Goal: Task Accomplishment & Management: Use online tool/utility

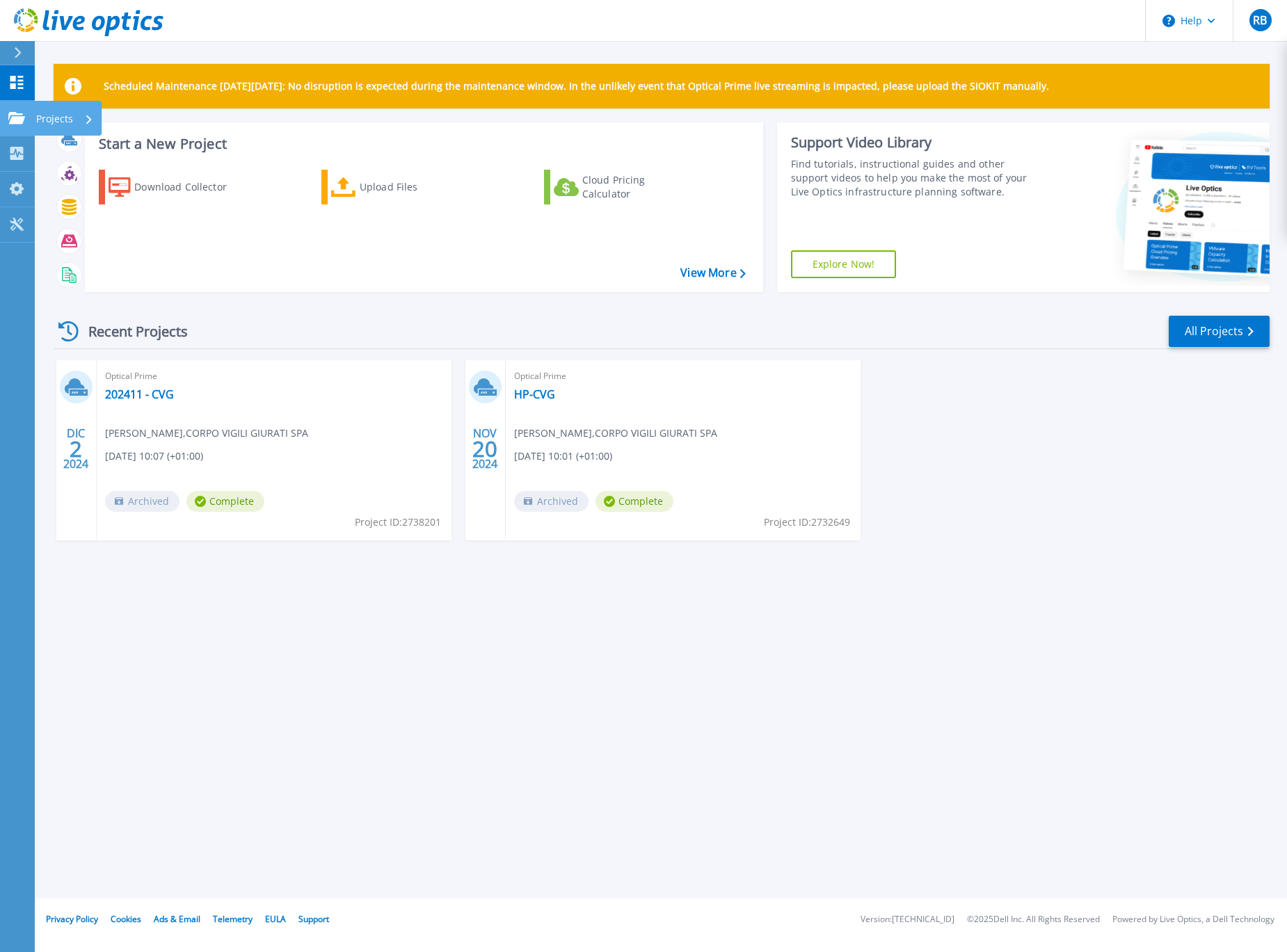
click at [27, 124] on link "Projects Projects" at bounding box center [17, 119] width 35 height 36
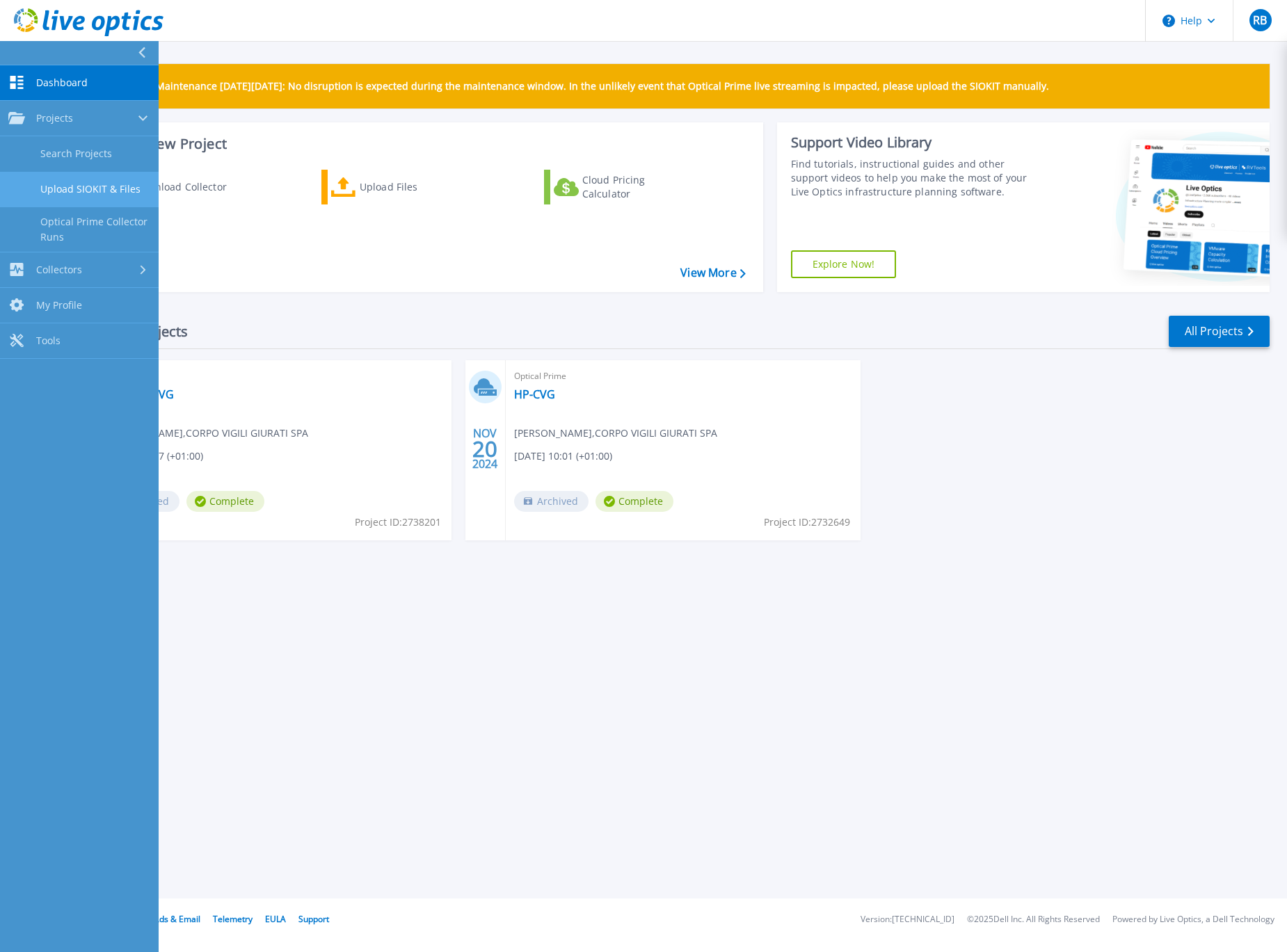
click at [97, 191] on link "Upload SIOKIT & Files" at bounding box center [79, 190] width 159 height 36
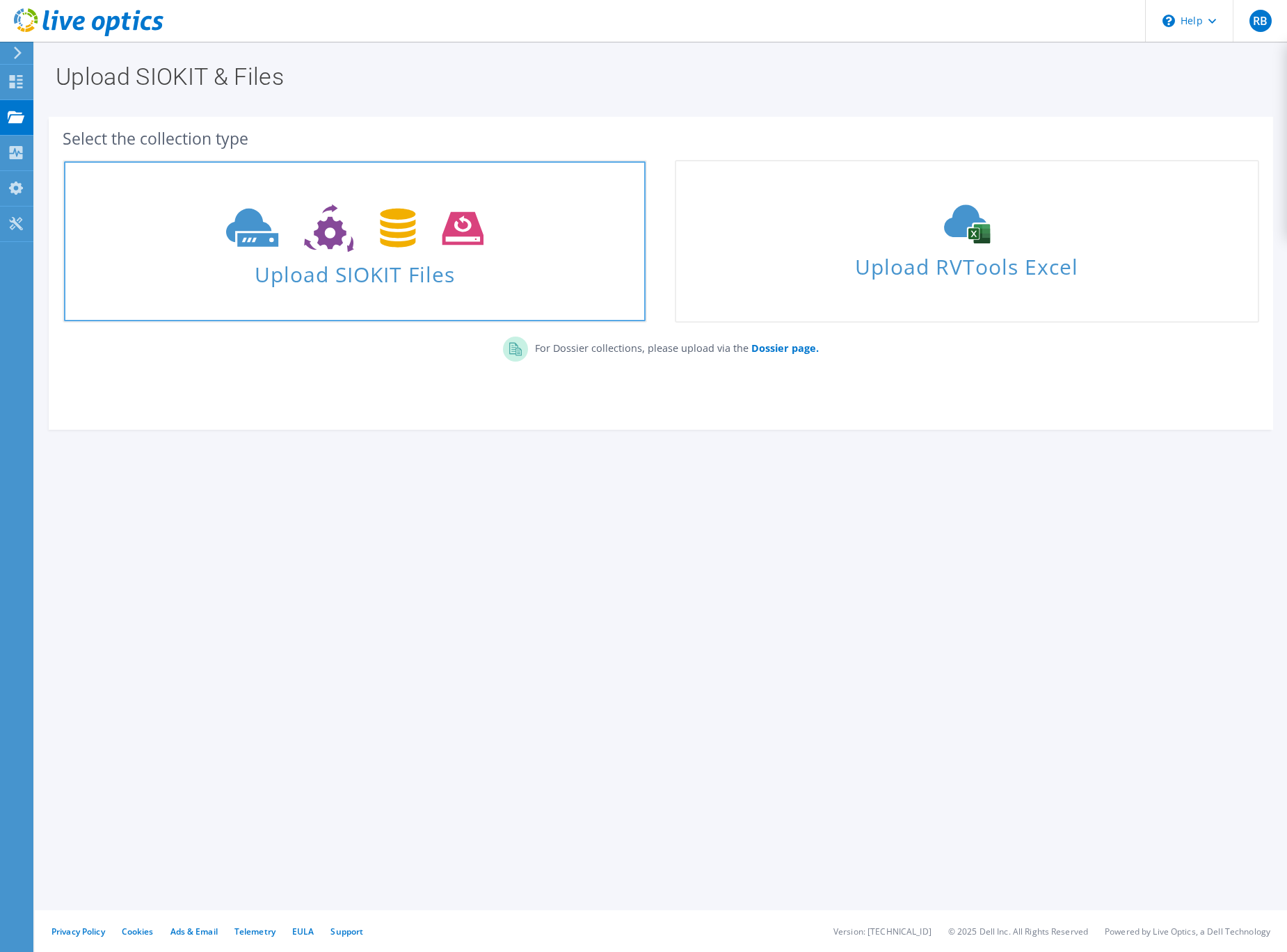
click at [378, 296] on link "Upload SIOKIT Files" at bounding box center [355, 241] width 585 height 162
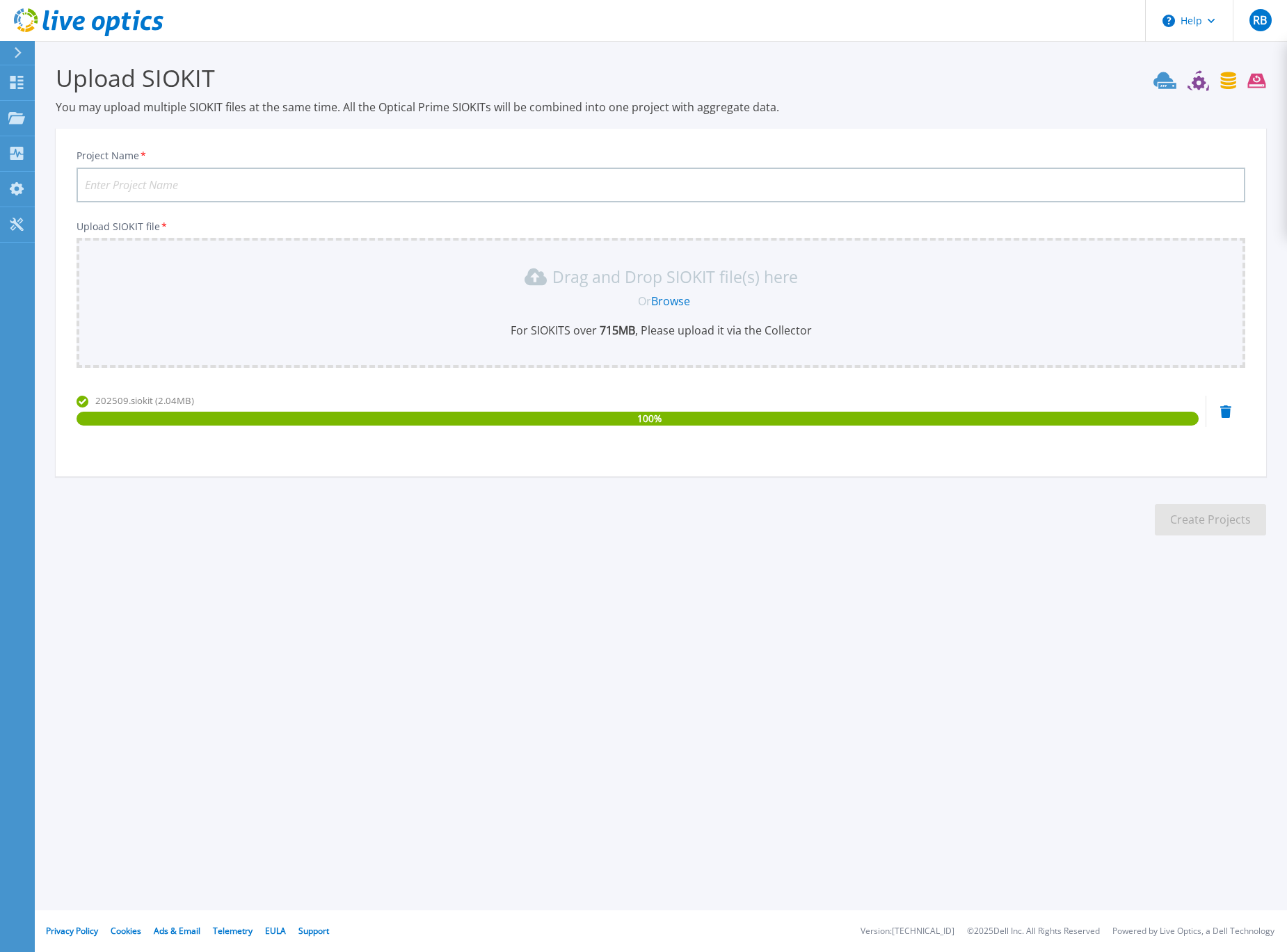
click at [121, 184] on input "Project Name *" at bounding box center [660, 185] width 1168 height 35
click at [315, 173] on input "CVG" at bounding box center [660, 185] width 1168 height 35
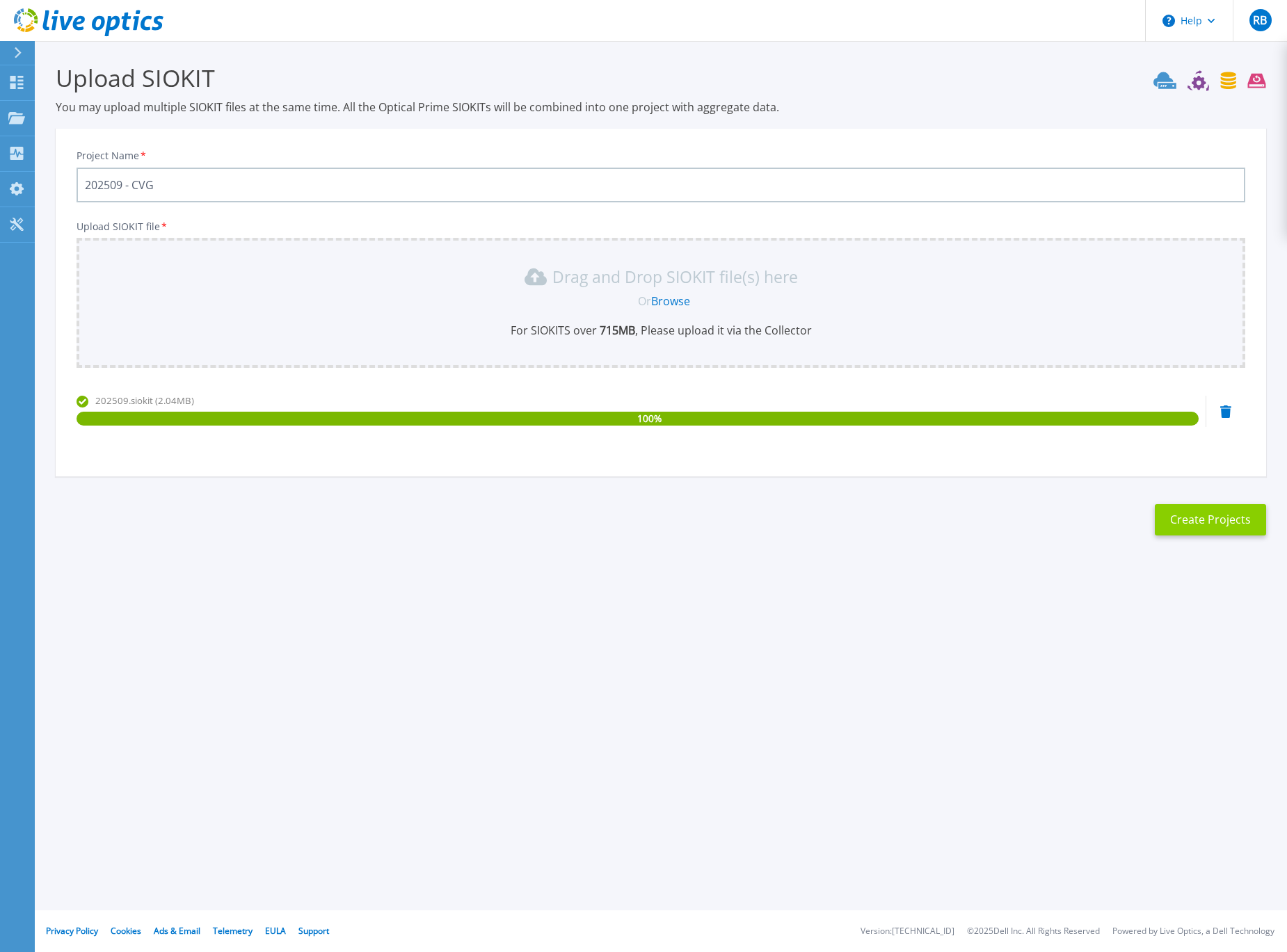
type input "202509 - CVG"
click at [1234, 524] on button "Create Projects" at bounding box center [1211, 520] width 111 height 31
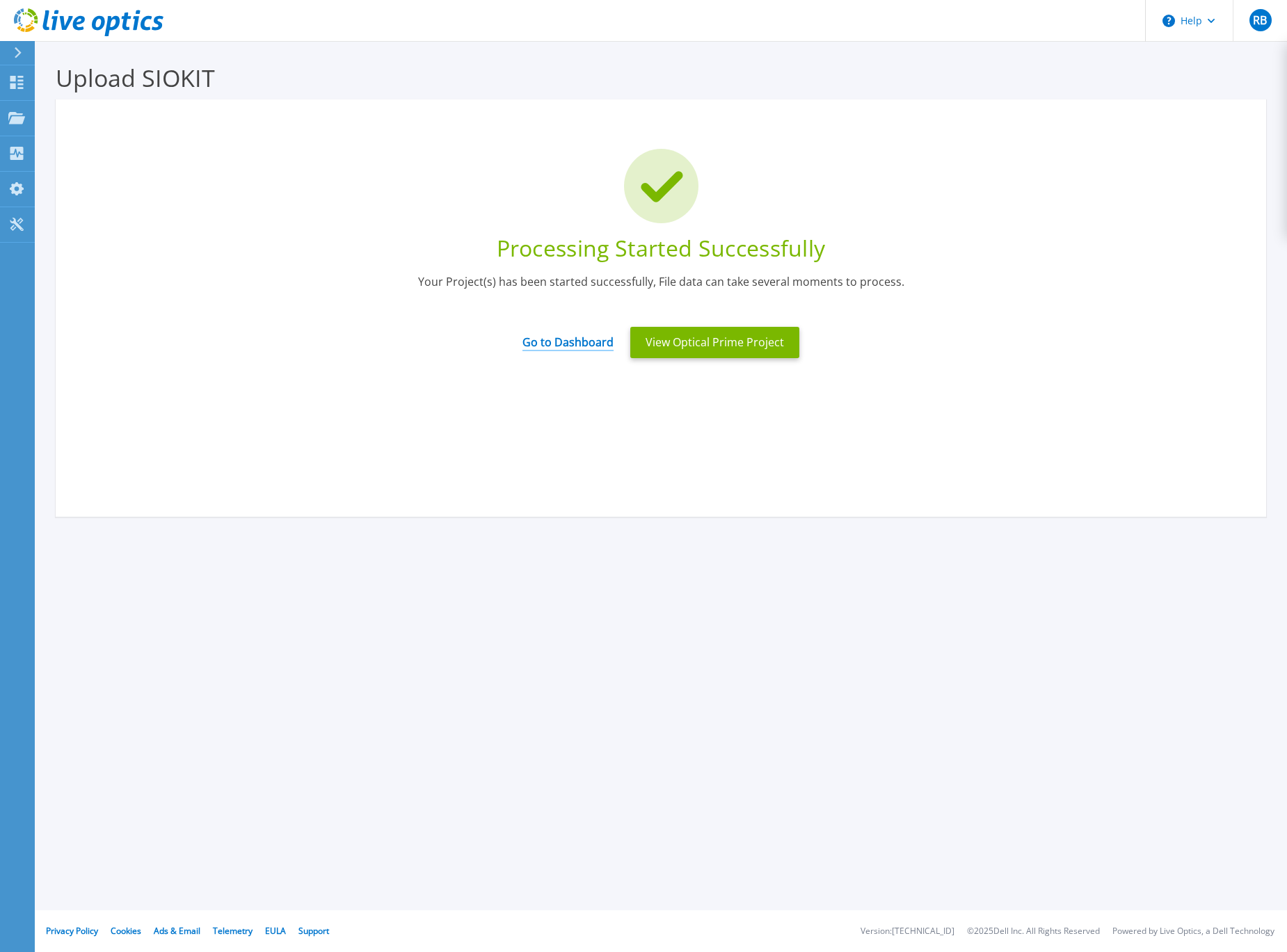
click at [581, 347] on link "Go to Dashboard" at bounding box center [567, 337] width 91 height 27
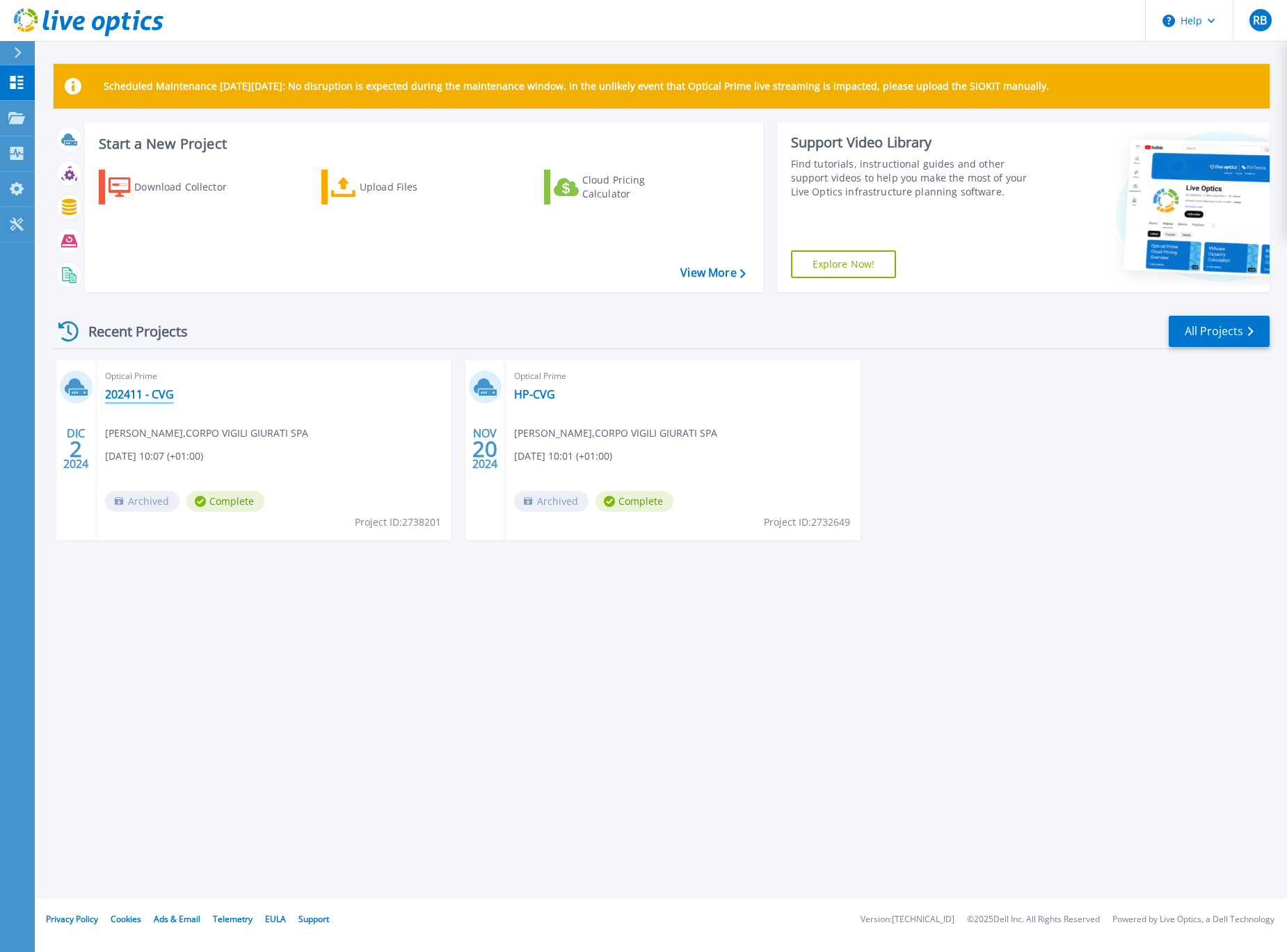
click at [168, 391] on link "202411 - CVG" at bounding box center [139, 394] width 69 height 14
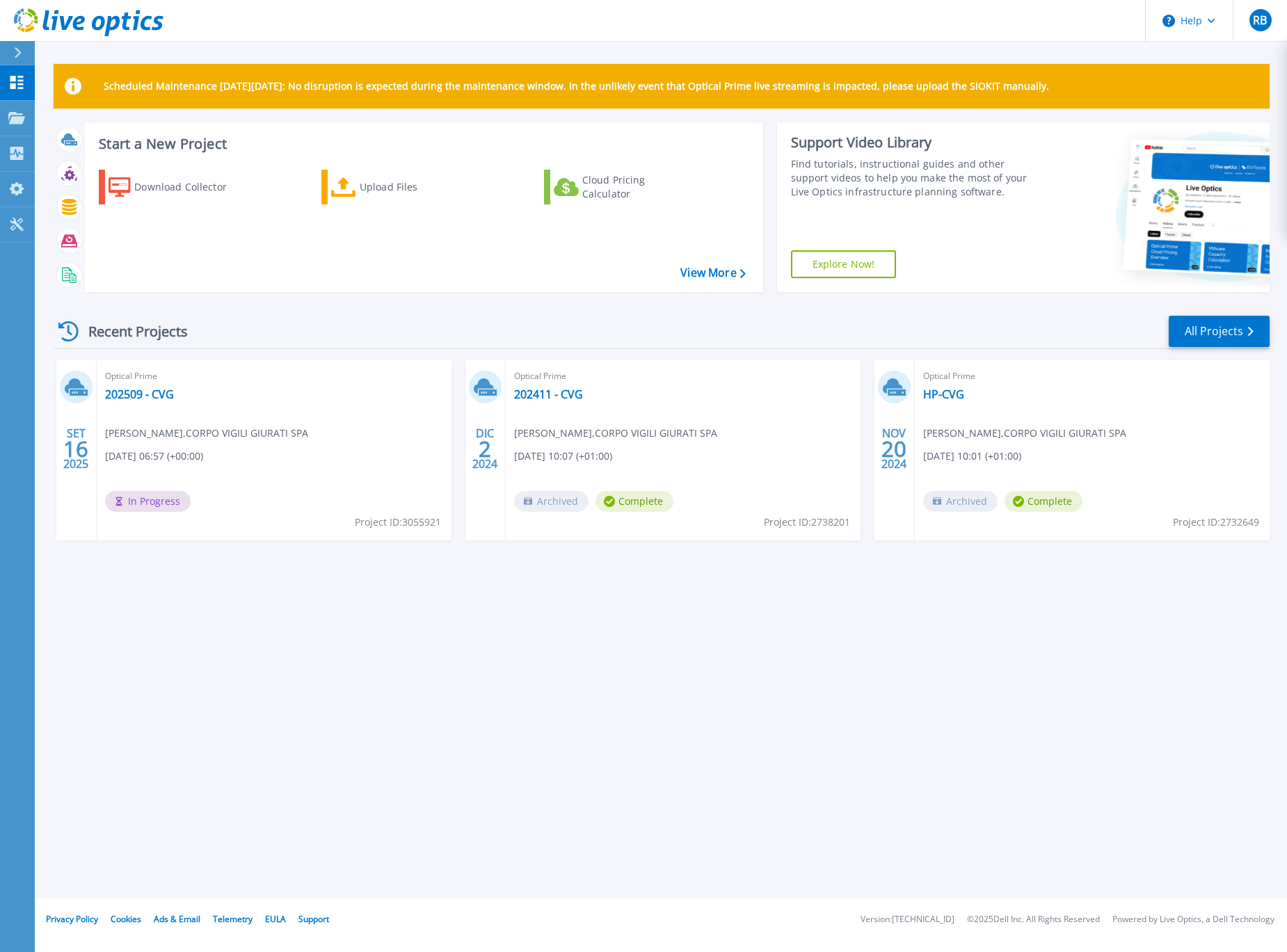
click at [180, 416] on div "Optical Prime 202509 - CVG [PERSON_NAME] , CORPO VIGILI GIURATI SPA [DATE] 06:5…" at bounding box center [274, 450] width 355 height 180
click at [141, 398] on link "202509 - CVG" at bounding box center [139, 394] width 69 height 14
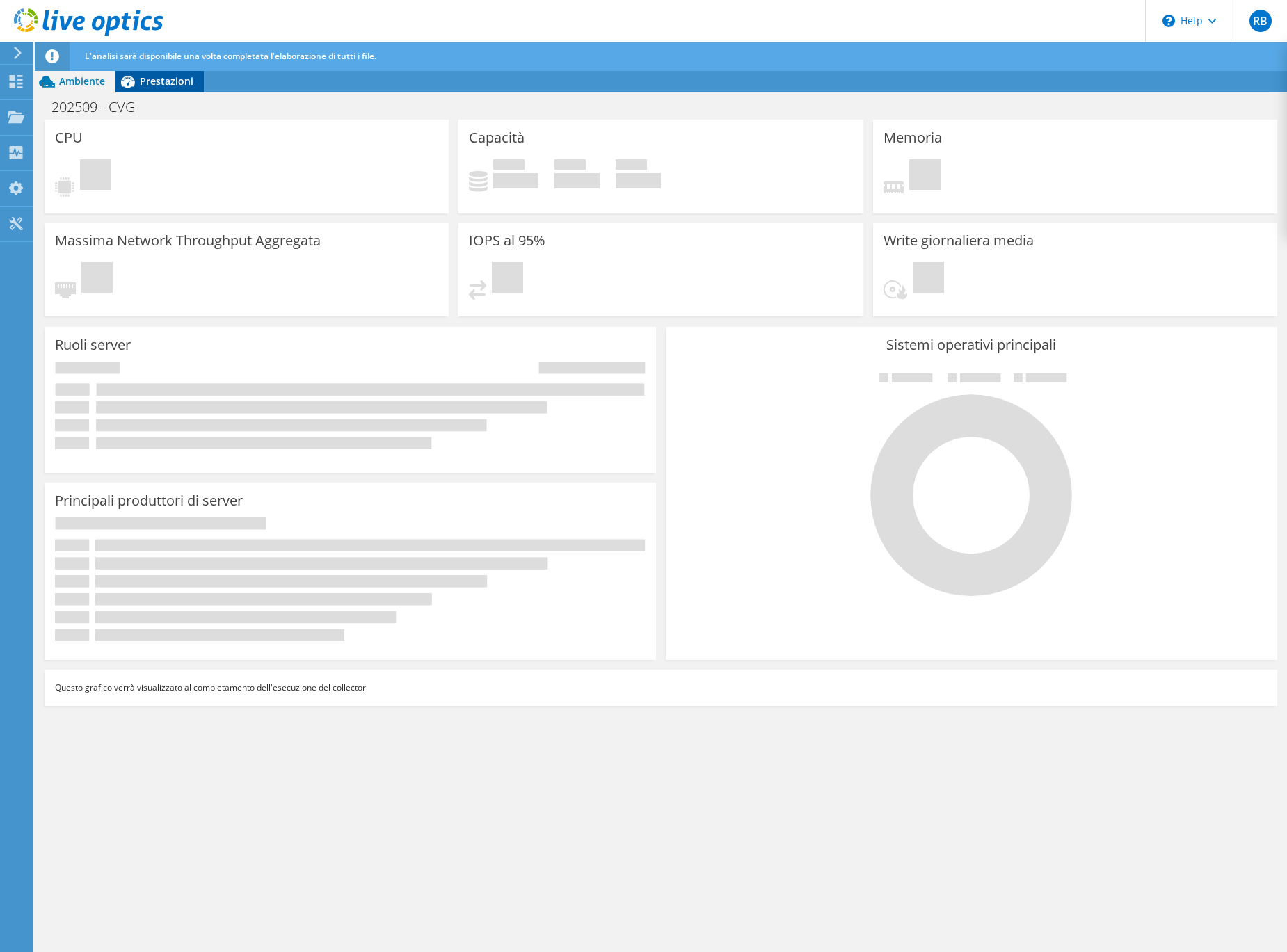
click at [167, 85] on span "Prestazioni" at bounding box center [166, 81] width 53 height 13
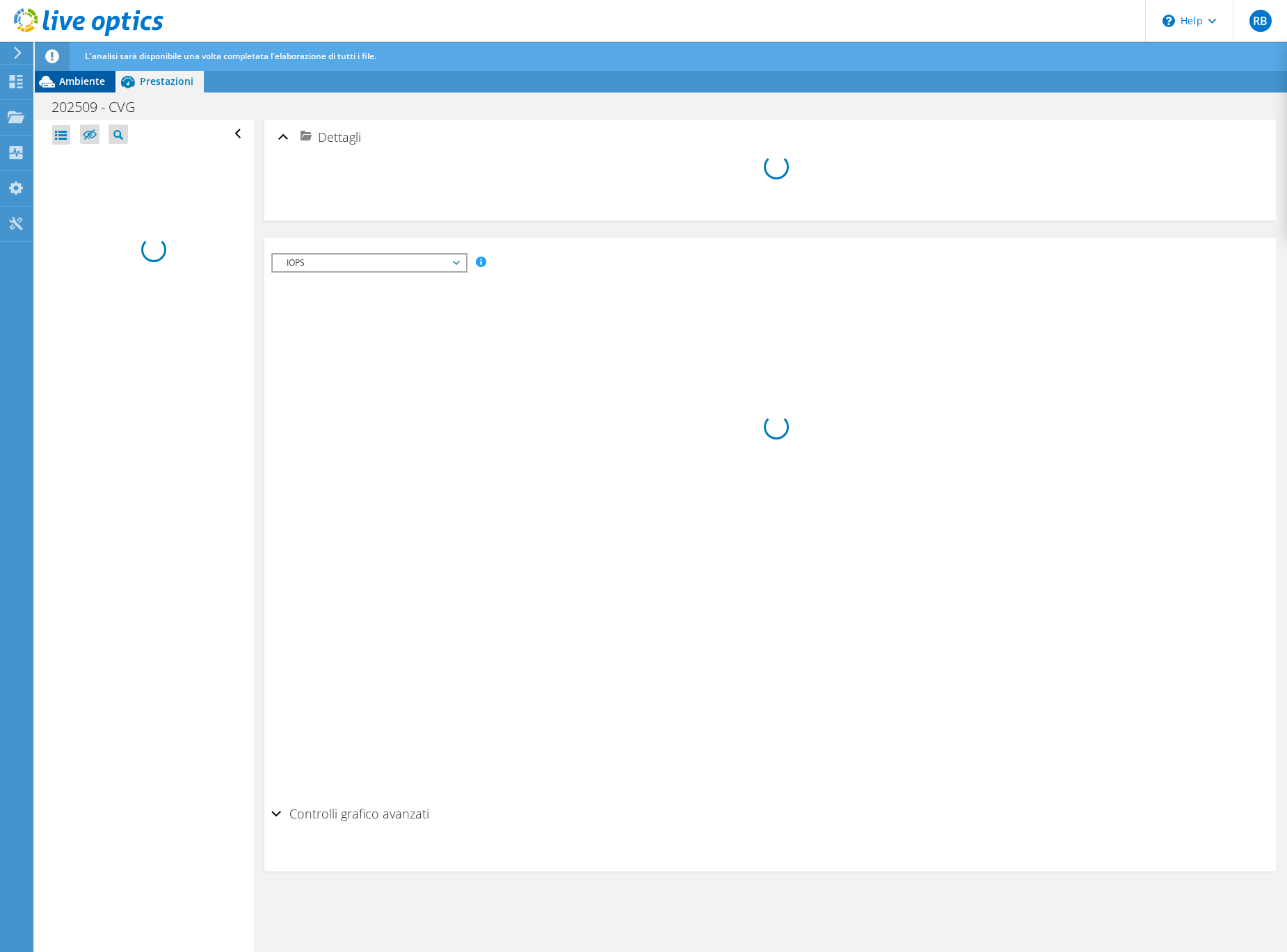
click at [75, 78] on span "Ambiente" at bounding box center [82, 81] width 46 height 13
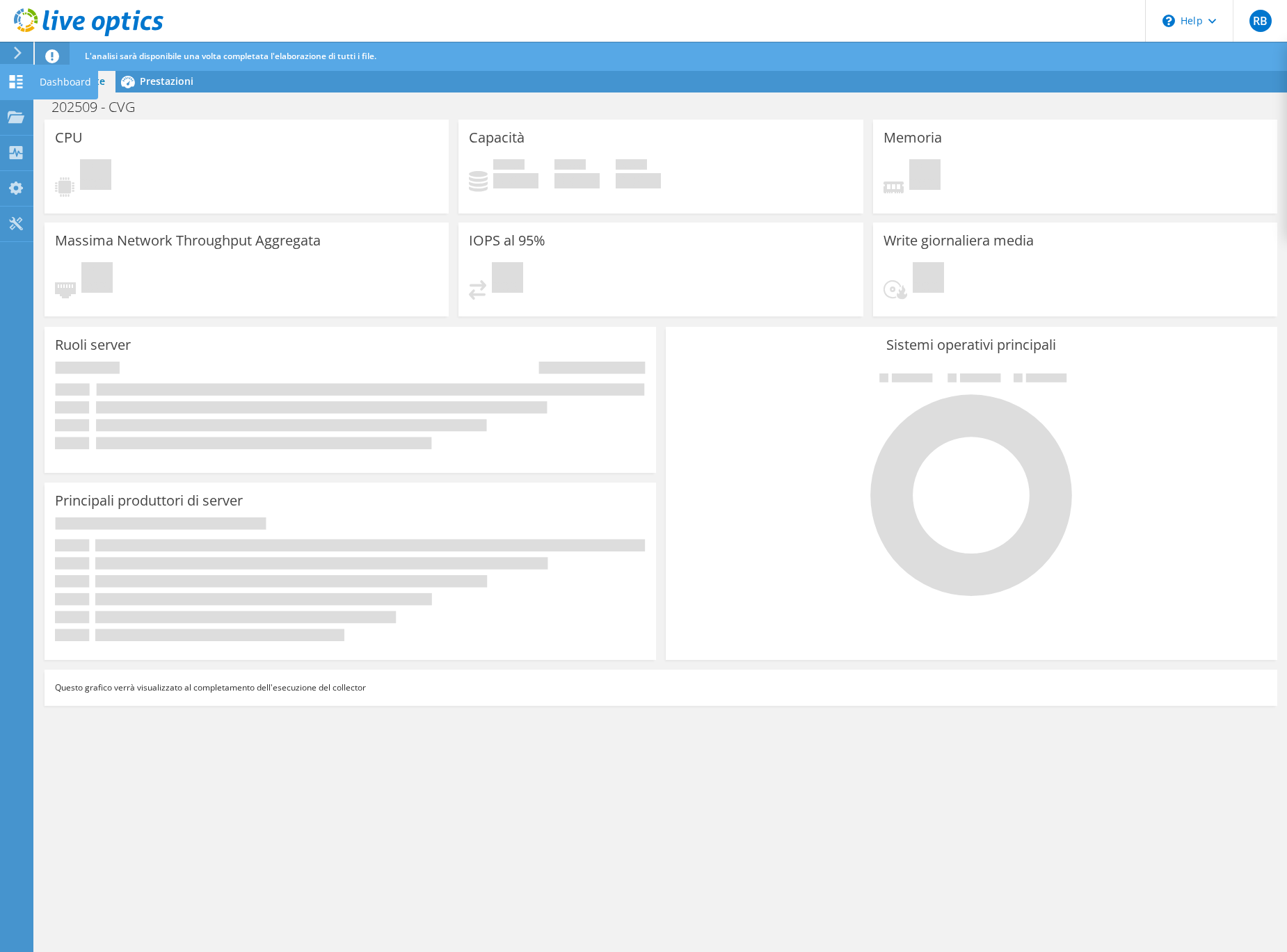
click at [17, 78] on icon at bounding box center [16, 82] width 17 height 13
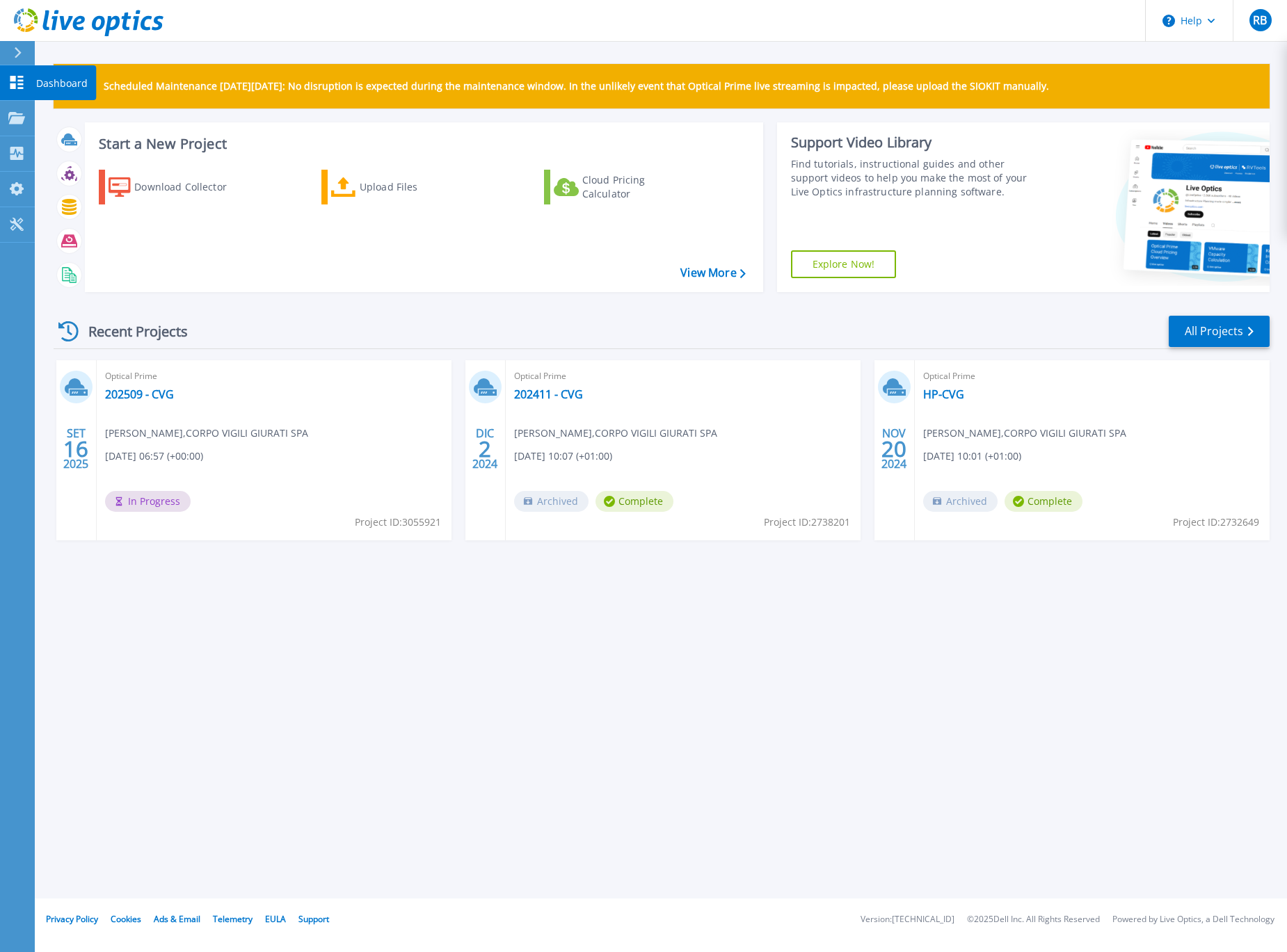
click at [10, 81] on icon at bounding box center [17, 82] width 13 height 13
click at [27, 87] on link "Dashboard Dashboard" at bounding box center [17, 83] width 35 height 36
click at [10, 82] on icon at bounding box center [16, 82] width 17 height 13
click at [151, 397] on link "202509 - CVG" at bounding box center [139, 394] width 69 height 14
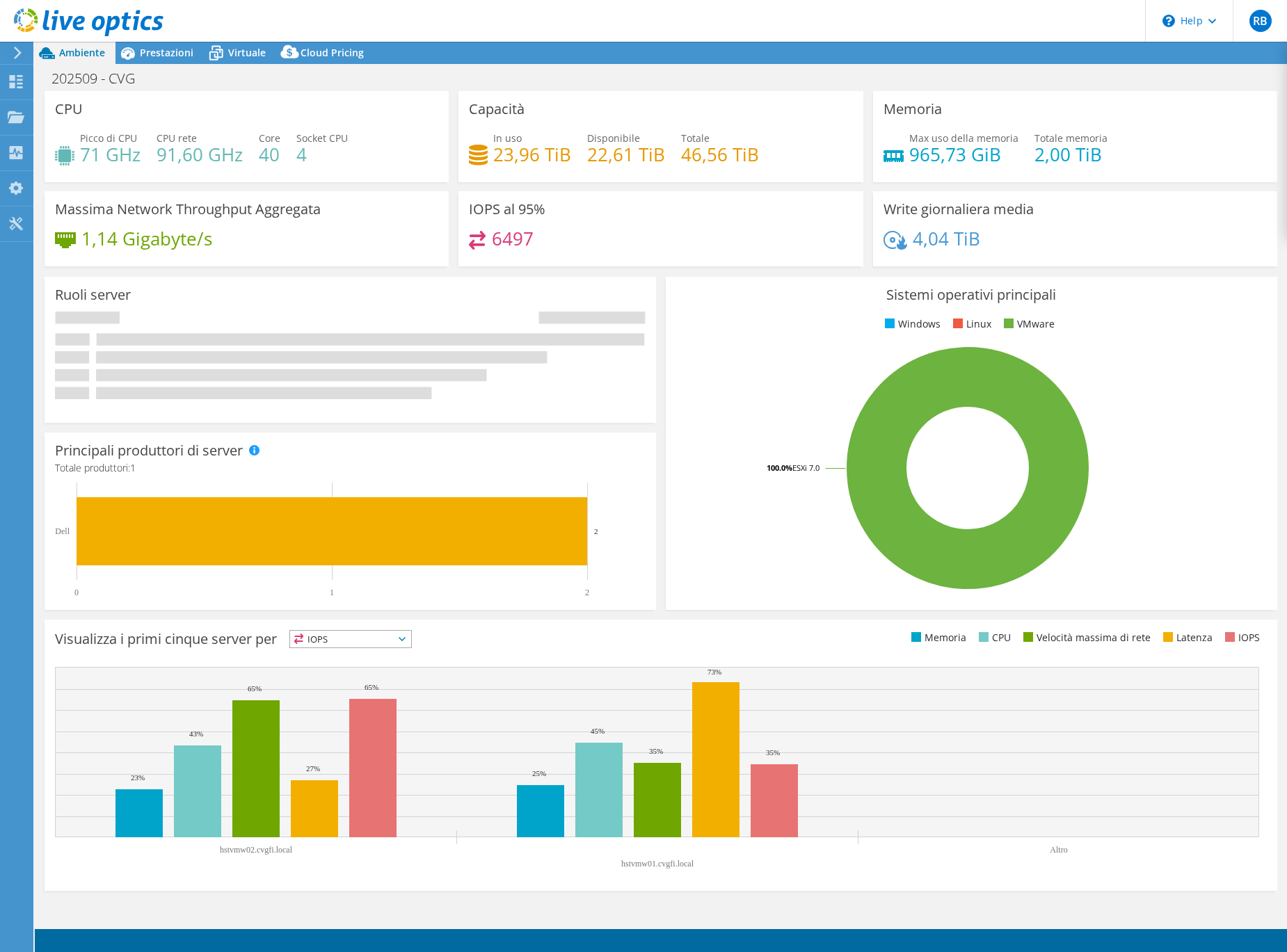
select select "USD"
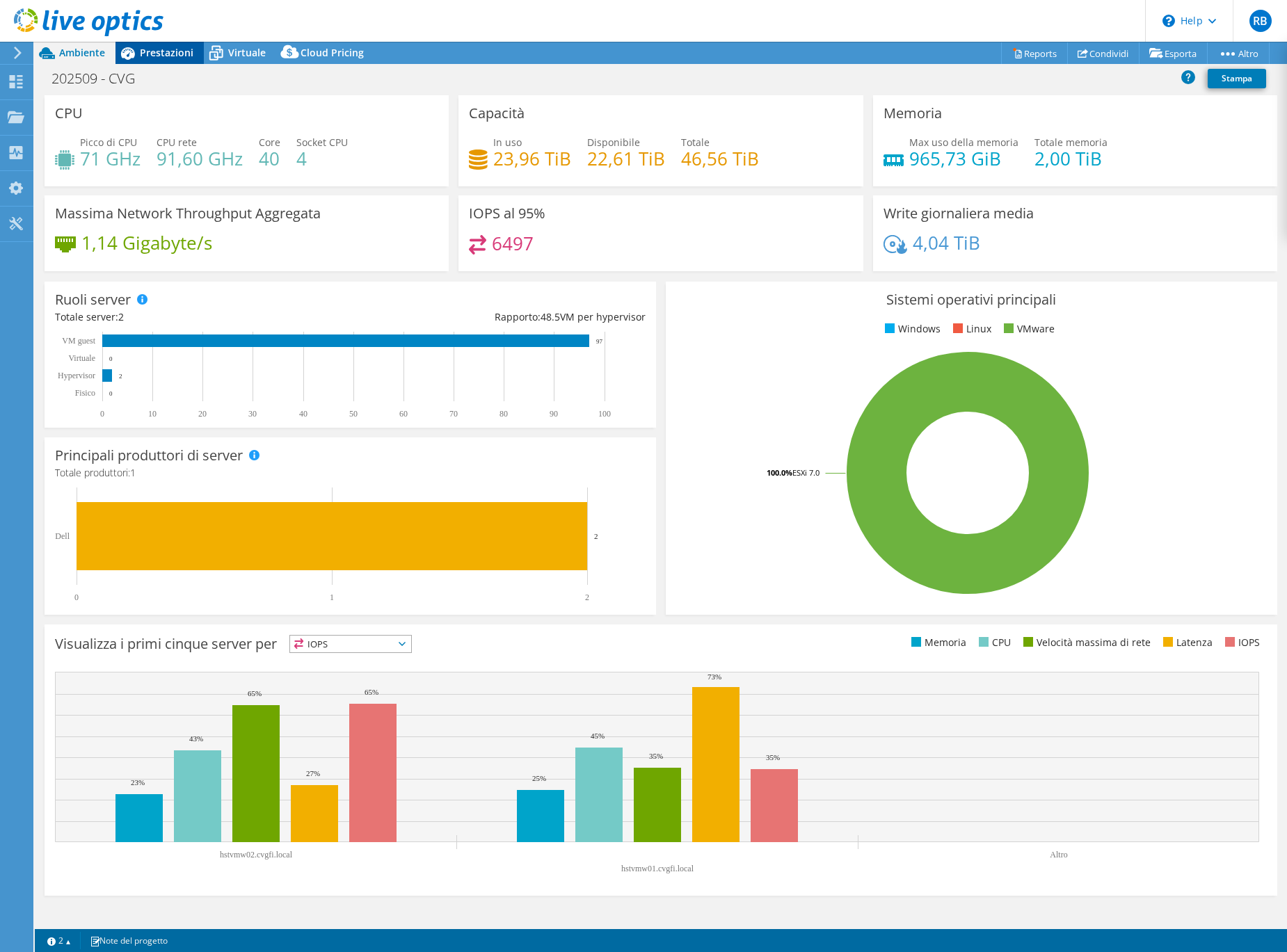
click at [179, 56] on span "Prestazioni" at bounding box center [166, 53] width 53 height 13
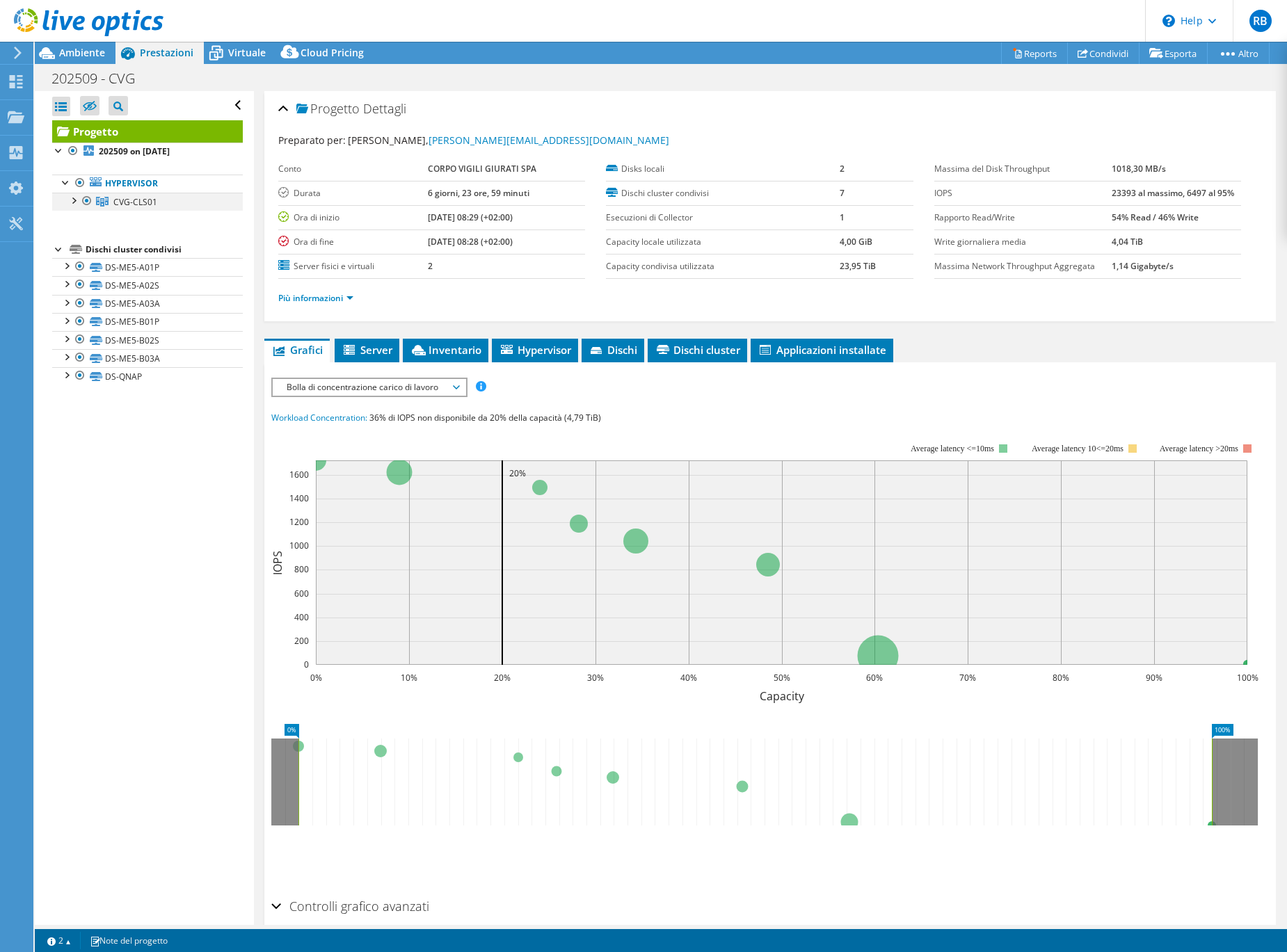
click at [73, 197] on div at bounding box center [73, 199] width 14 height 14
click at [139, 214] on link "hstvmw01.cvgfi.local" at bounding box center [147, 219] width 191 height 18
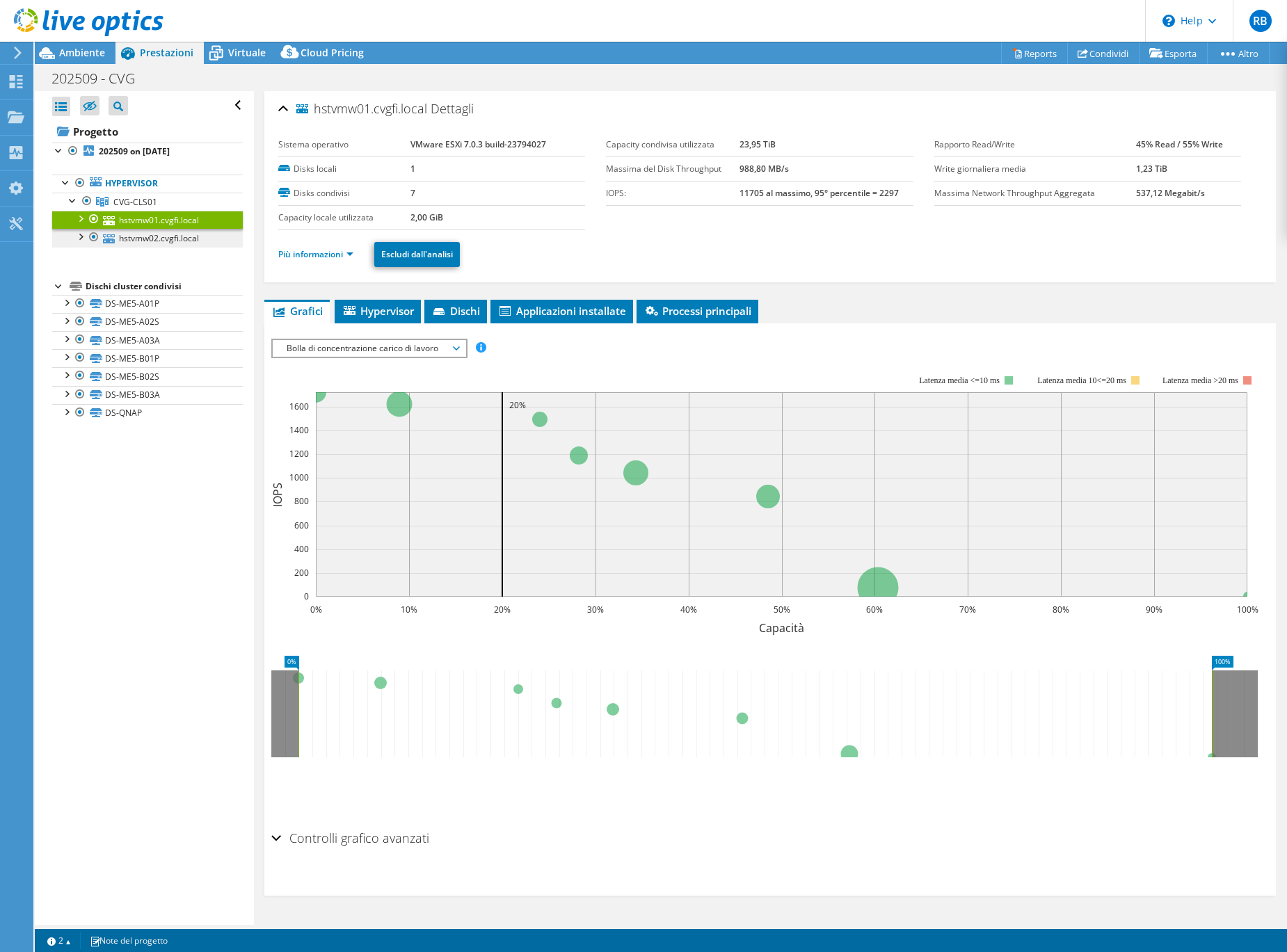
click at [137, 231] on link "hstvmw02.cvgfi.local" at bounding box center [147, 238] width 191 height 18
click at [132, 194] on link "CVG-CLS01" at bounding box center [147, 202] width 191 height 18
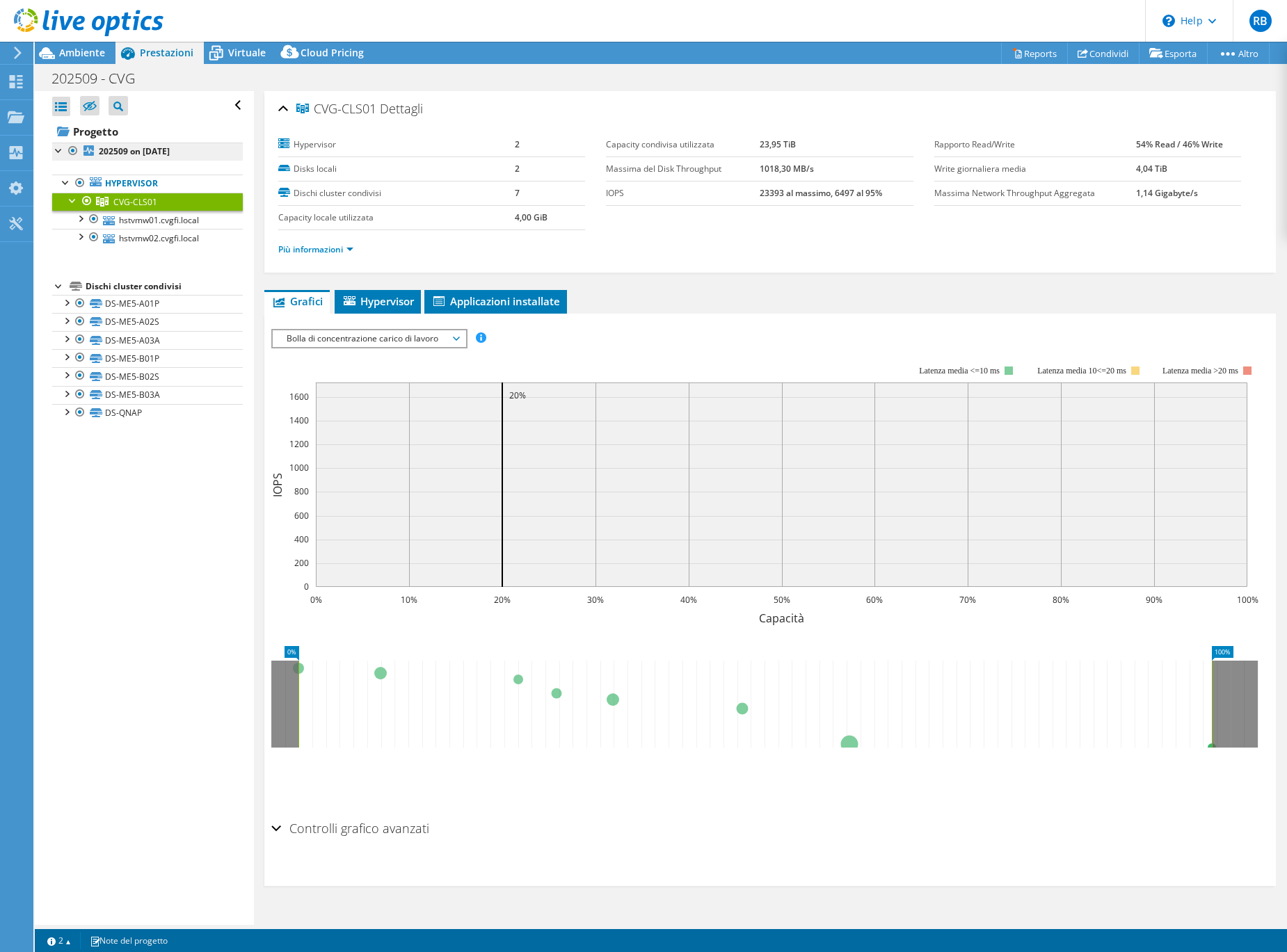
click at [111, 151] on b "202509 on [DATE]" at bounding box center [134, 151] width 71 height 12
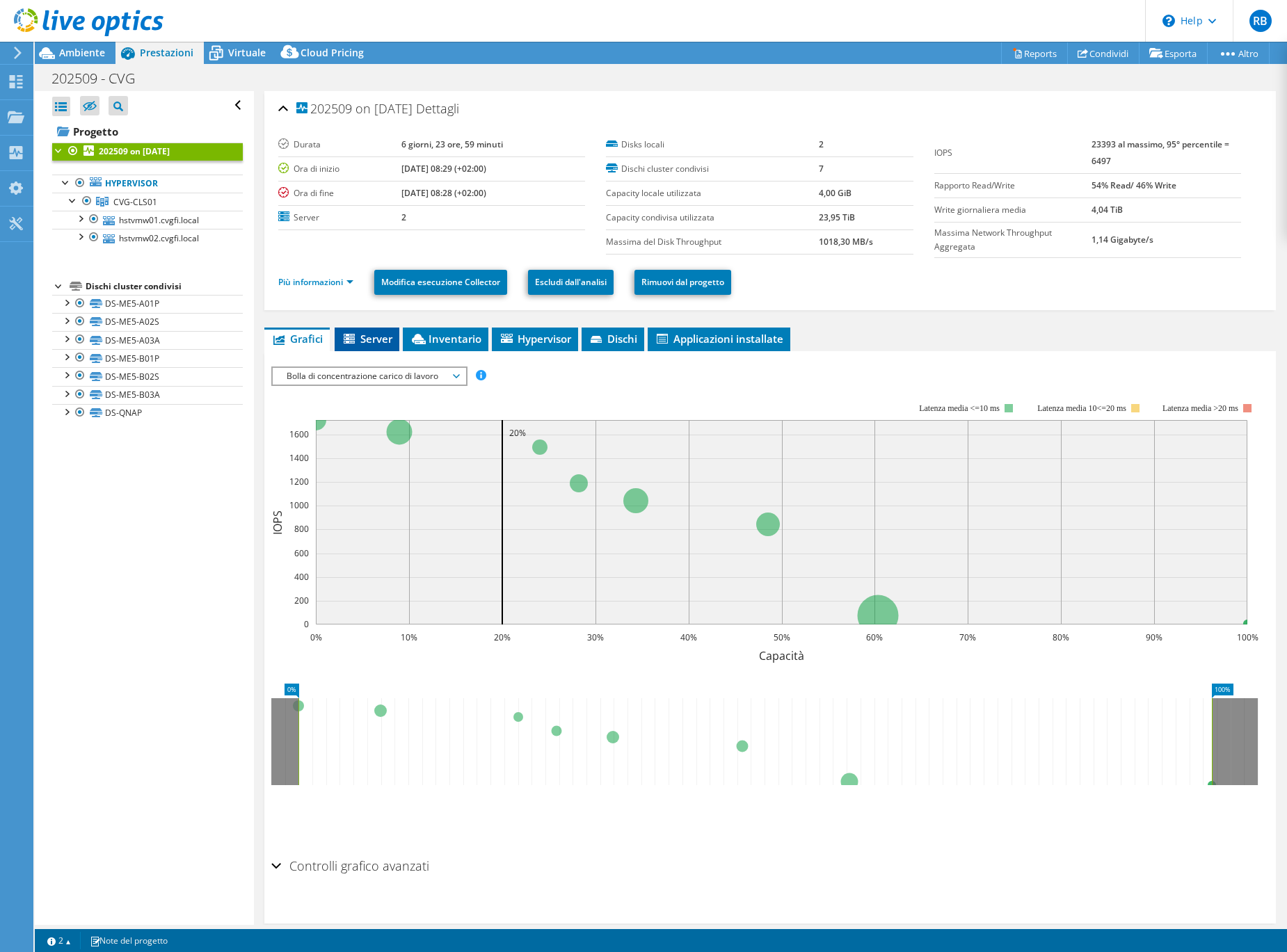
click at [371, 337] on span "Server" at bounding box center [366, 338] width 50 height 14
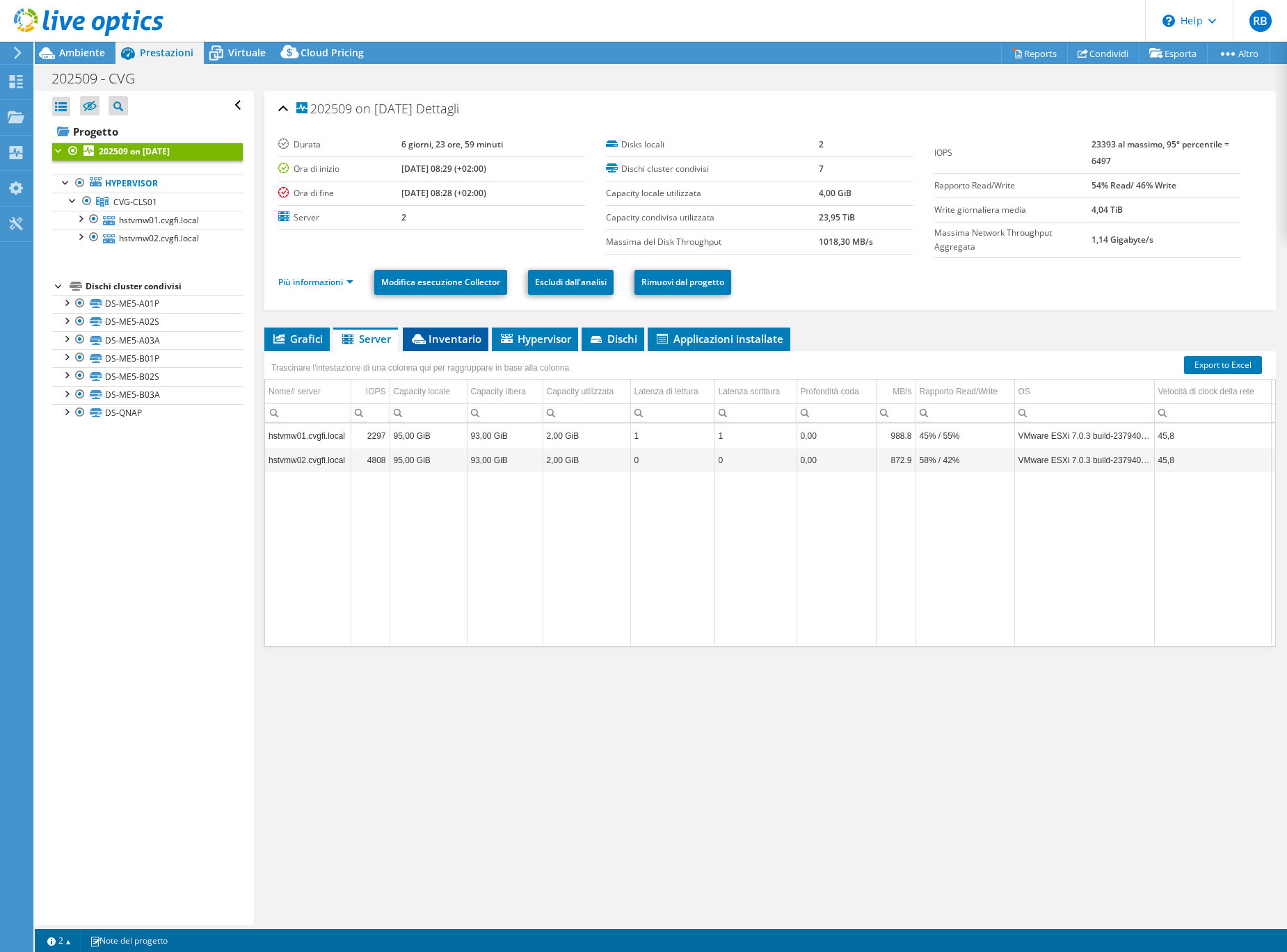
click at [434, 338] on span "Inventario" at bounding box center [445, 338] width 72 height 14
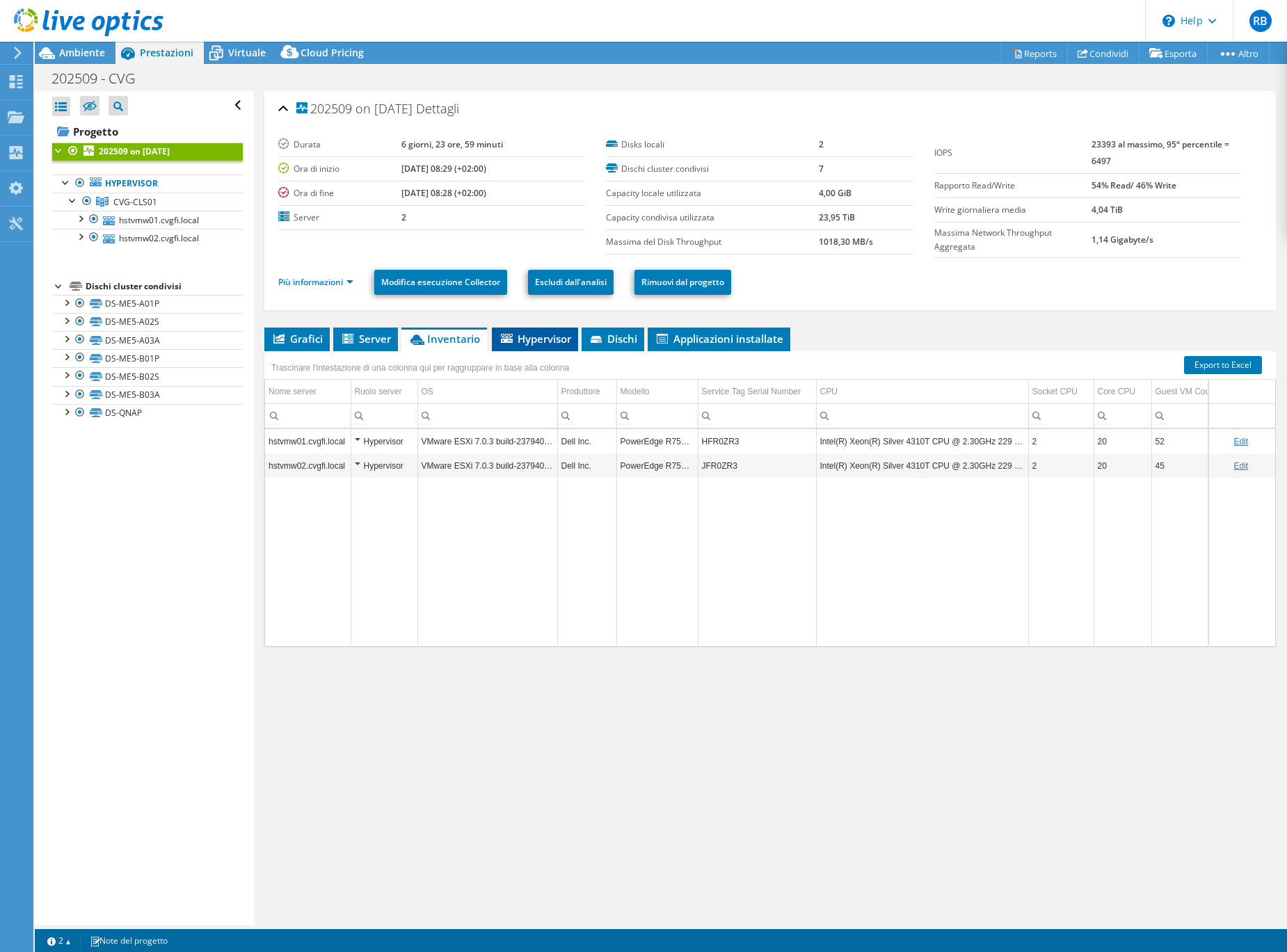
click at [512, 341] on icon at bounding box center [507, 338] width 12 height 9
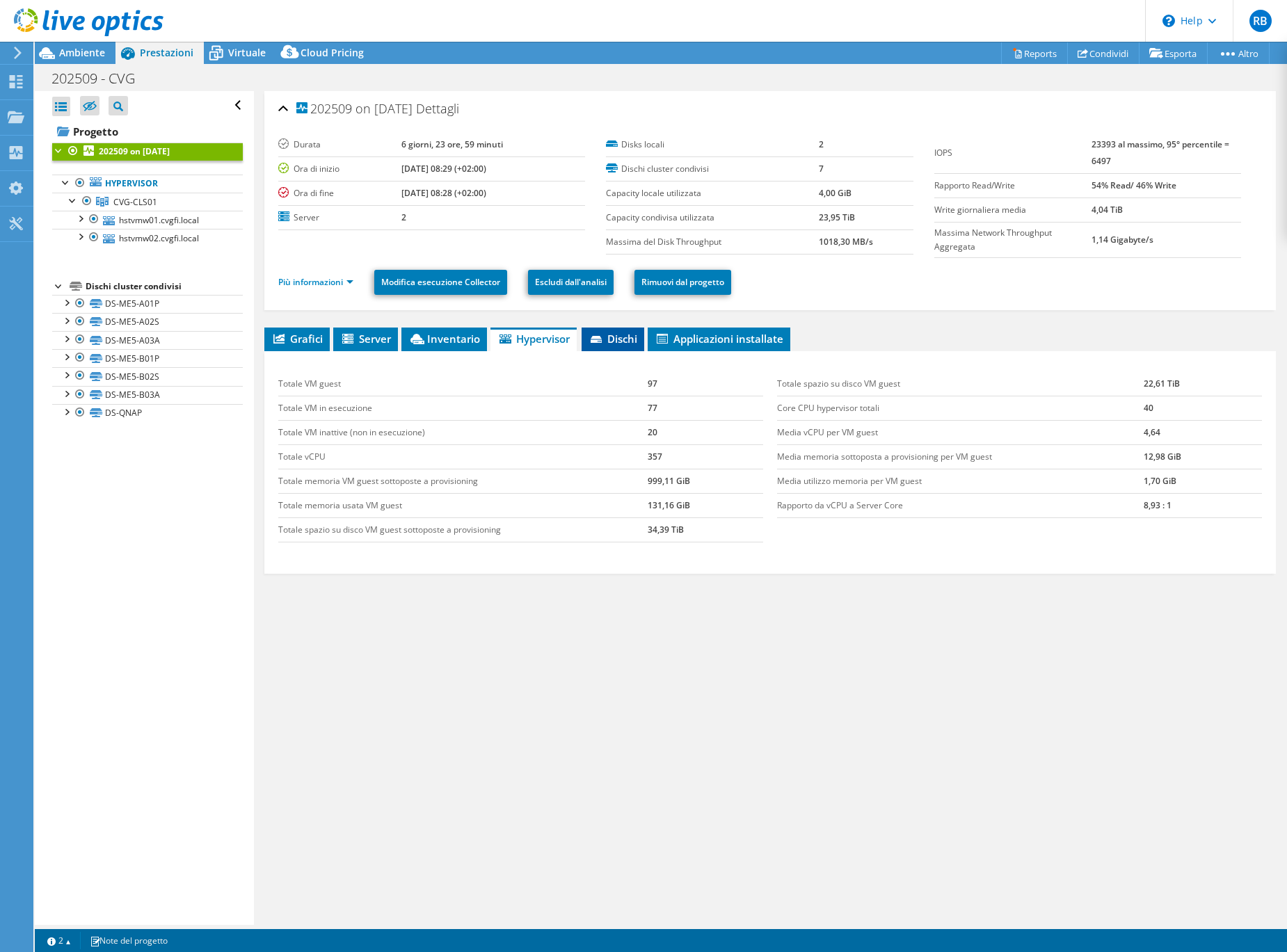
click at [610, 340] on span "Dischi" at bounding box center [613, 338] width 49 height 14
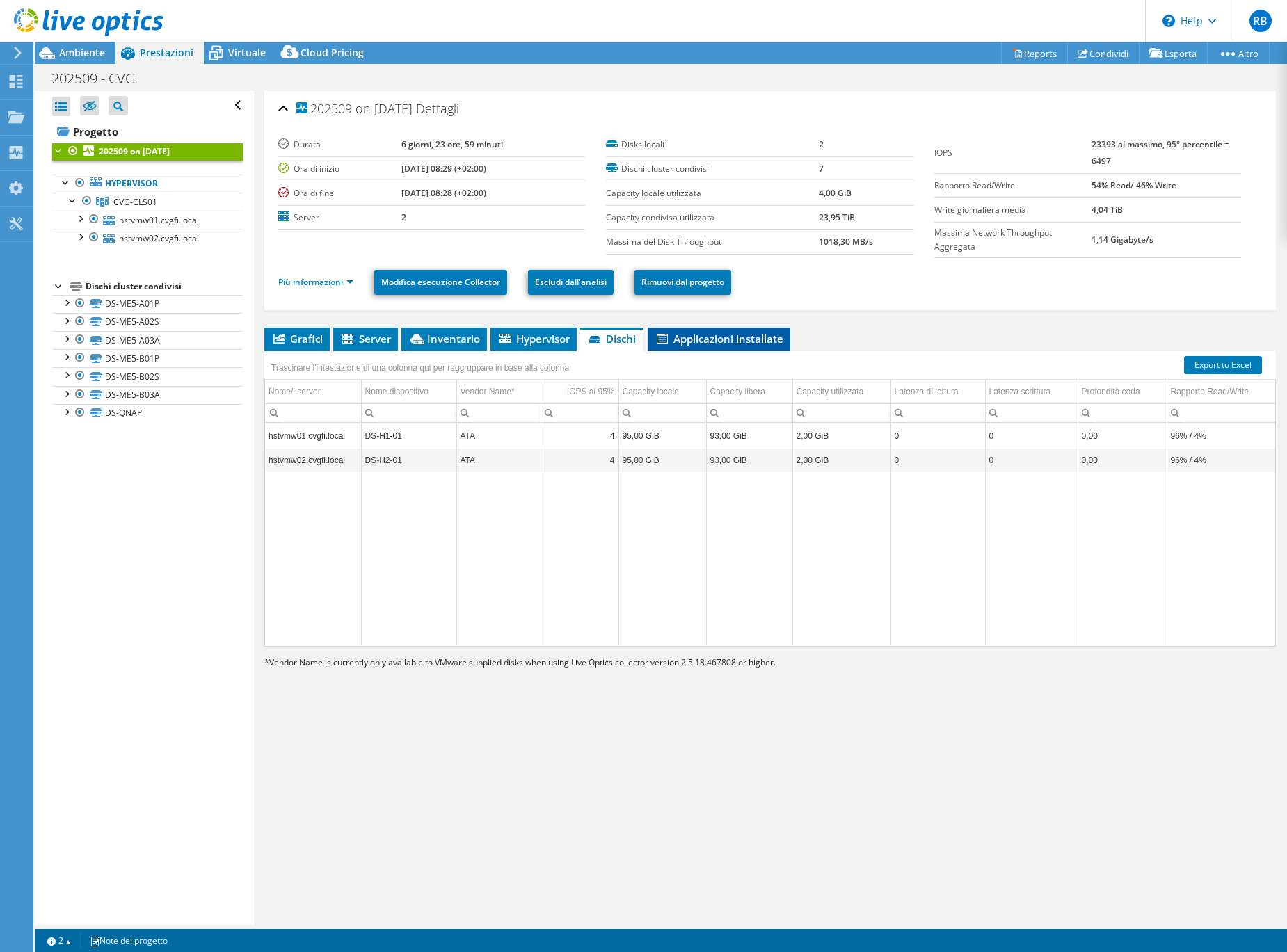
click at [732, 340] on span "Applicazioni installate" at bounding box center [718, 338] width 128 height 14
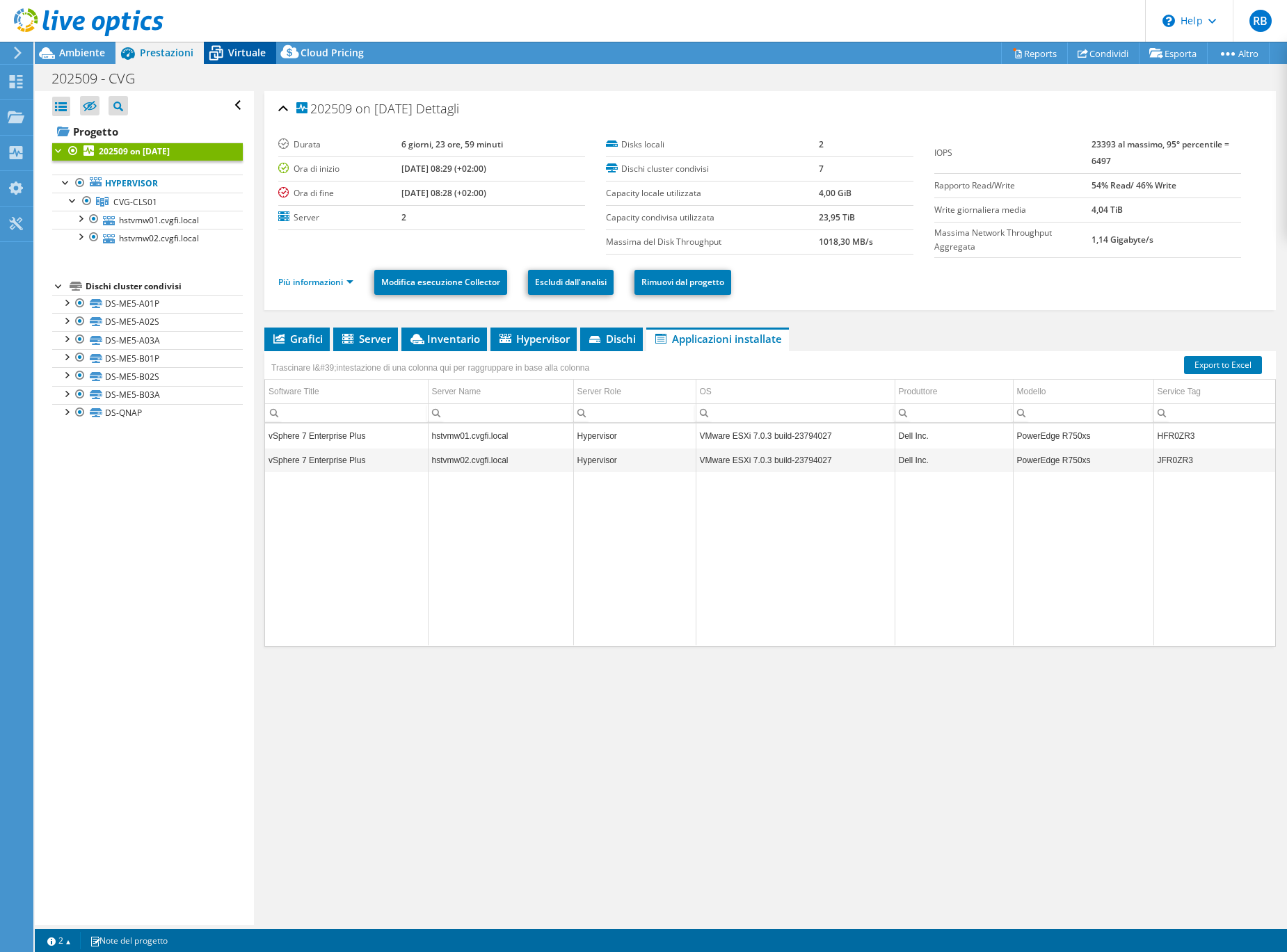
click at [248, 55] on span "Virtuale" at bounding box center [247, 53] width 38 height 13
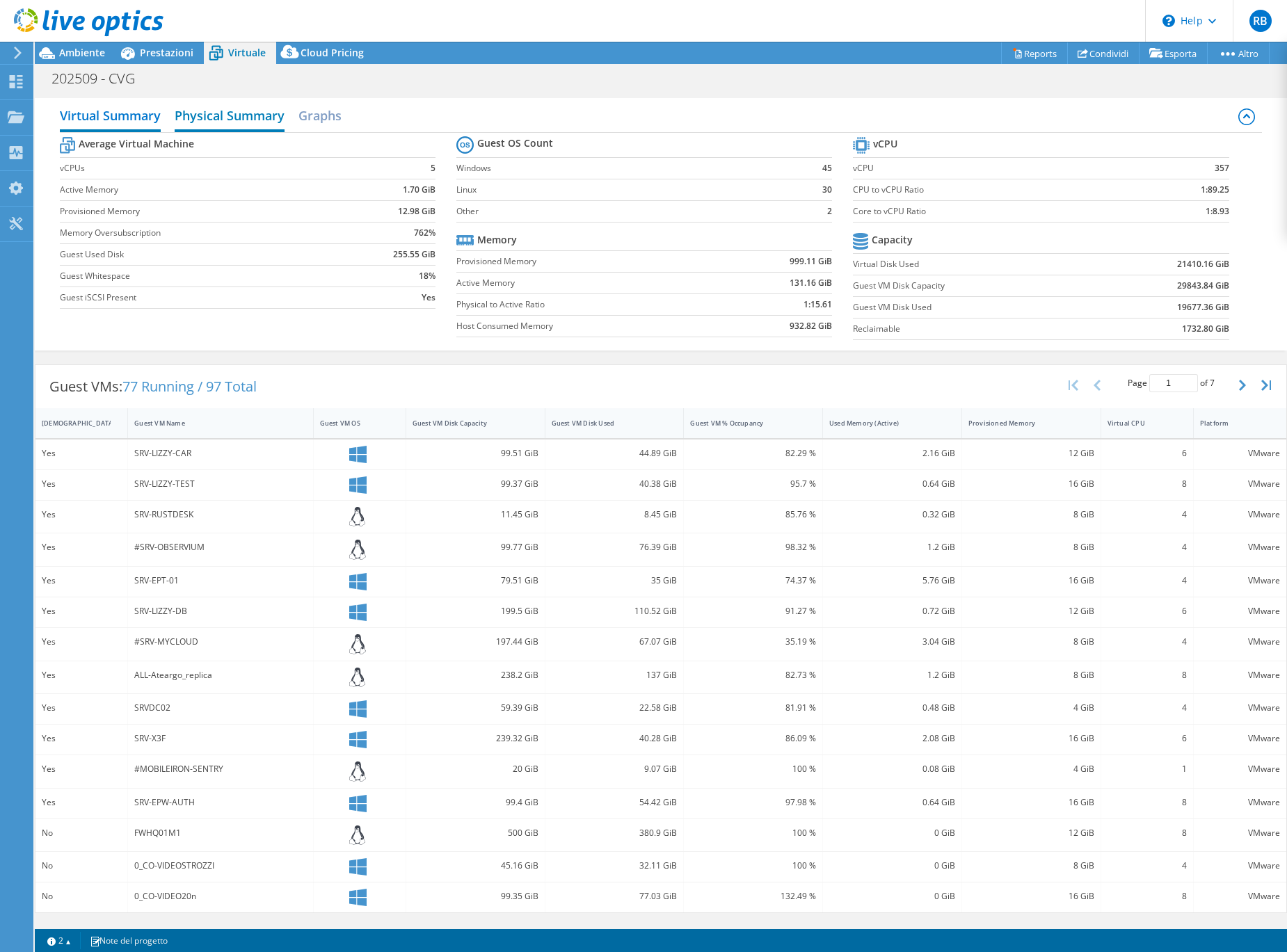
click at [263, 122] on h2 "Physical Summary" at bounding box center [229, 116] width 110 height 30
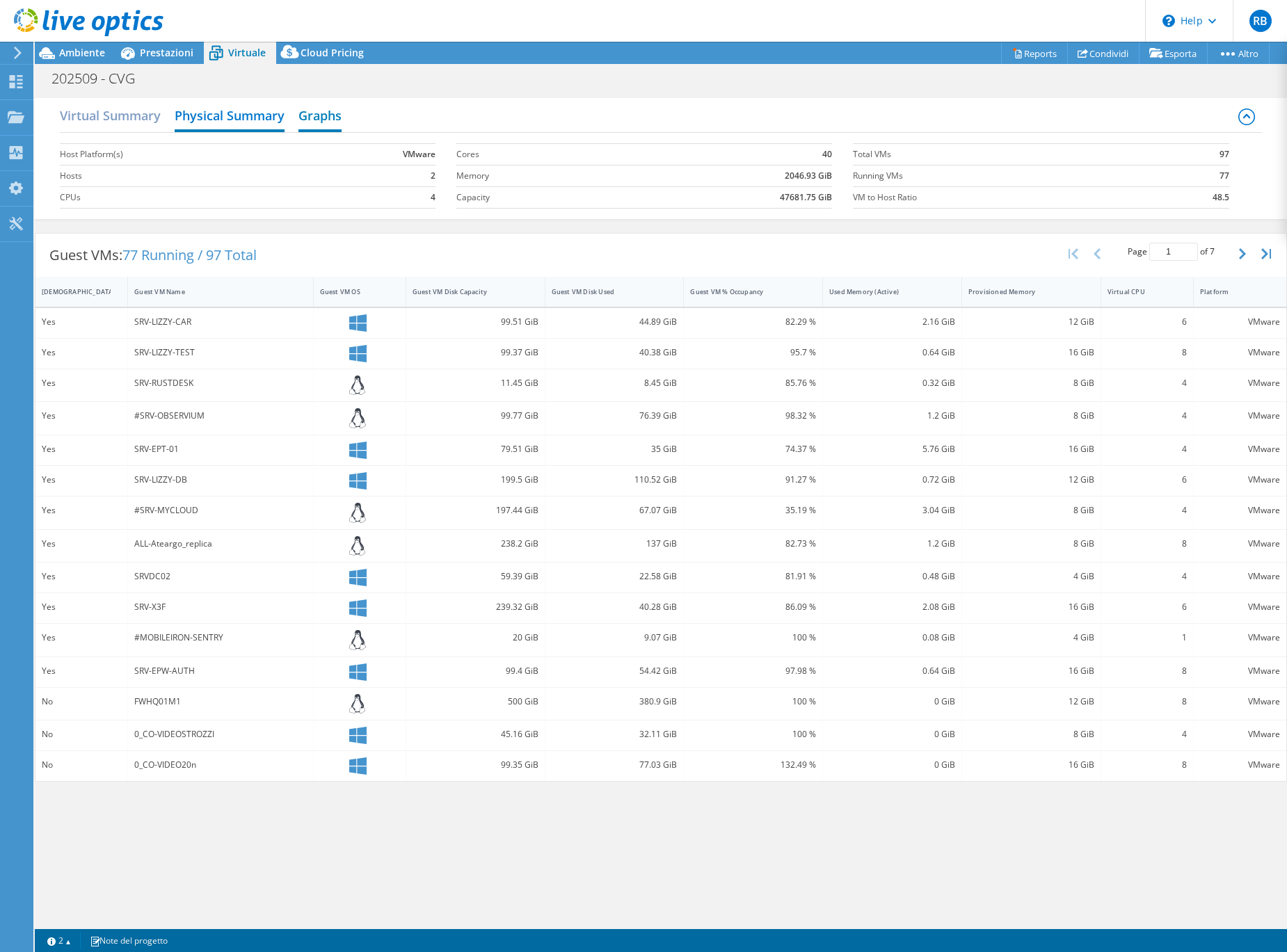
click at [318, 121] on h2 "Graphs" at bounding box center [320, 116] width 43 height 30
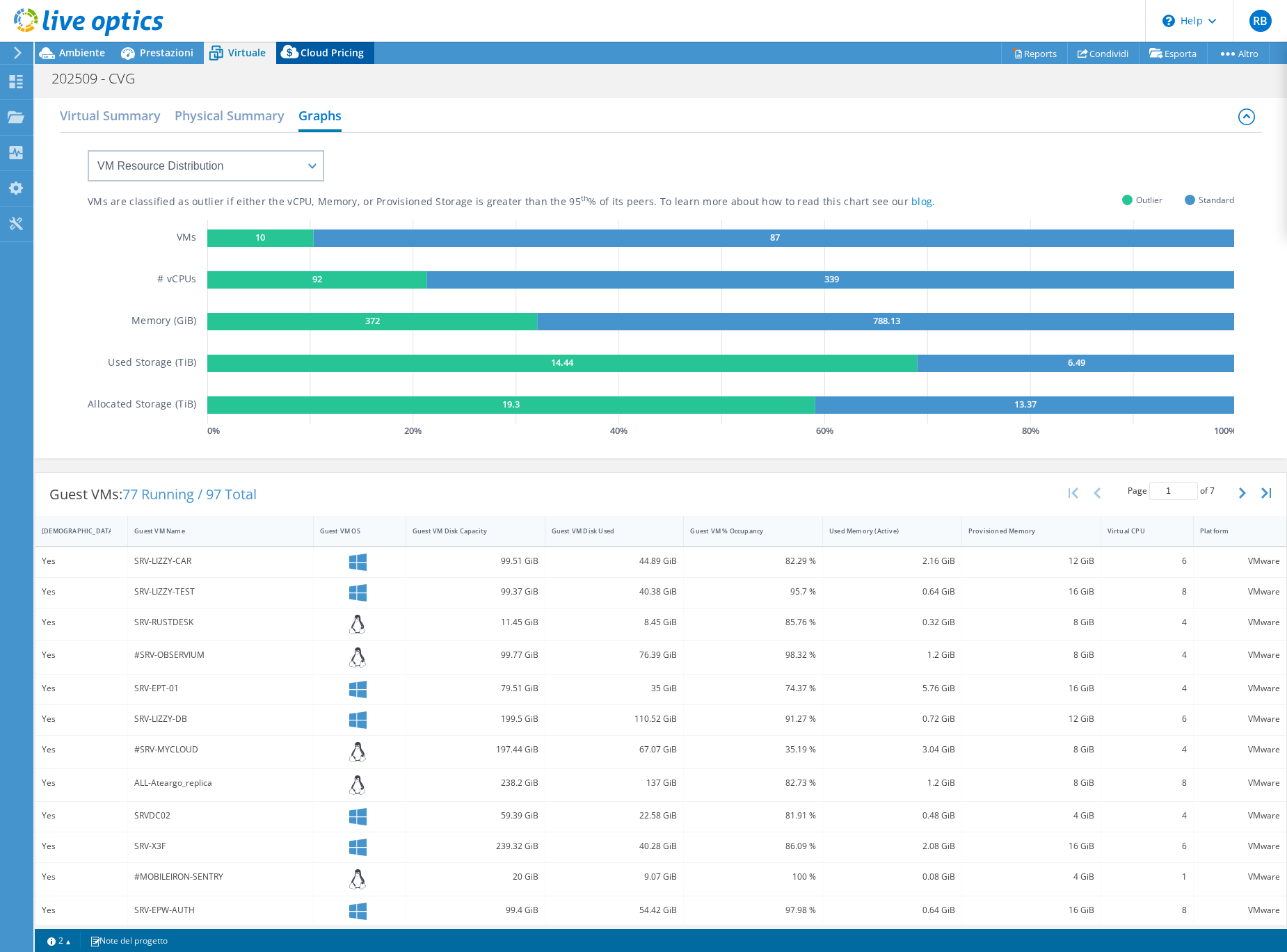
click at [329, 55] on span "Cloud Pricing" at bounding box center [332, 53] width 63 height 13
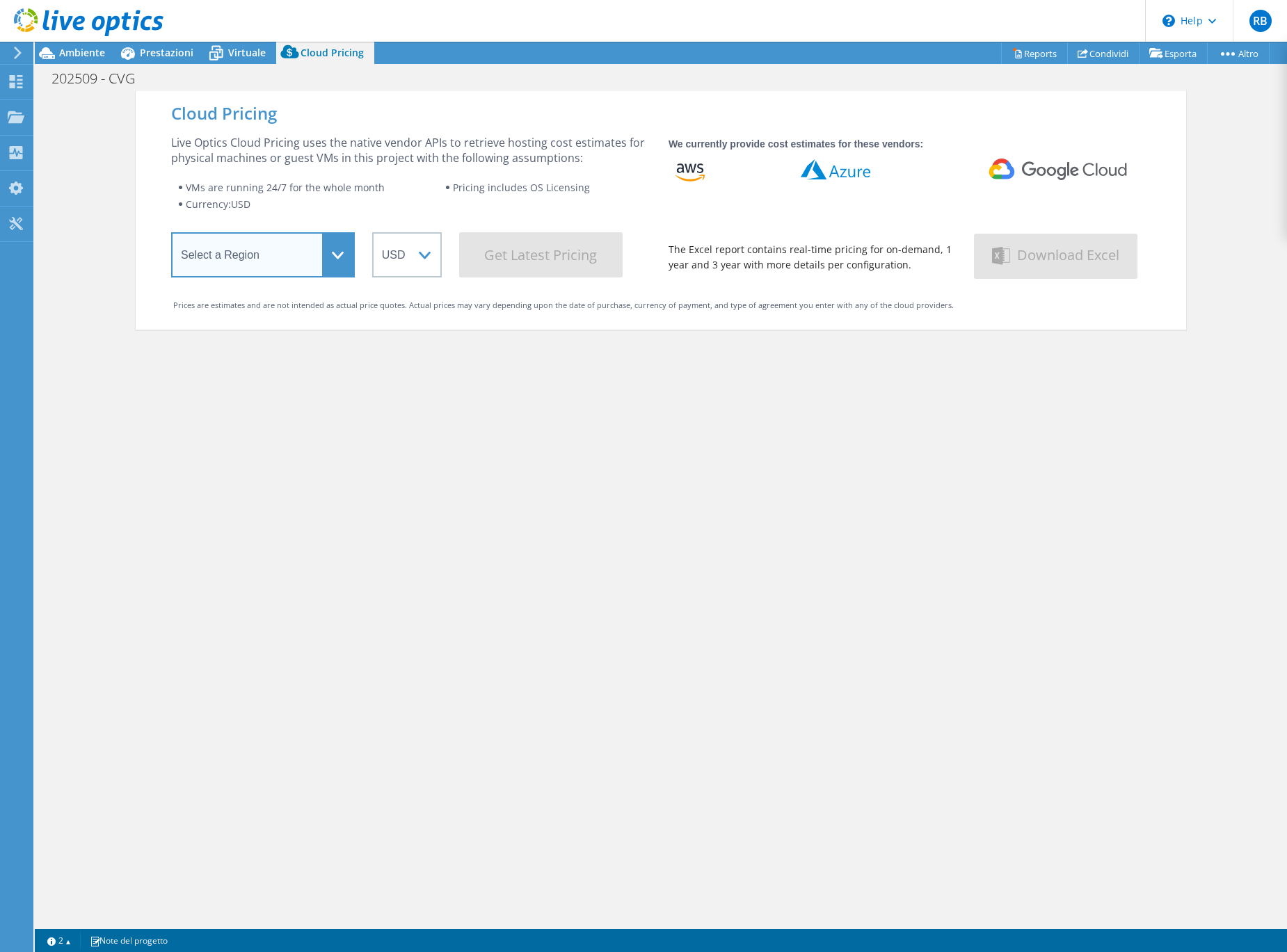
select select "EUFrankfurt"
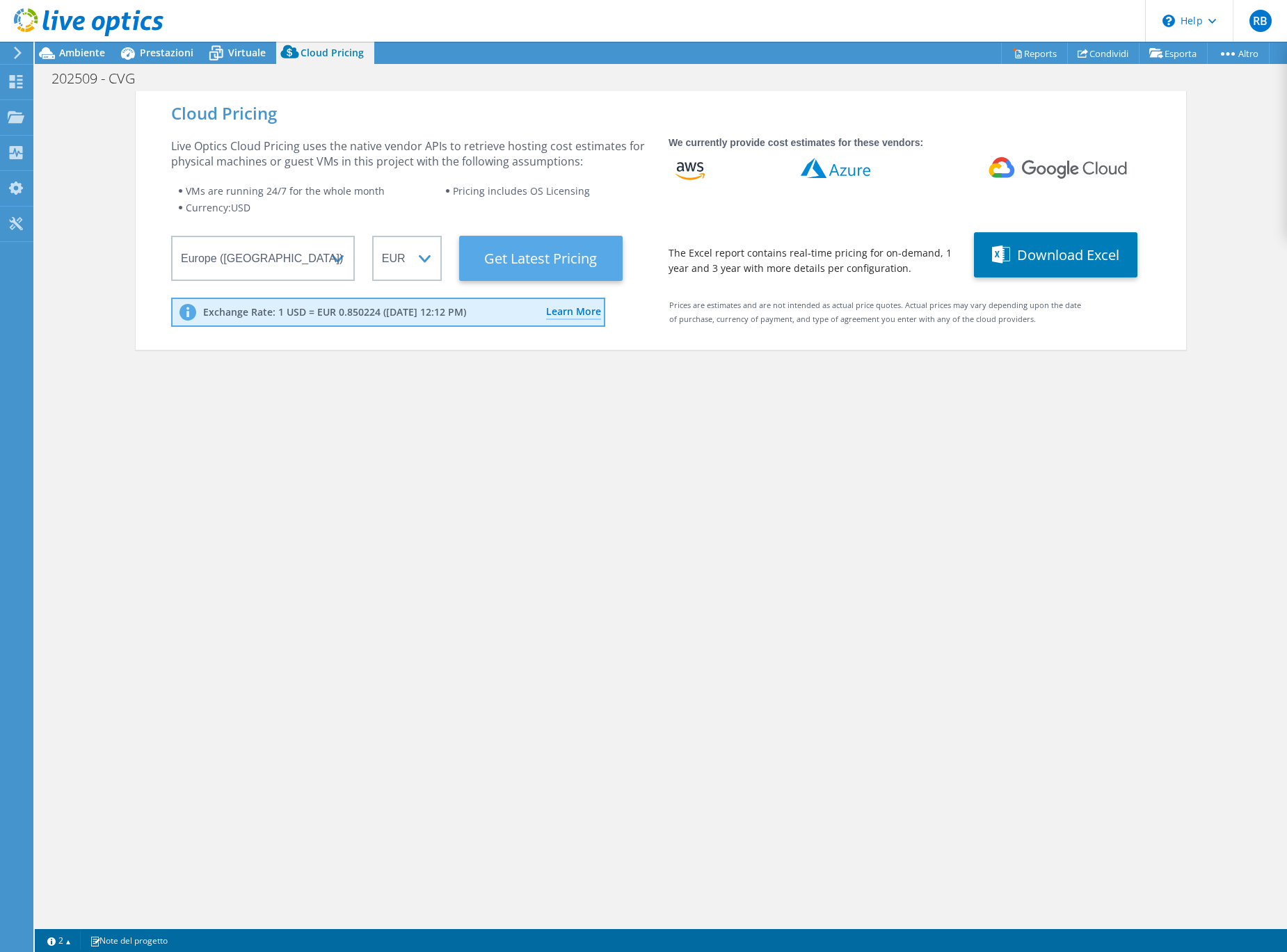
click at [554, 266] on Latest "Get Latest Pricing" at bounding box center [541, 258] width 163 height 45
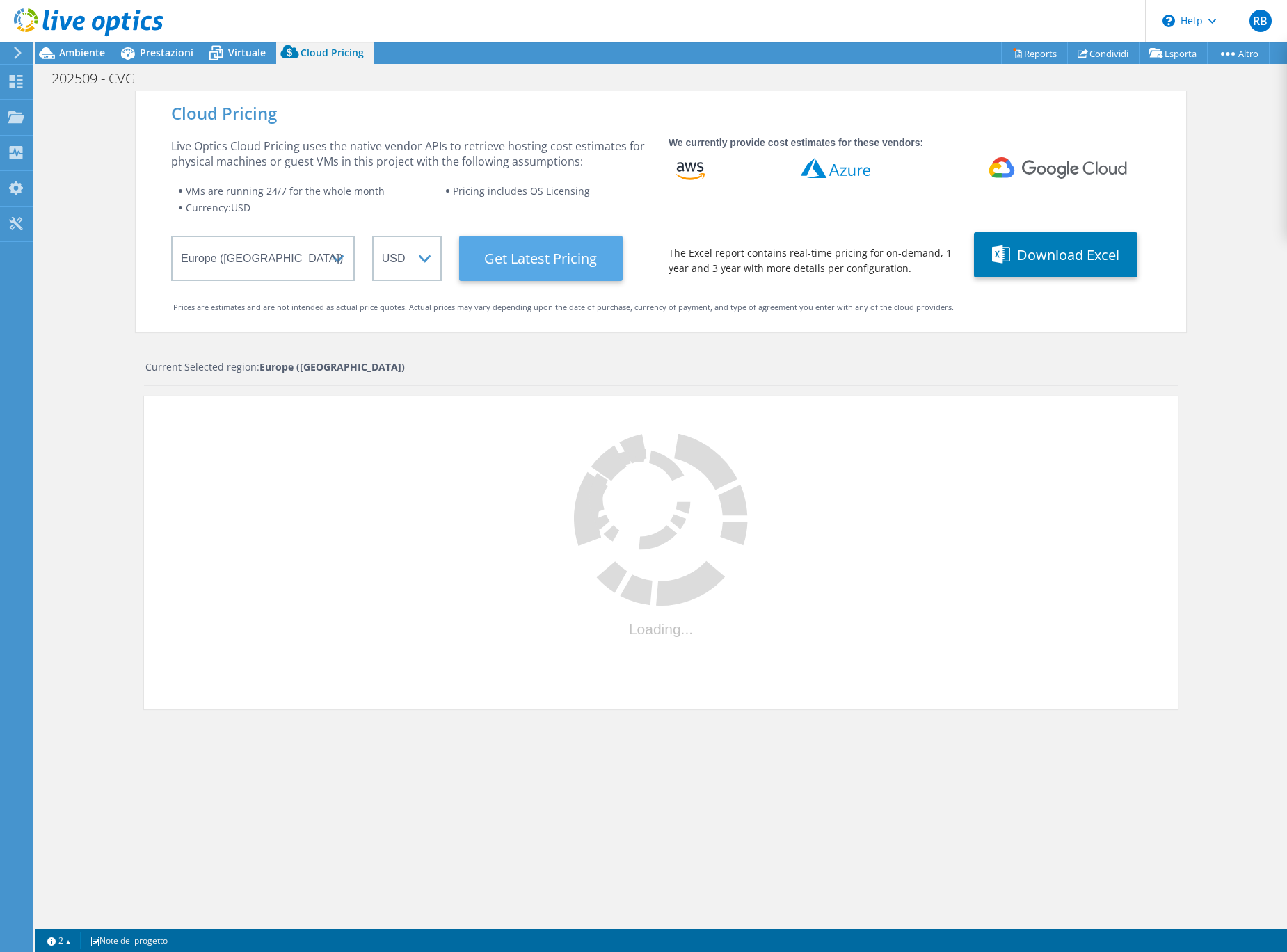
select select "EUR"
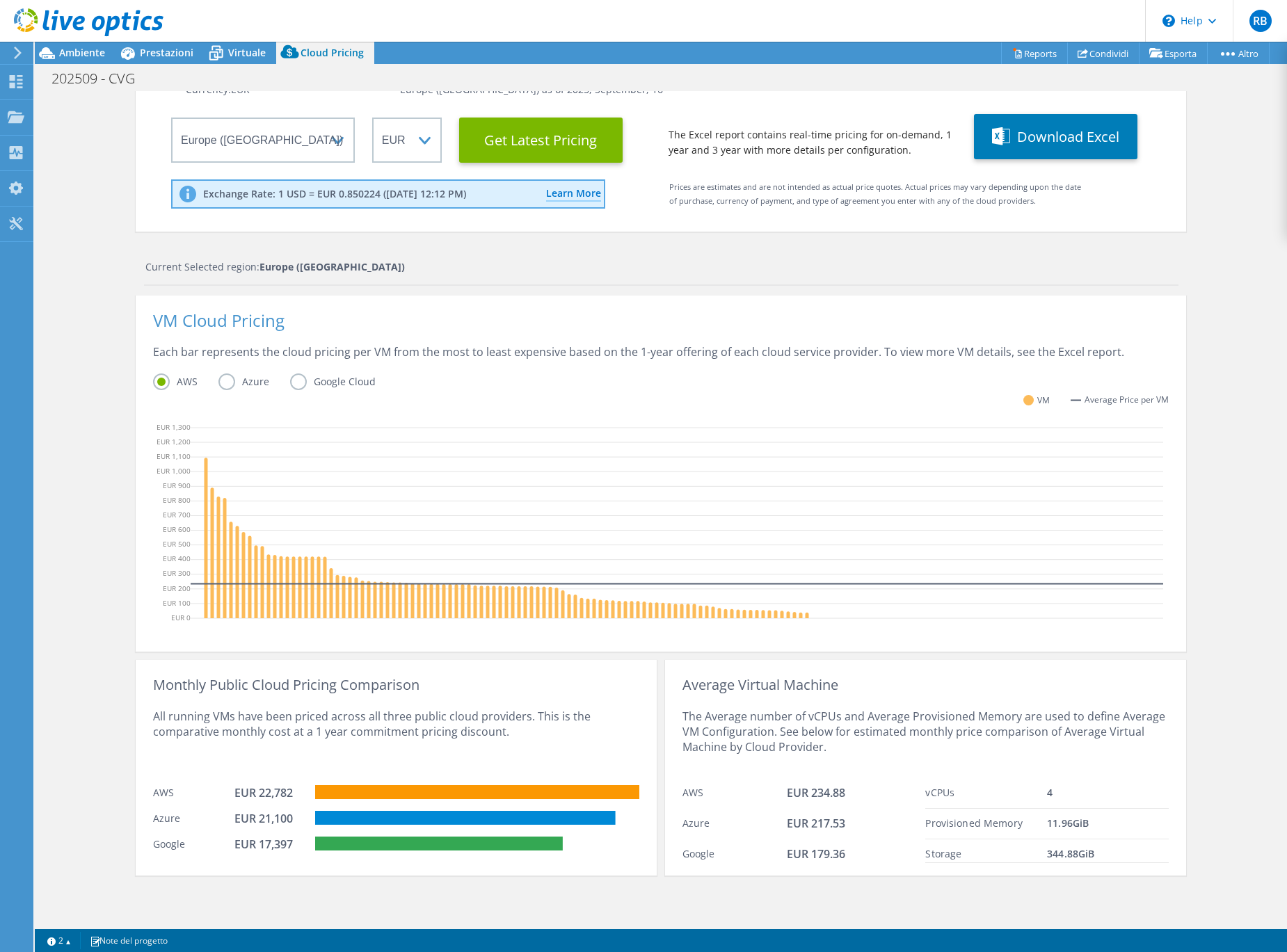
scroll to position [118, 0]
click at [240, 384] on label "Azure" at bounding box center [254, 382] width 72 height 17
click at [0, 0] on input "Azure" at bounding box center [0, 0] width 0 height 0
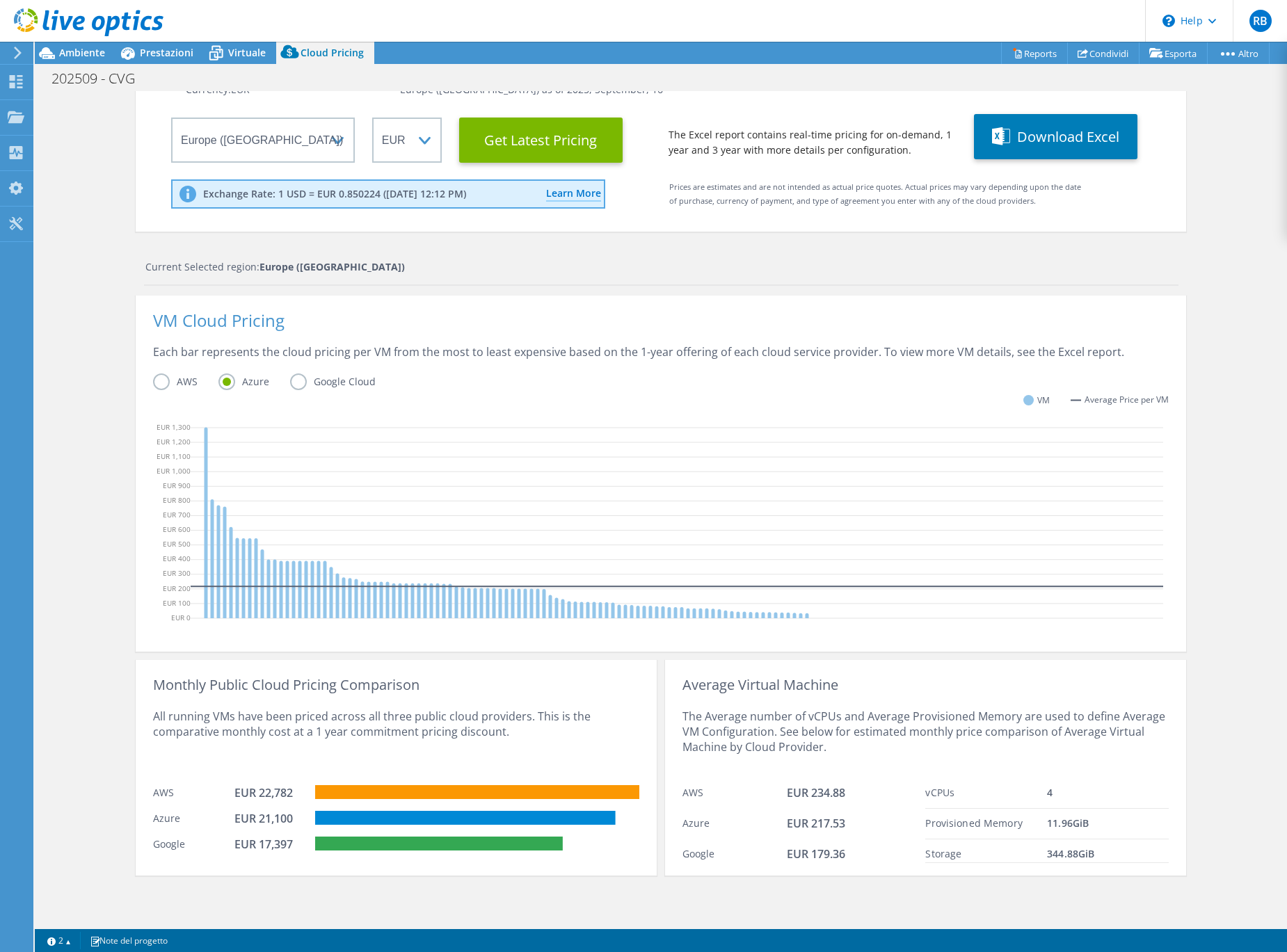
click at [300, 385] on label "Google Cloud" at bounding box center [343, 382] width 106 height 17
click at [0, 0] on input "Google Cloud" at bounding box center [0, 0] width 0 height 0
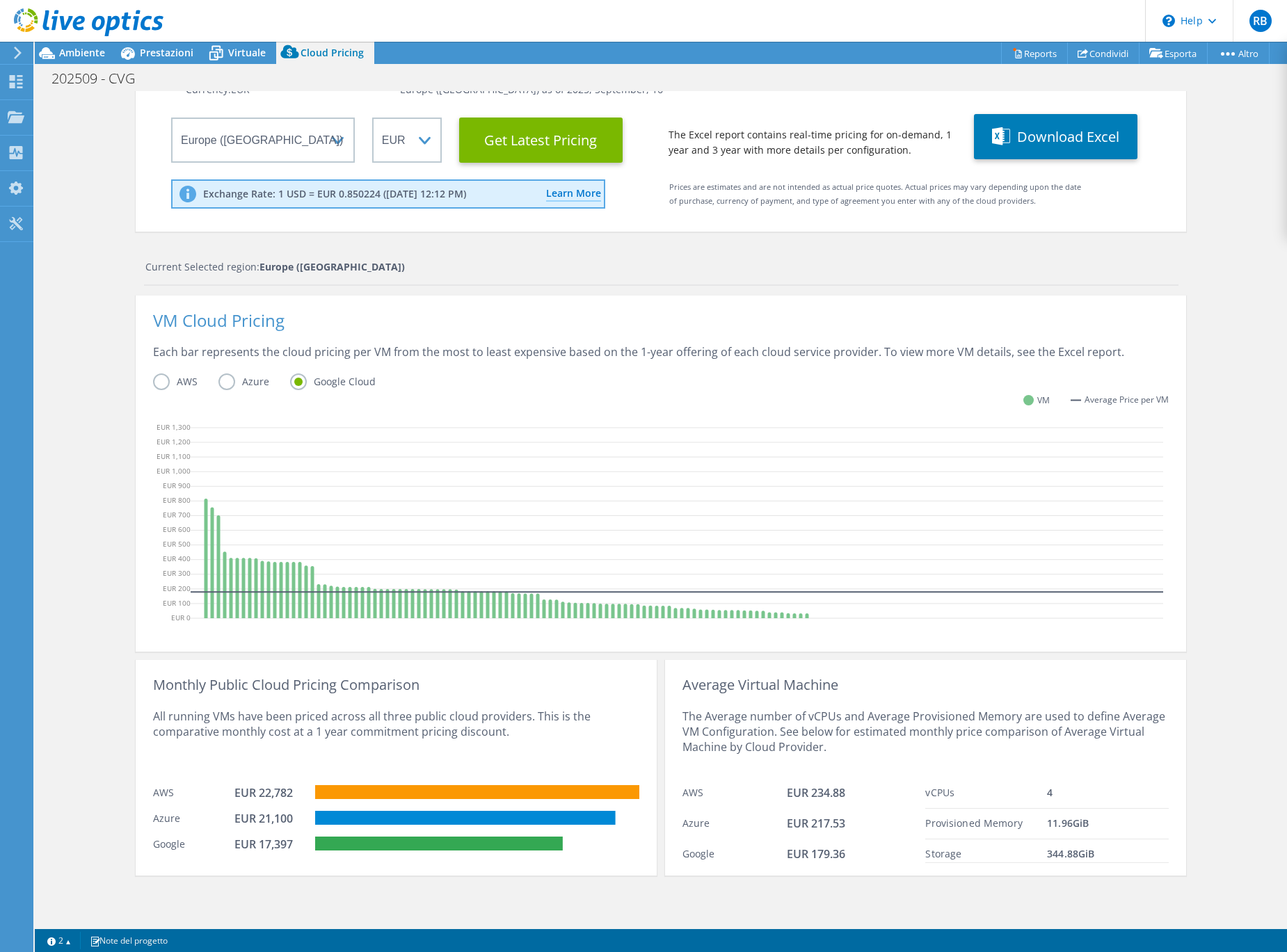
click at [250, 386] on label "Azure" at bounding box center [254, 382] width 72 height 17
click at [0, 0] on input "Azure" at bounding box center [0, 0] width 0 height 0
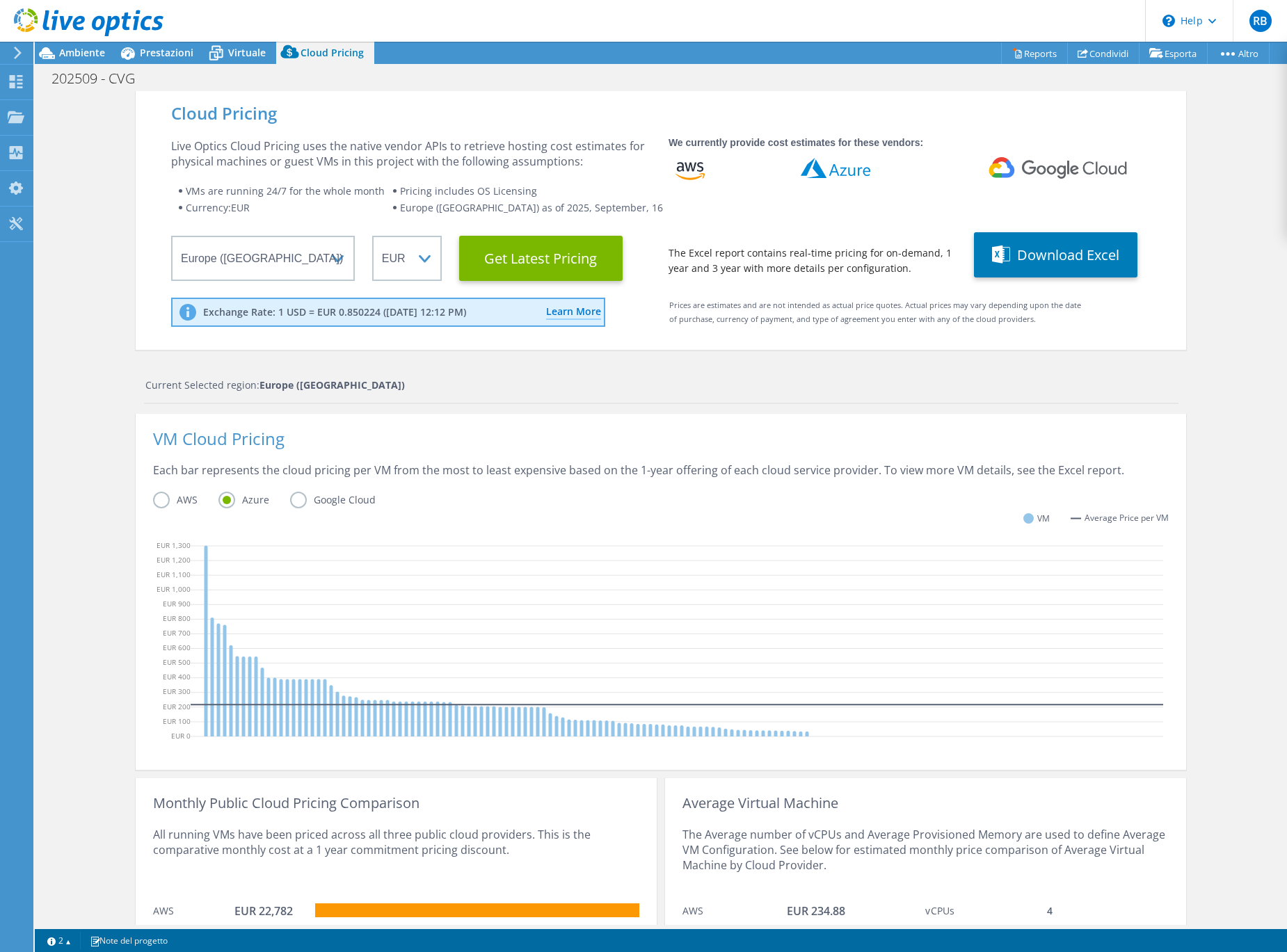
scroll to position [0, 0]
click at [165, 54] on span "Prestazioni" at bounding box center [166, 53] width 53 height 13
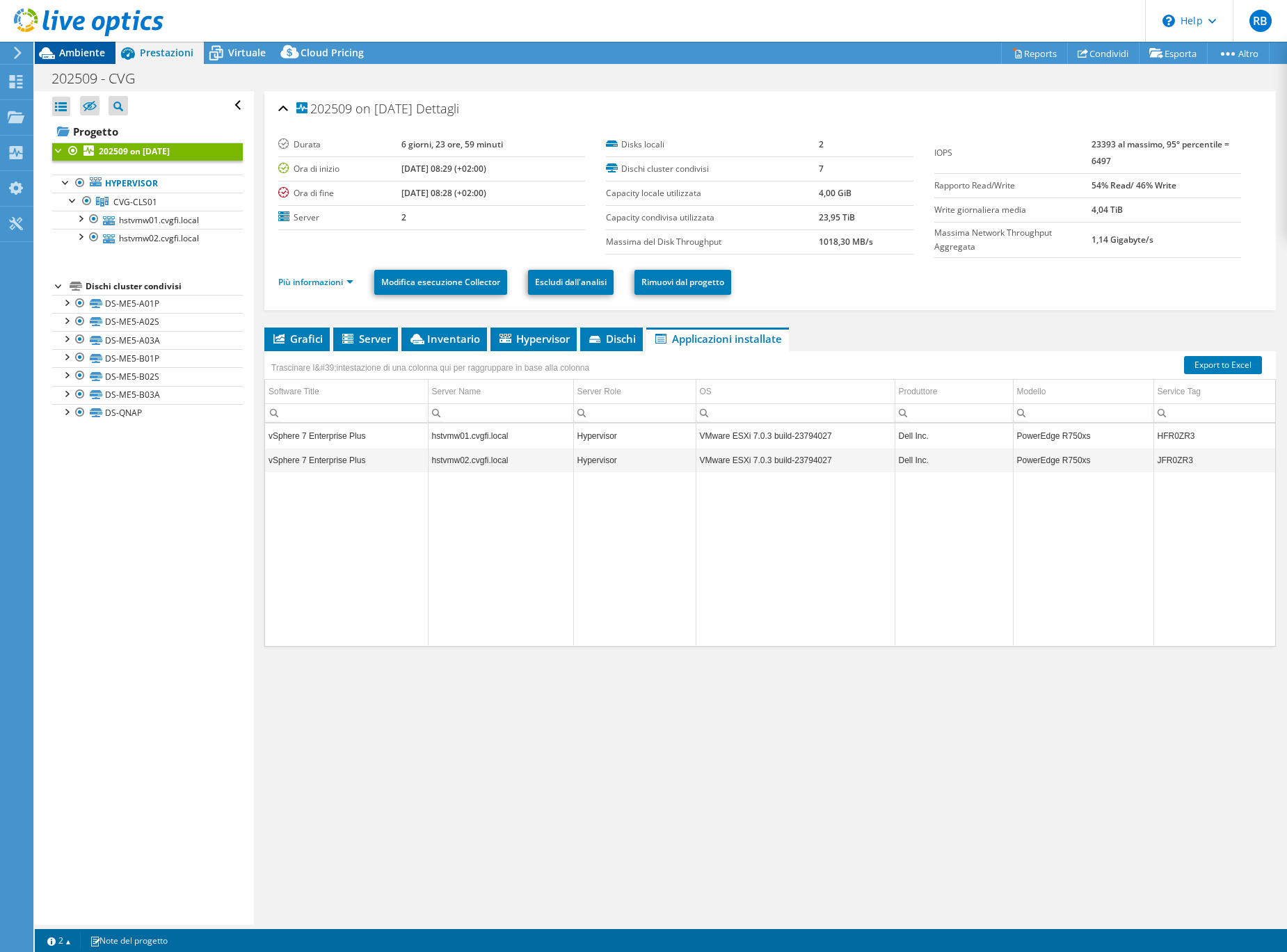
click at [82, 55] on span "Ambiente" at bounding box center [82, 53] width 46 height 13
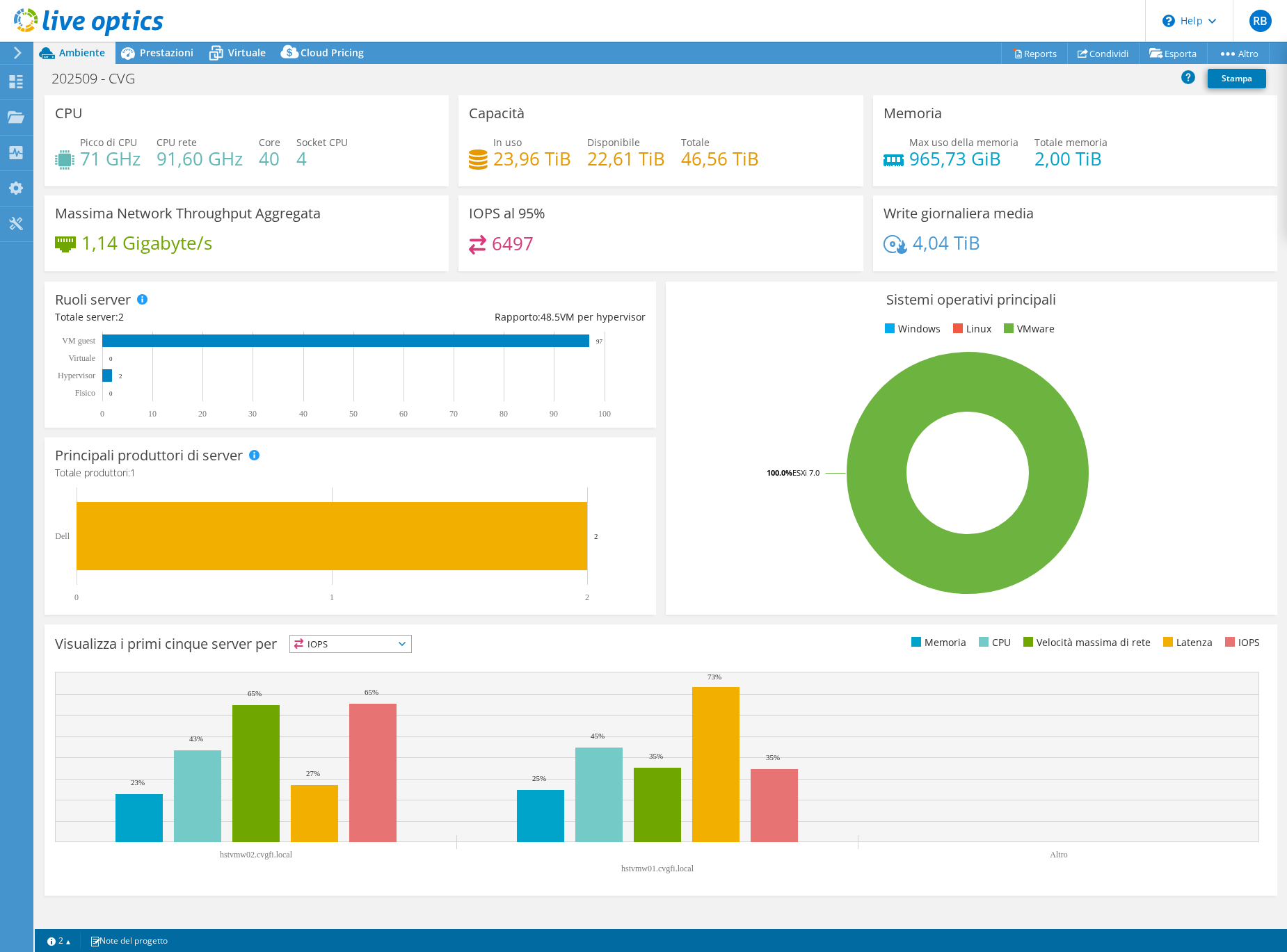
click at [336, 648] on span "IOPS" at bounding box center [350, 644] width 121 height 17
click at [344, 701] on li "CPU" at bounding box center [350, 701] width 121 height 19
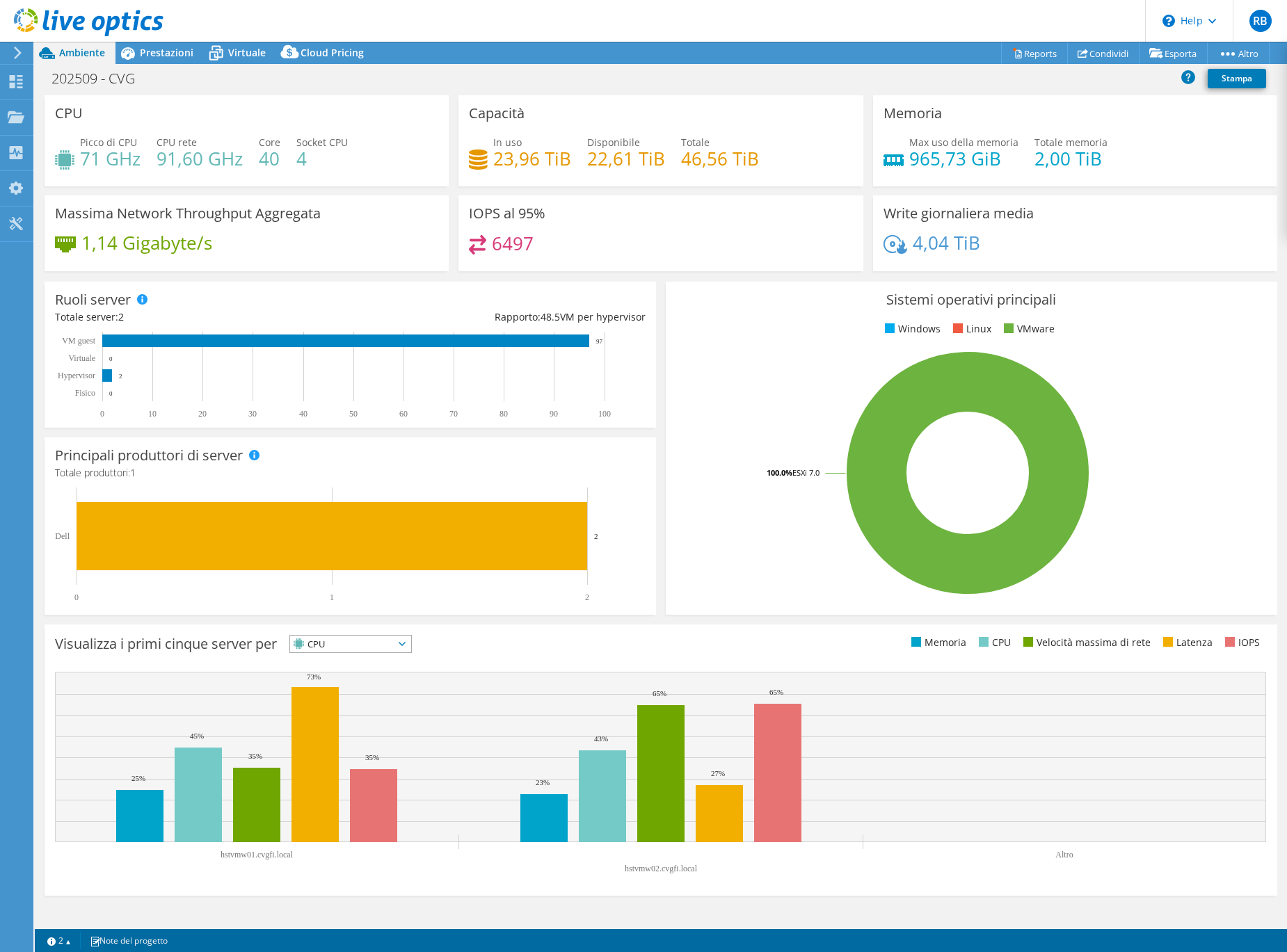
click at [298, 93] on div "202509 - CVG Stampa" at bounding box center [661, 80] width 1252 height 30
click at [176, 53] on span "Prestazioni" at bounding box center [166, 53] width 53 height 13
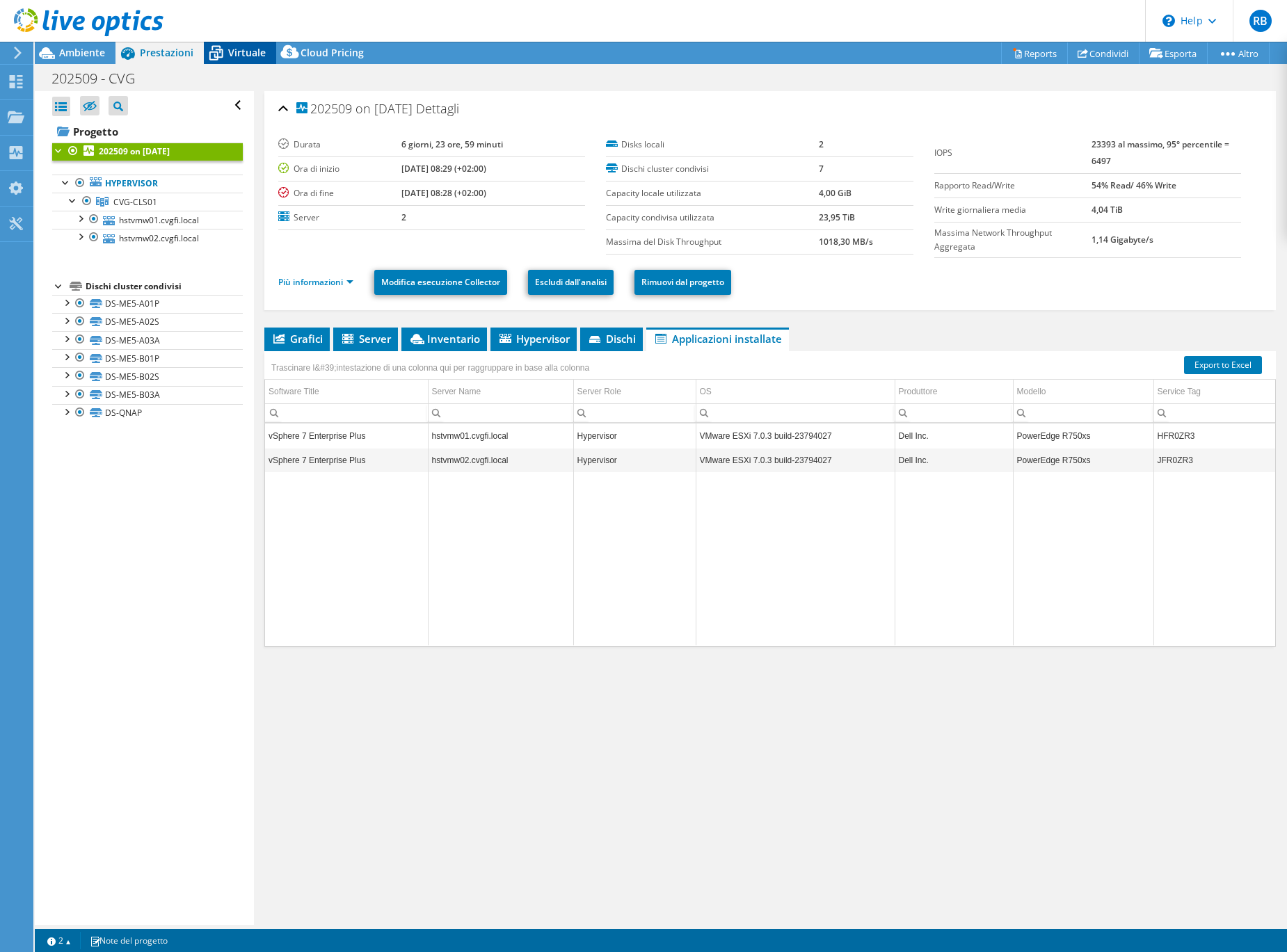
click at [229, 56] on span "Virtuale" at bounding box center [247, 53] width 38 height 13
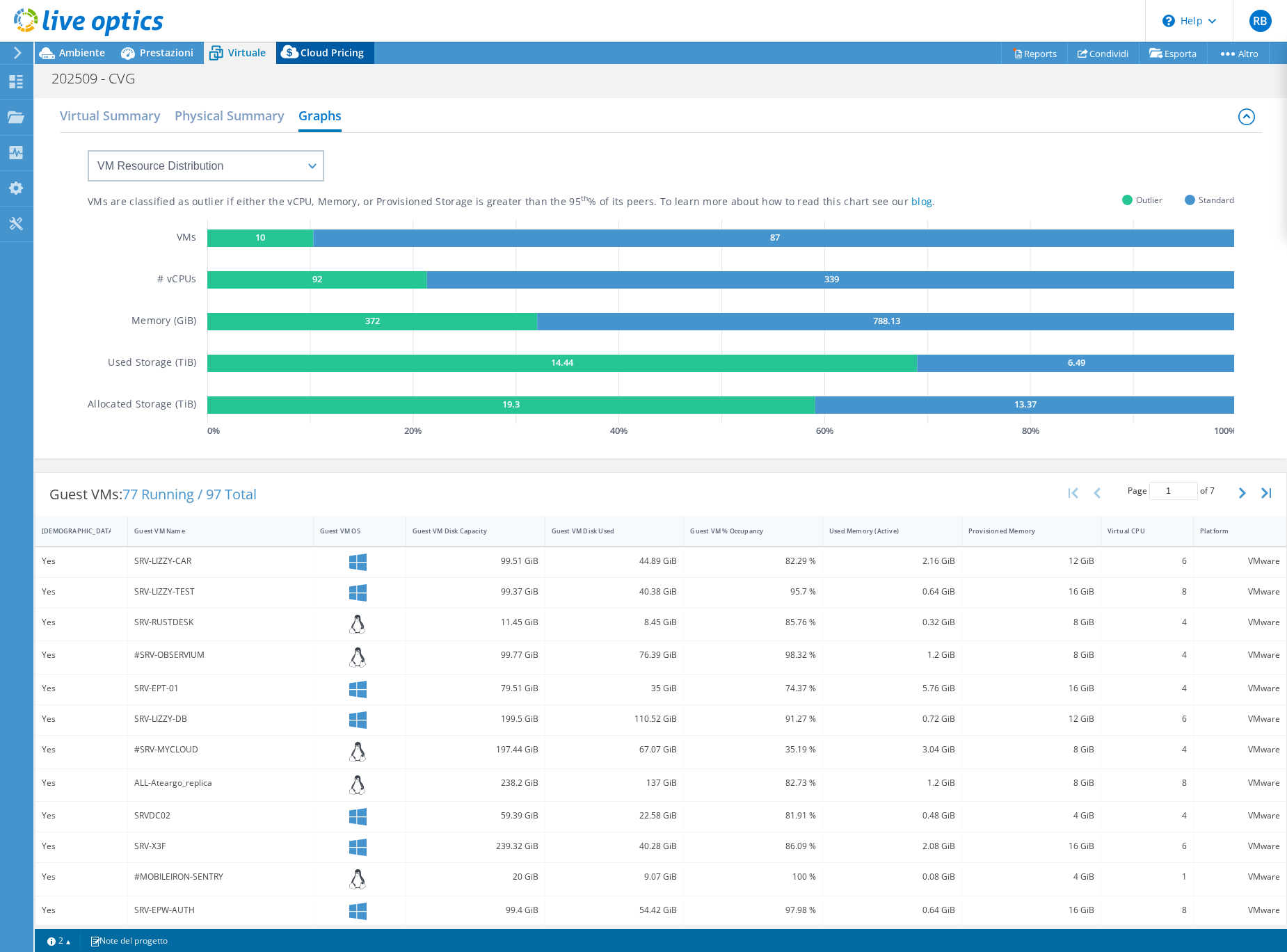
click at [317, 52] on span "Cloud Pricing" at bounding box center [332, 53] width 63 height 13
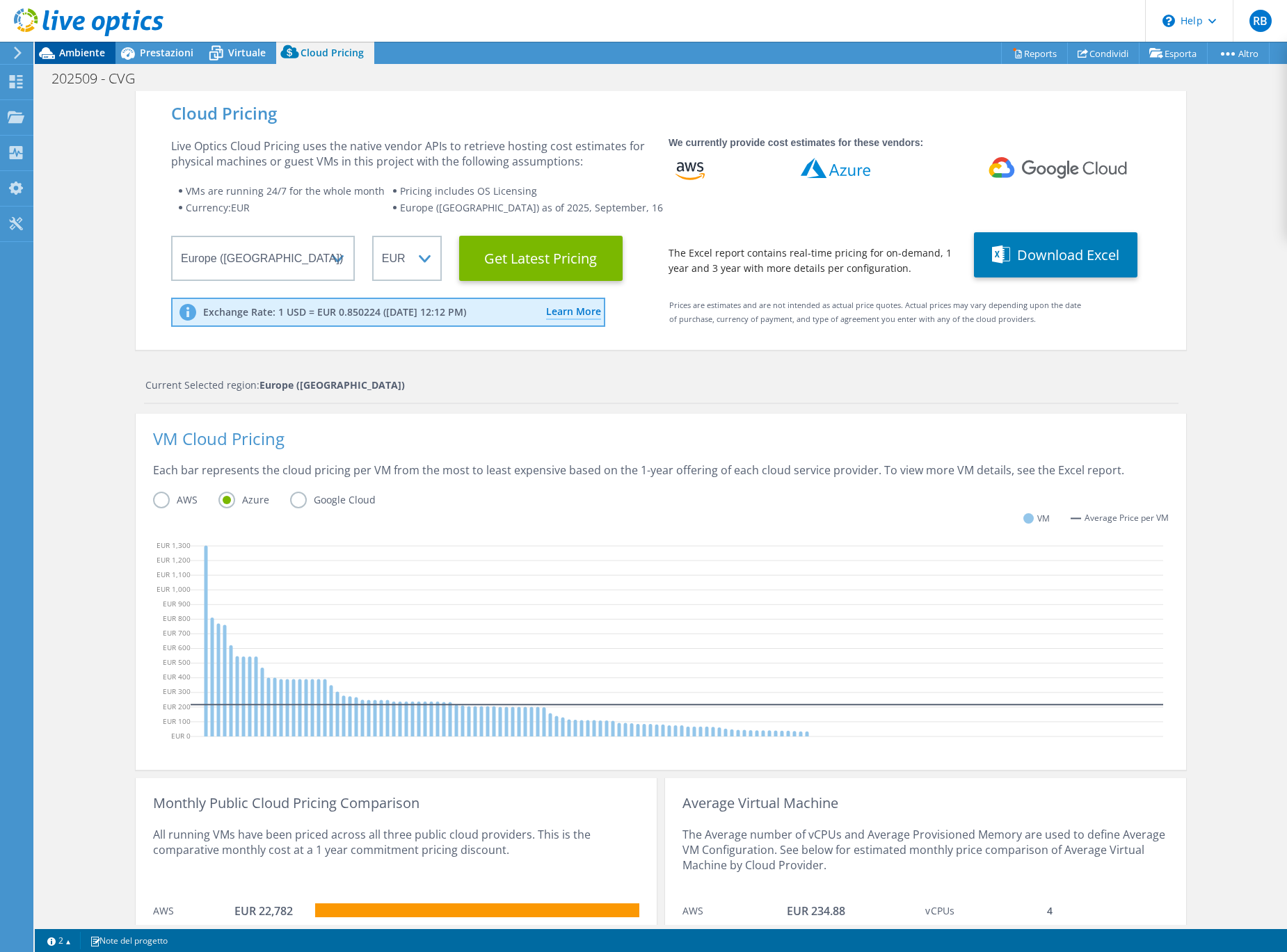
click at [67, 53] on span "Ambiente" at bounding box center [82, 53] width 46 height 13
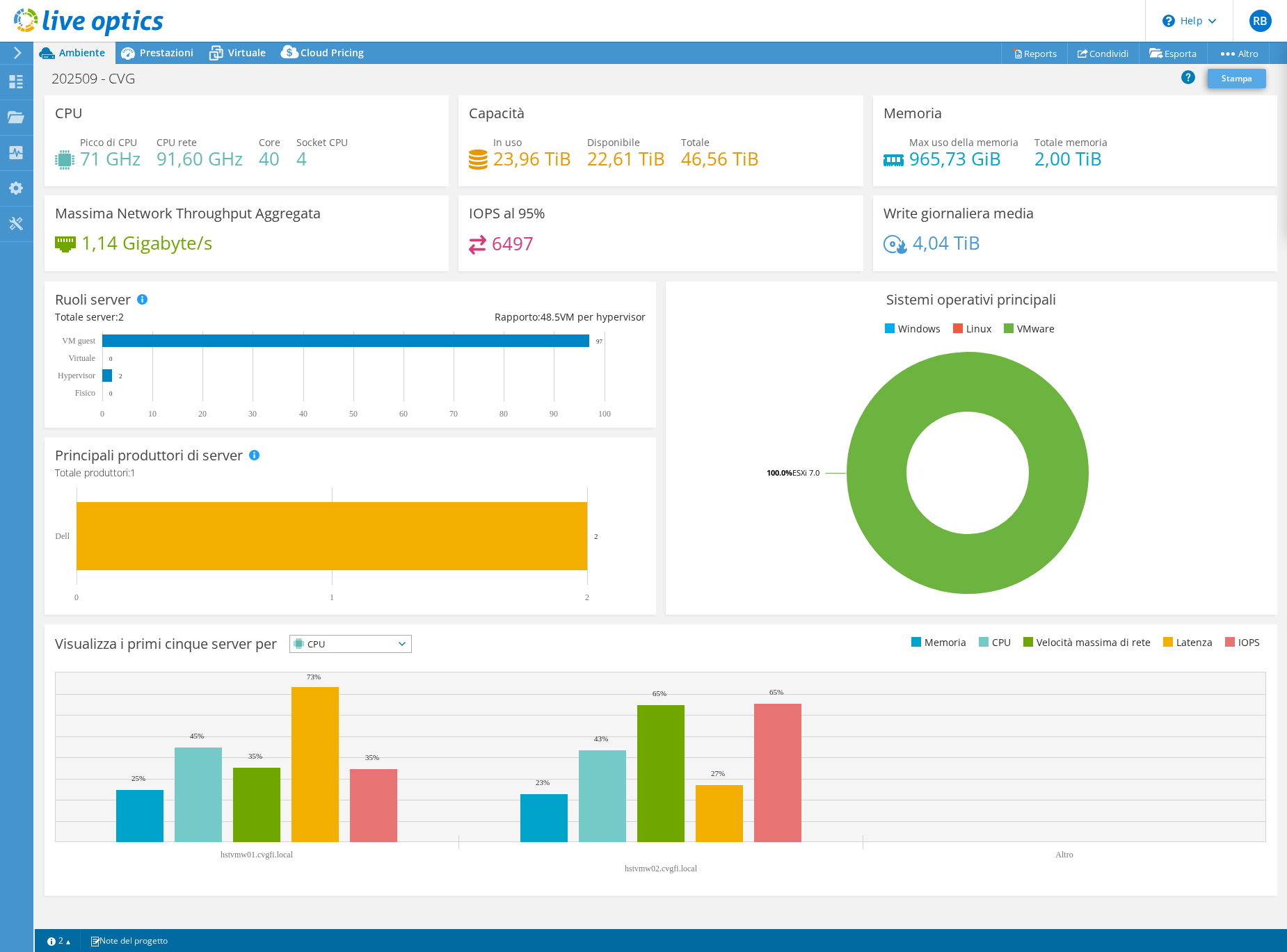
click at [1235, 81] on link "Stampa" at bounding box center [1237, 79] width 59 height 19
click at [180, 57] on span "Prestazioni" at bounding box center [166, 53] width 53 height 13
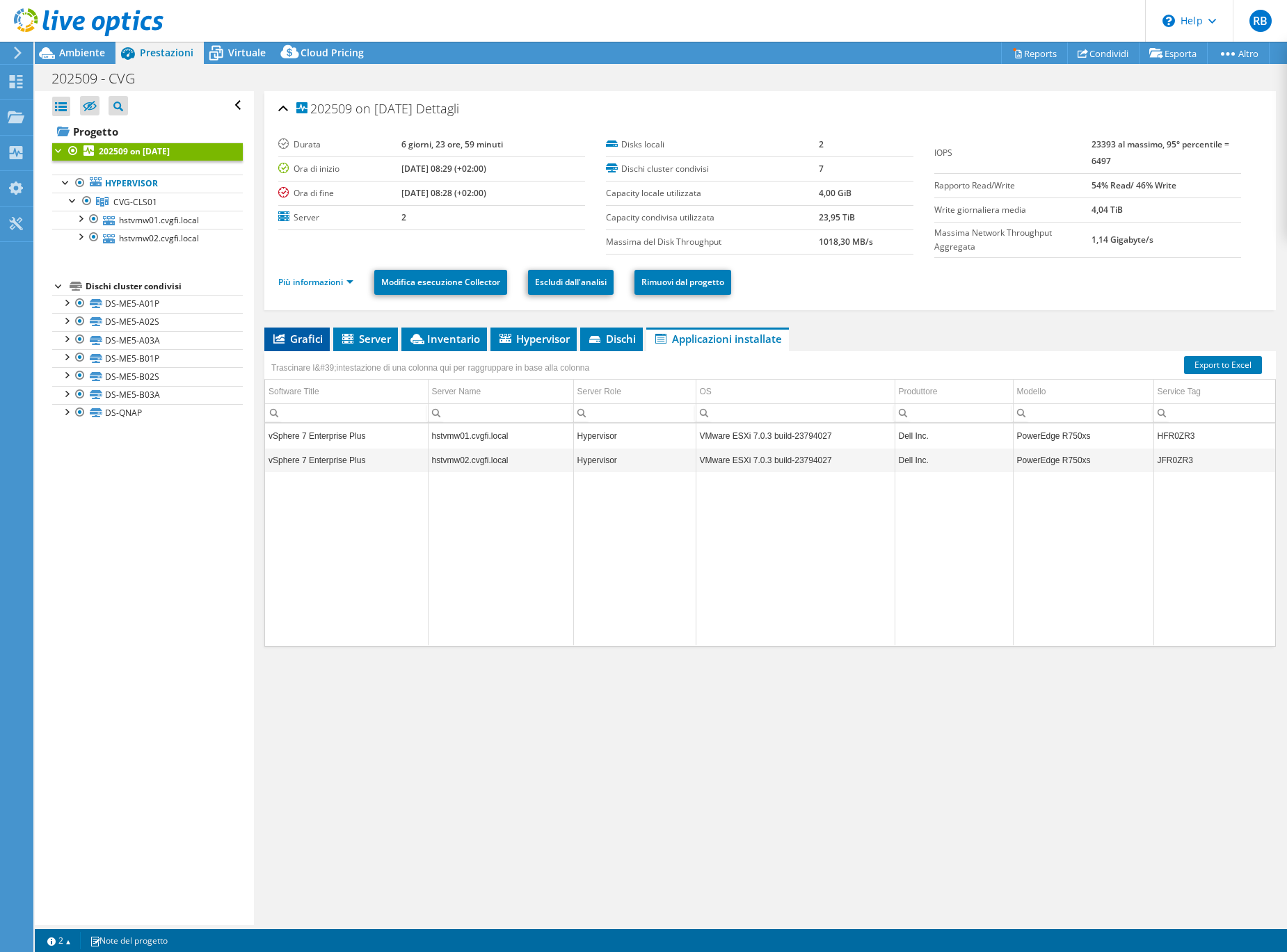
click at [307, 342] on span "Grafici" at bounding box center [297, 338] width 51 height 14
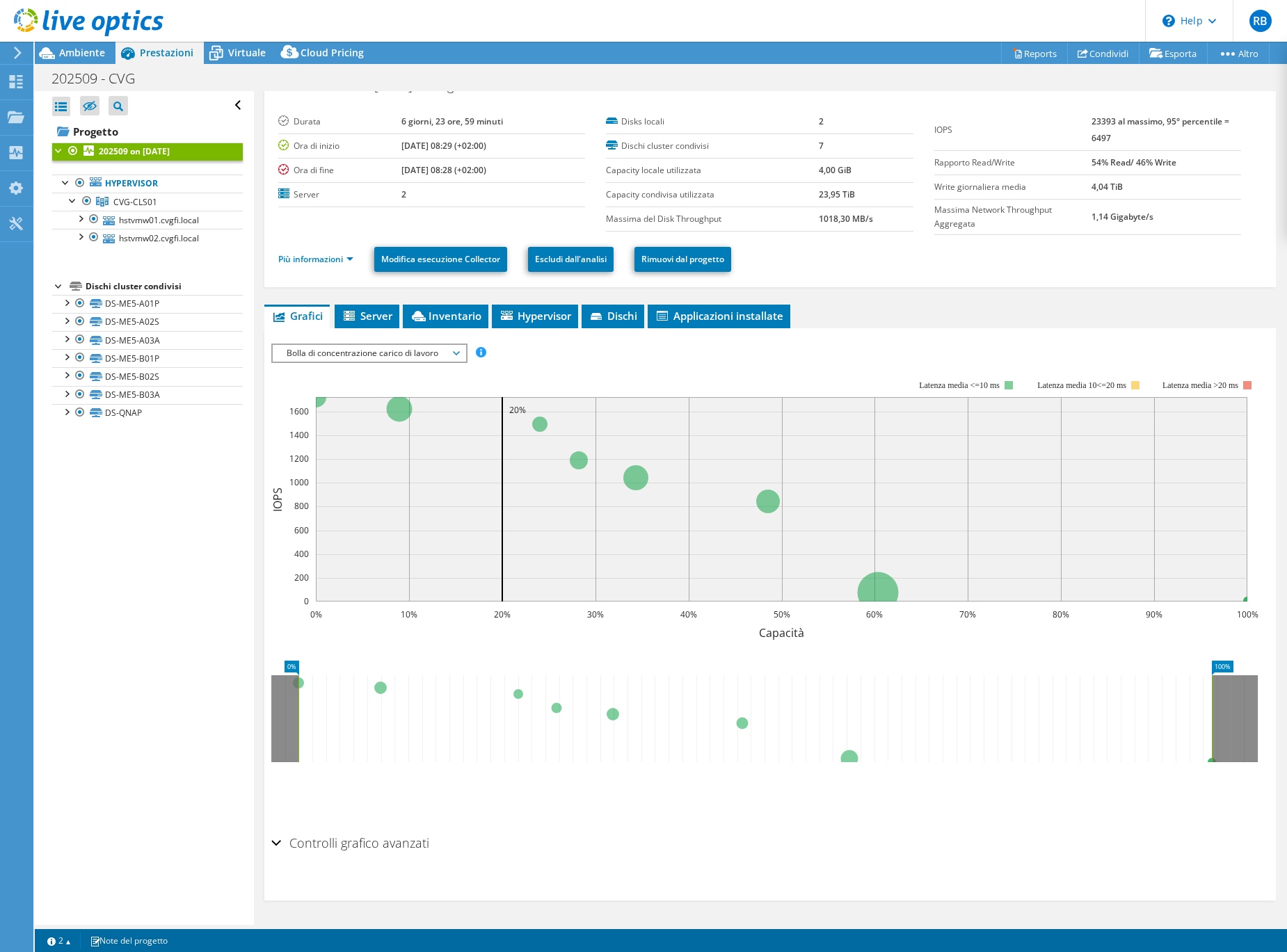
scroll to position [23, 0]
click at [277, 847] on div "Controlli grafico avanzati" at bounding box center [770, 844] width 998 height 30
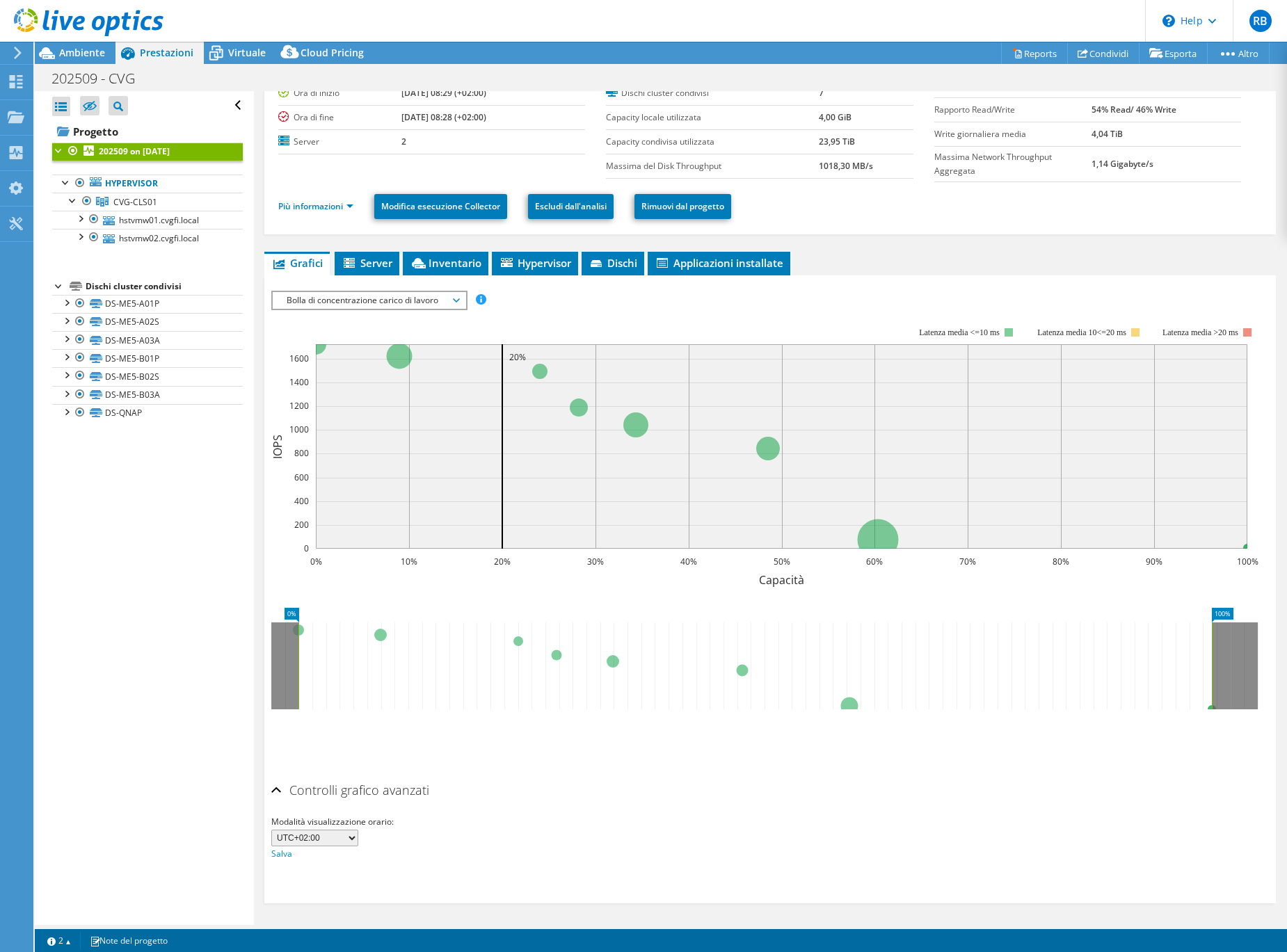
scroll to position [75, 0]
click at [843, 313] on rect at bounding box center [765, 449] width 987 height 278
click at [774, 268] on span "Applicazioni installate" at bounding box center [718, 263] width 128 height 14
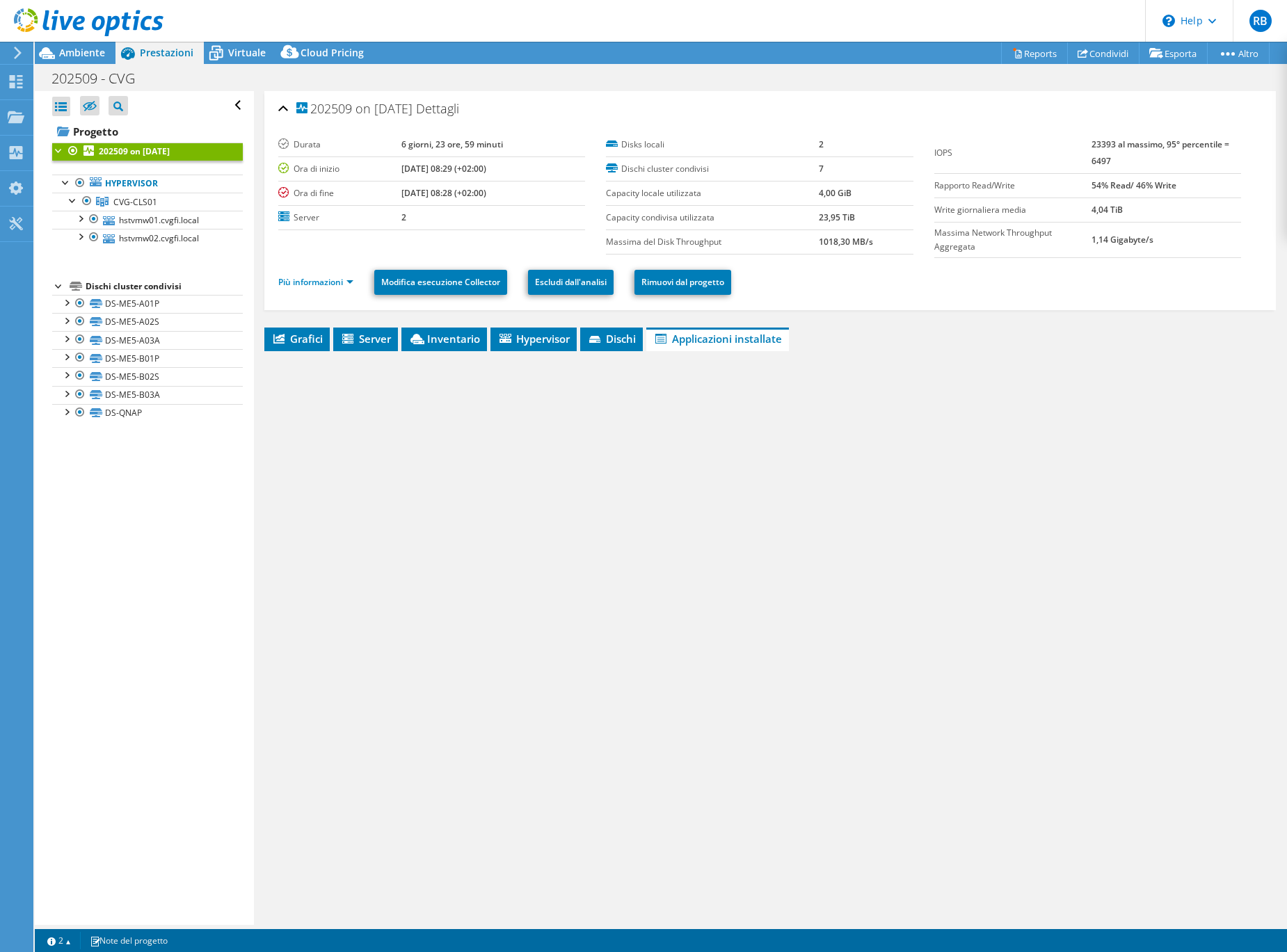
scroll to position [0, 0]
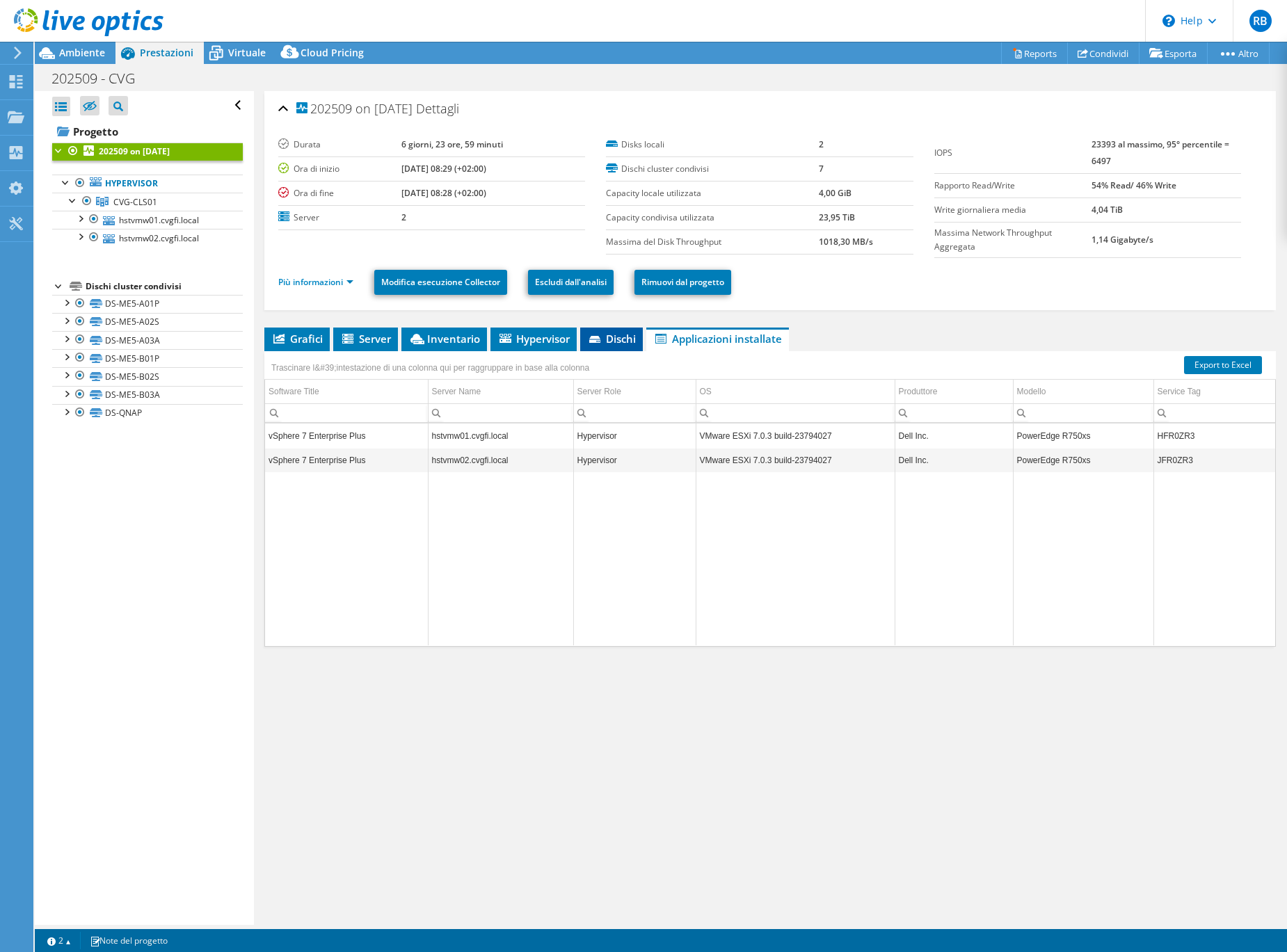
click at [615, 329] on li "Dischi" at bounding box center [611, 340] width 62 height 24
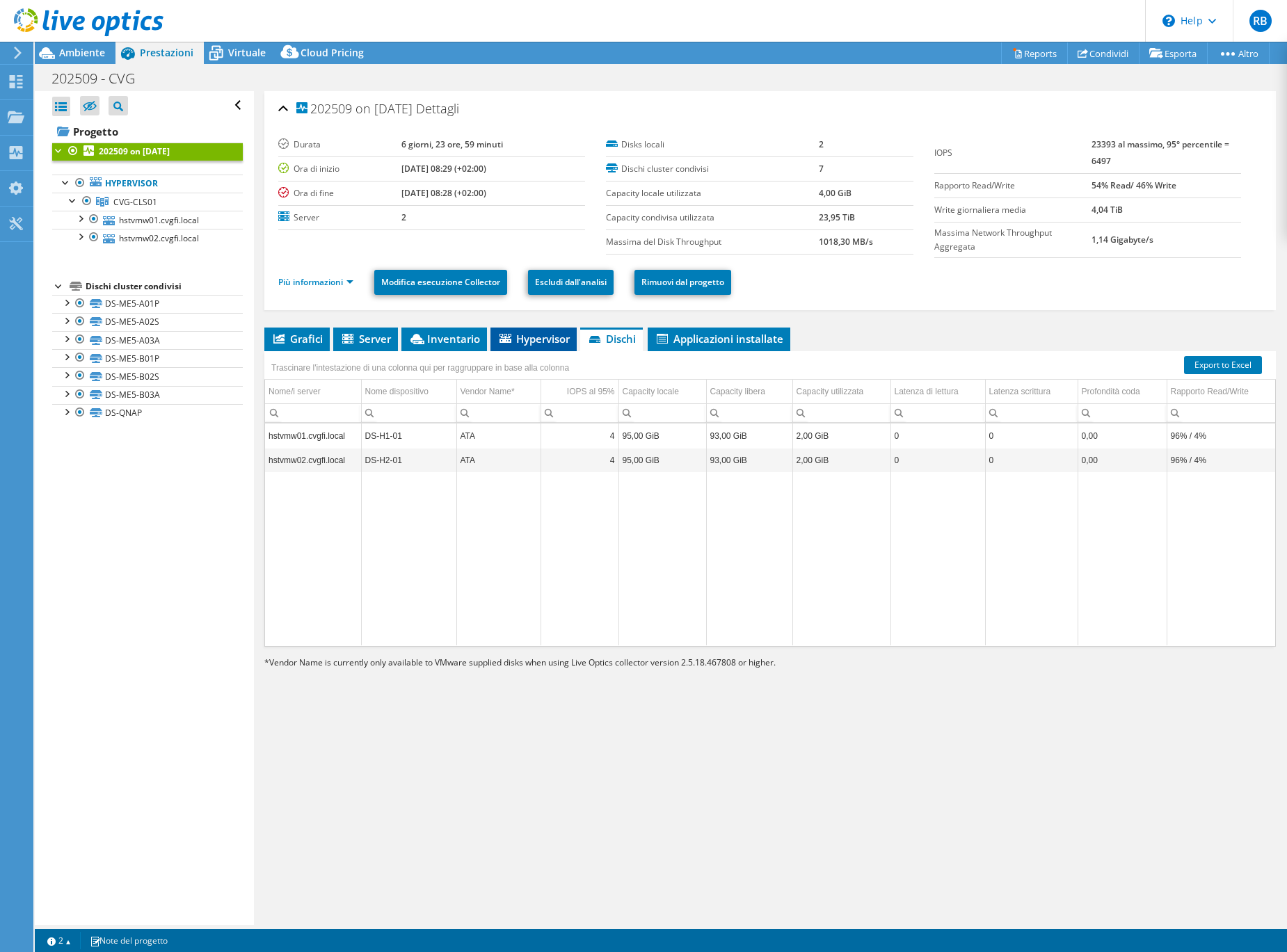
click at [550, 338] on span "Hypervisor" at bounding box center [533, 338] width 73 height 14
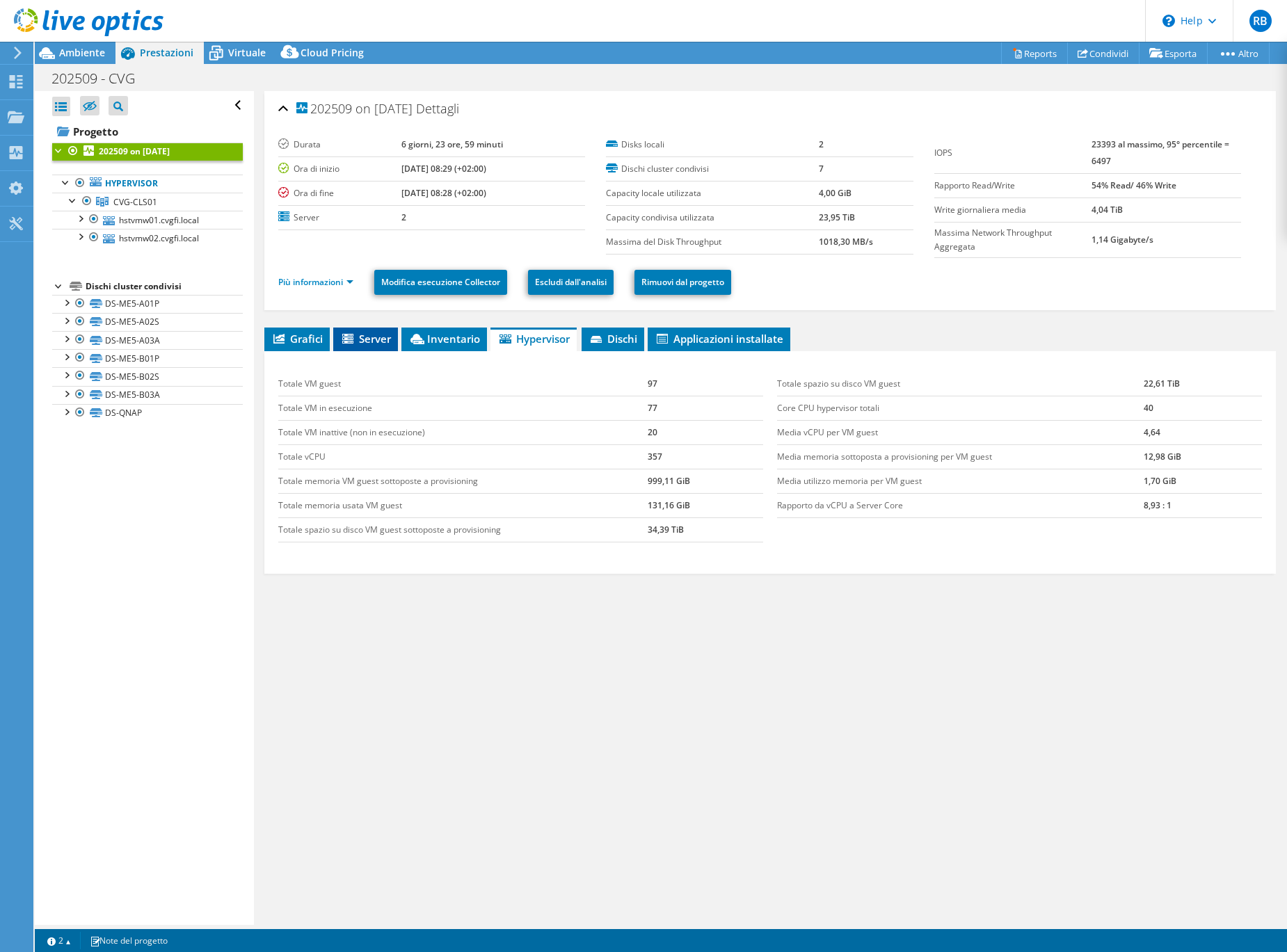
click at [372, 339] on span "Server" at bounding box center [366, 338] width 50 height 14
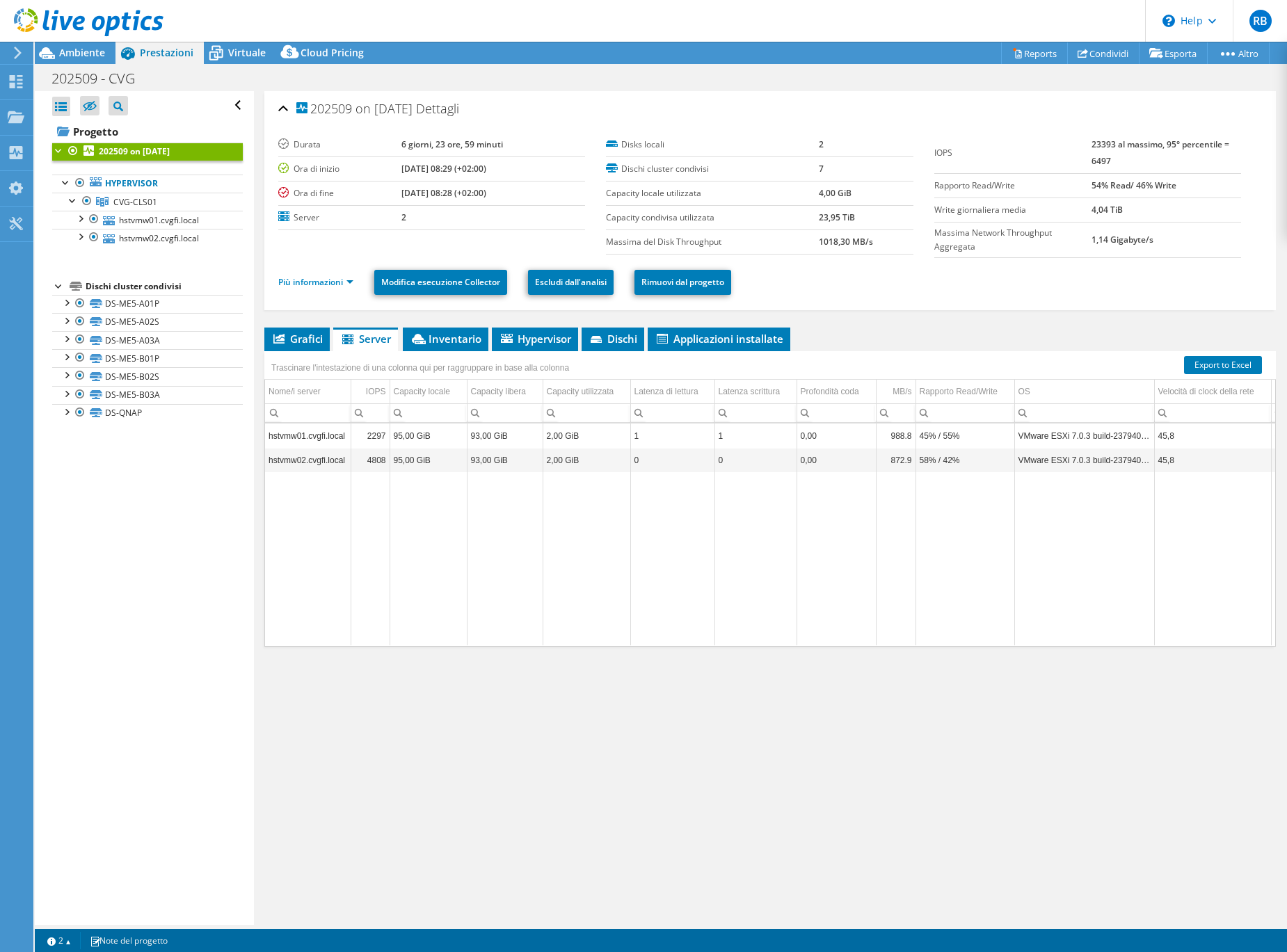
click at [338, 436] on td "hstvmw01.cvgfi.local" at bounding box center [307, 435] width 85 height 24
click at [310, 339] on span "Grafici" at bounding box center [297, 338] width 51 height 14
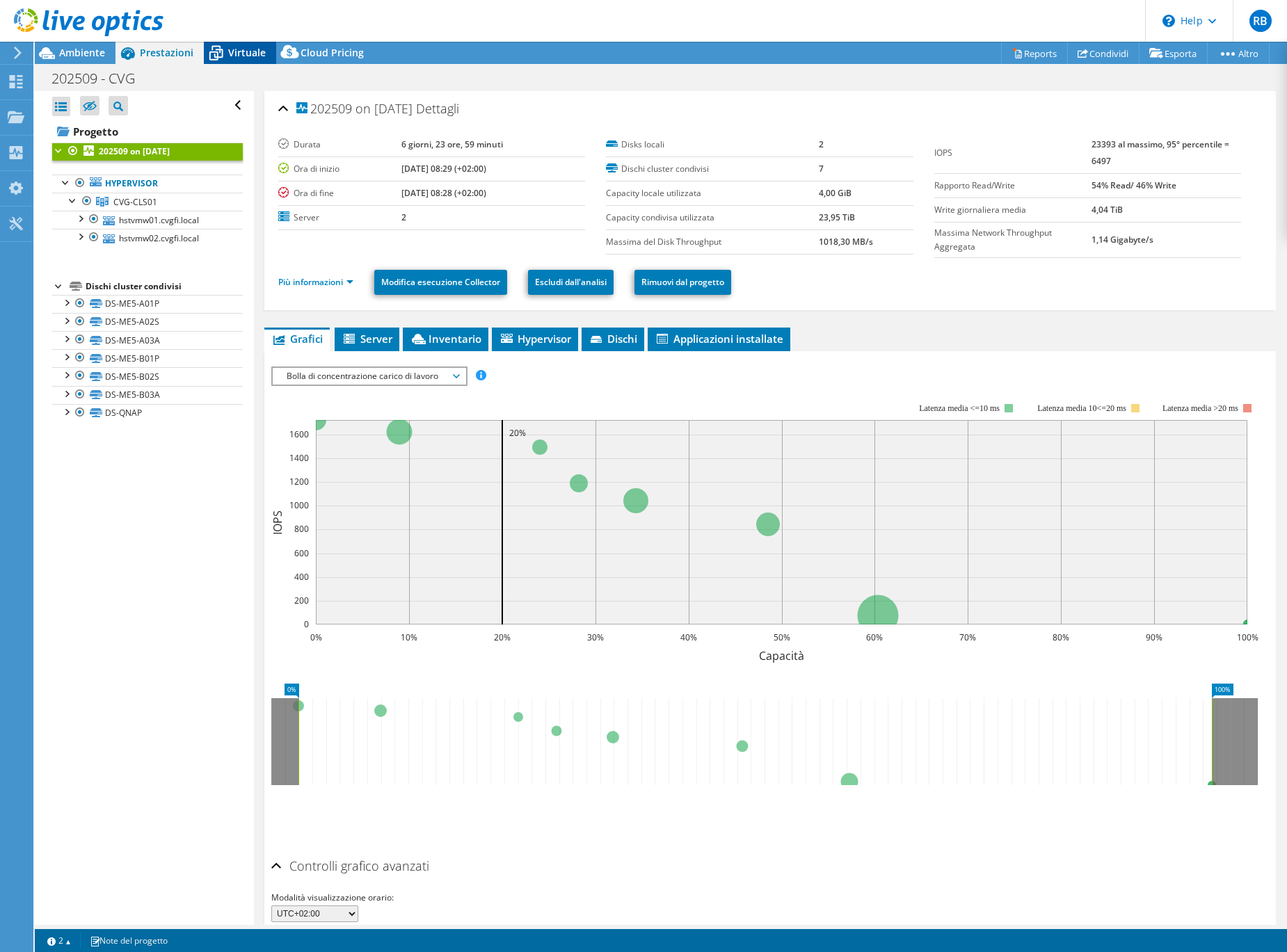
click at [246, 62] on div "Virtuale" at bounding box center [240, 53] width 73 height 22
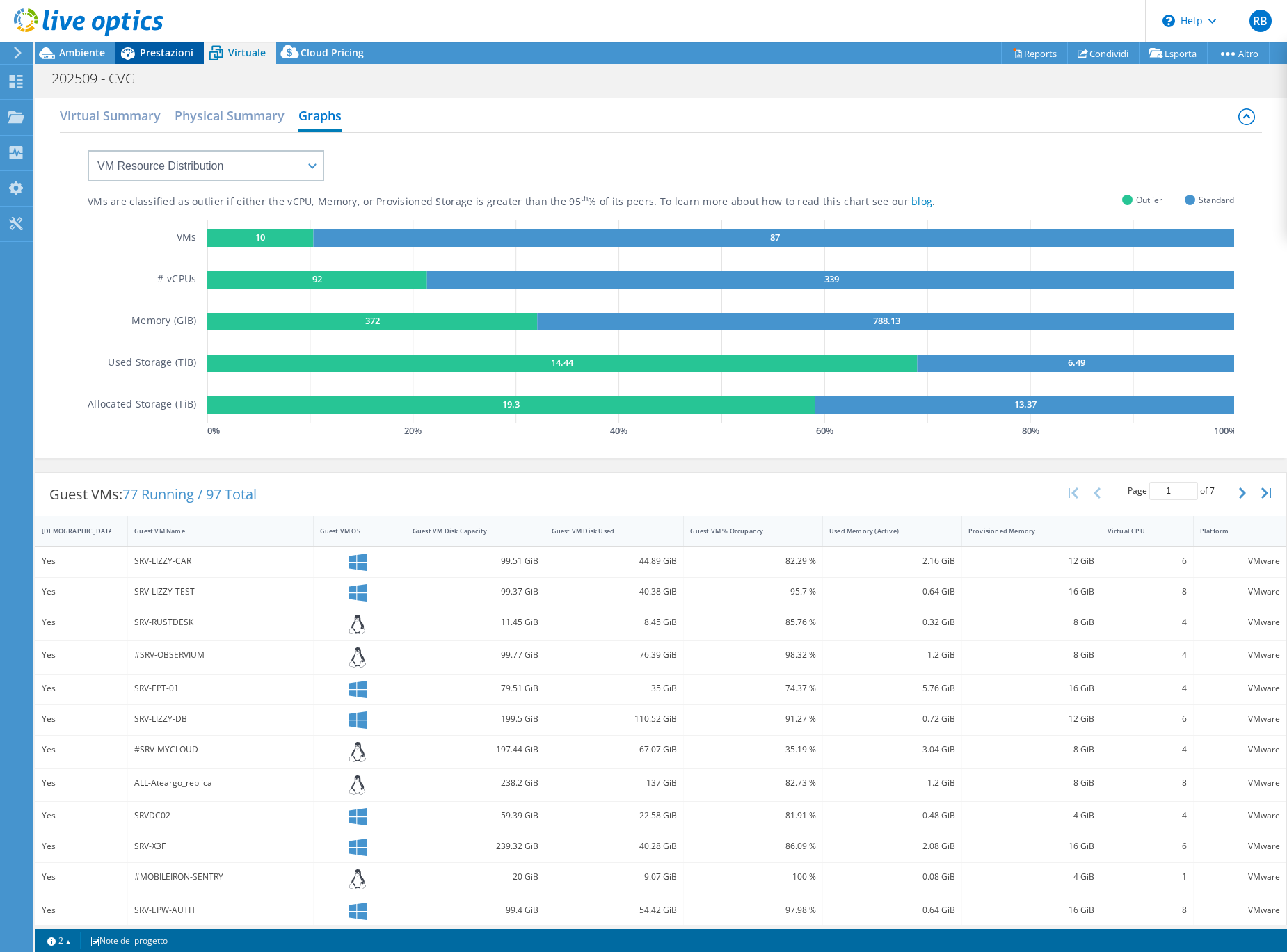
click at [168, 60] on div "Prestazioni" at bounding box center [159, 53] width 88 height 22
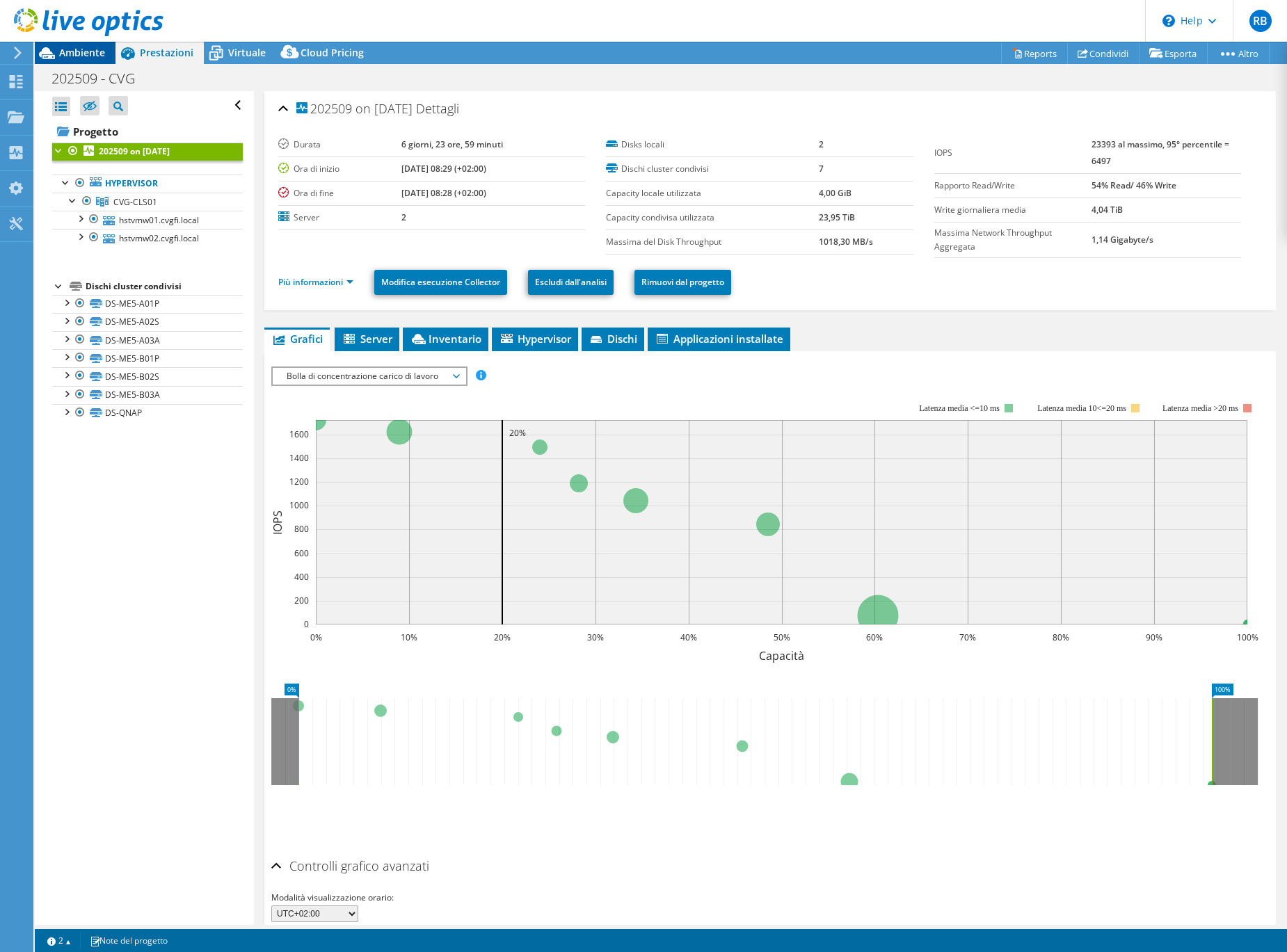
click at [88, 54] on span "Ambiente" at bounding box center [82, 53] width 46 height 13
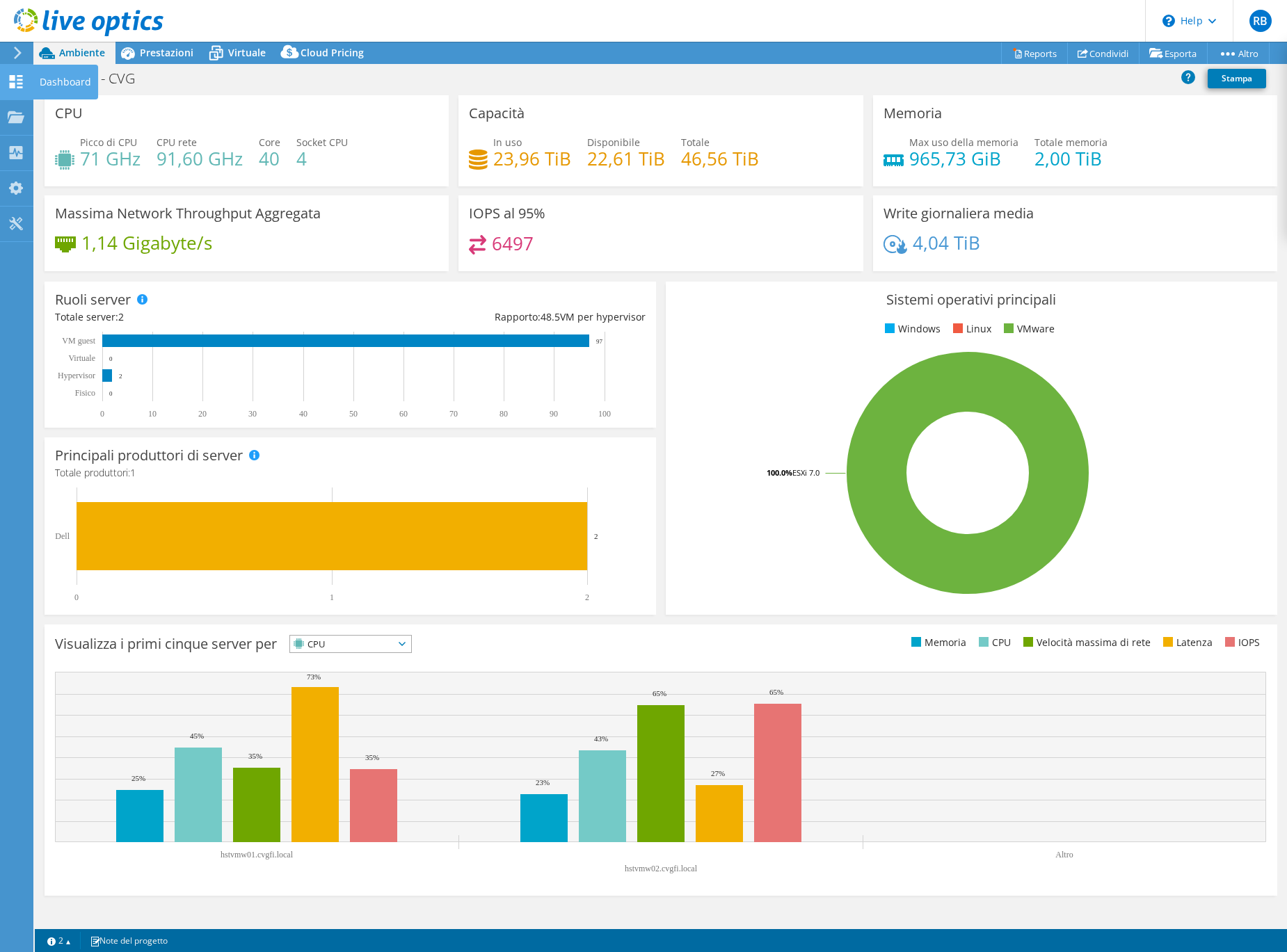
click at [17, 84] on icon at bounding box center [16, 82] width 17 height 13
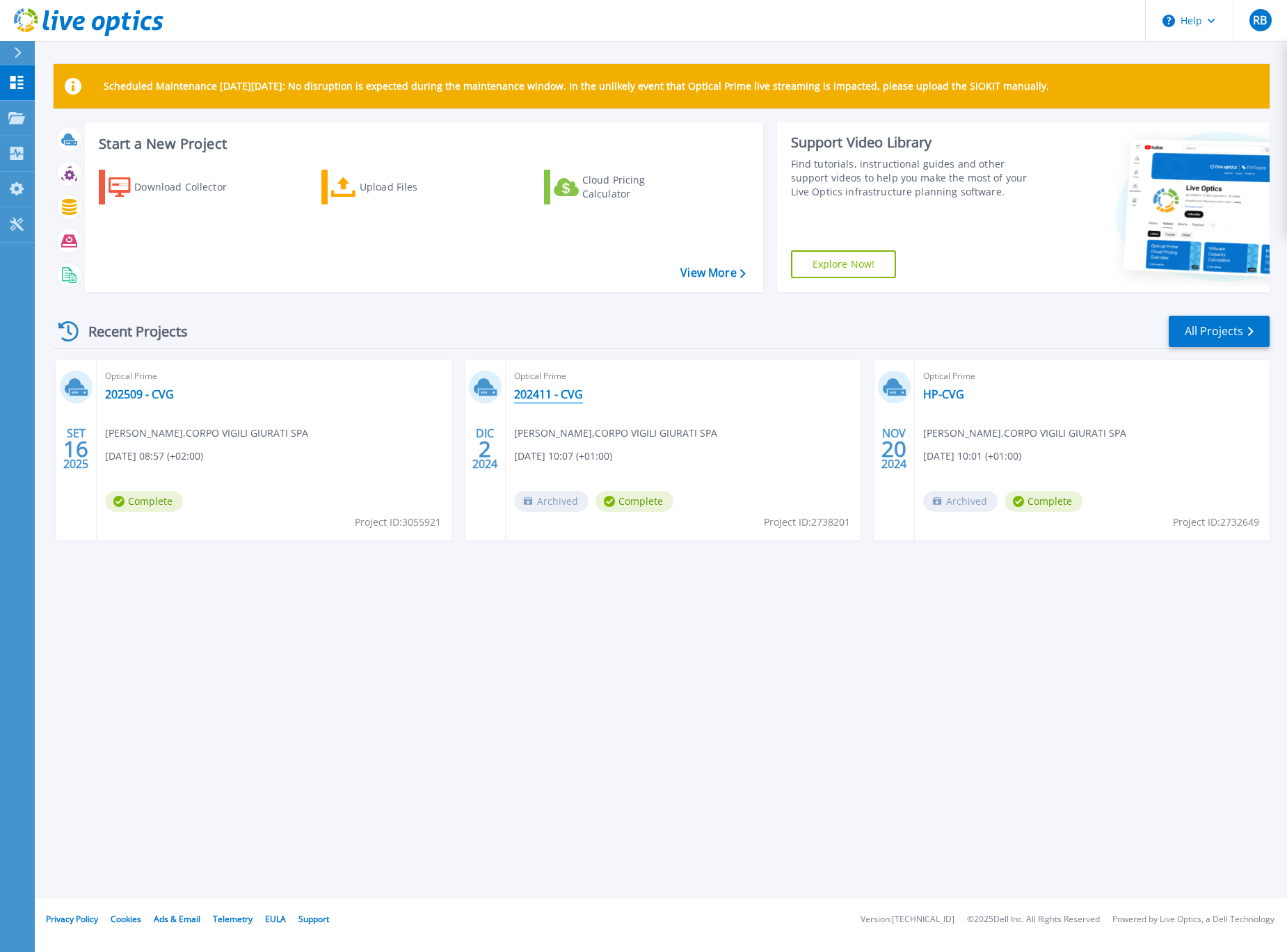
click at [563, 397] on link "202411 - CVG" at bounding box center [548, 394] width 69 height 14
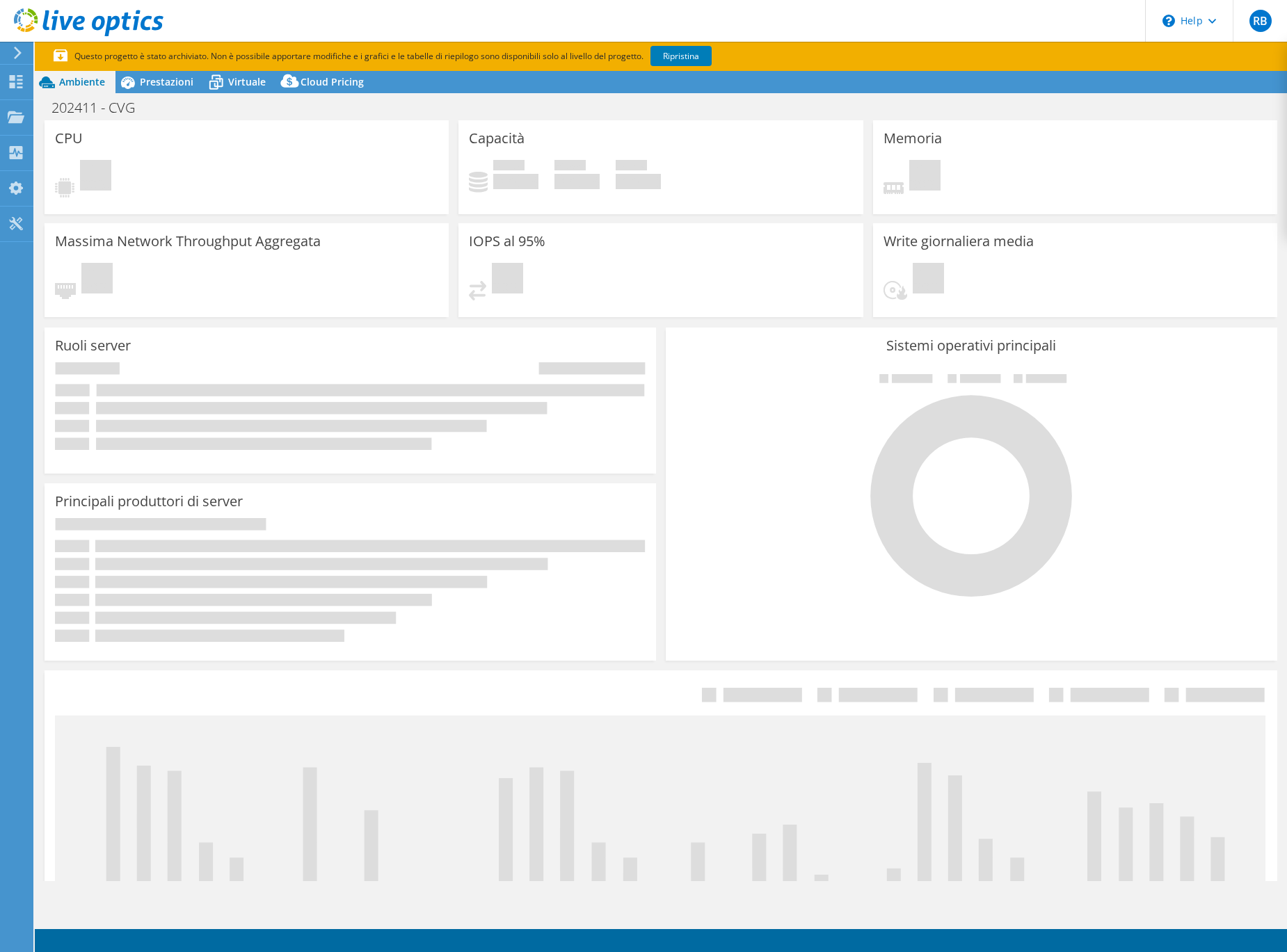
select select "USD"
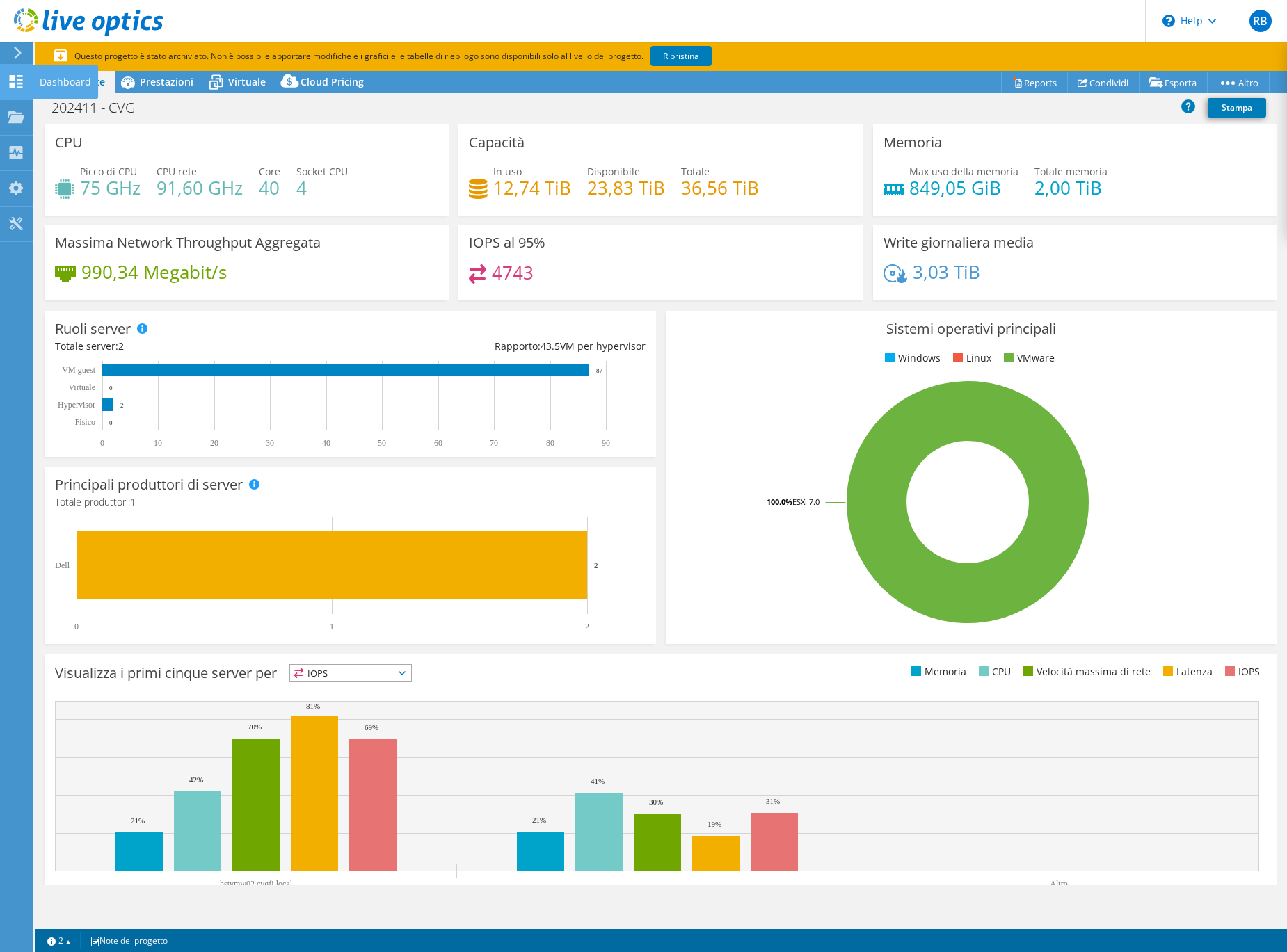
click at [13, 79] on use at bounding box center [16, 82] width 13 height 13
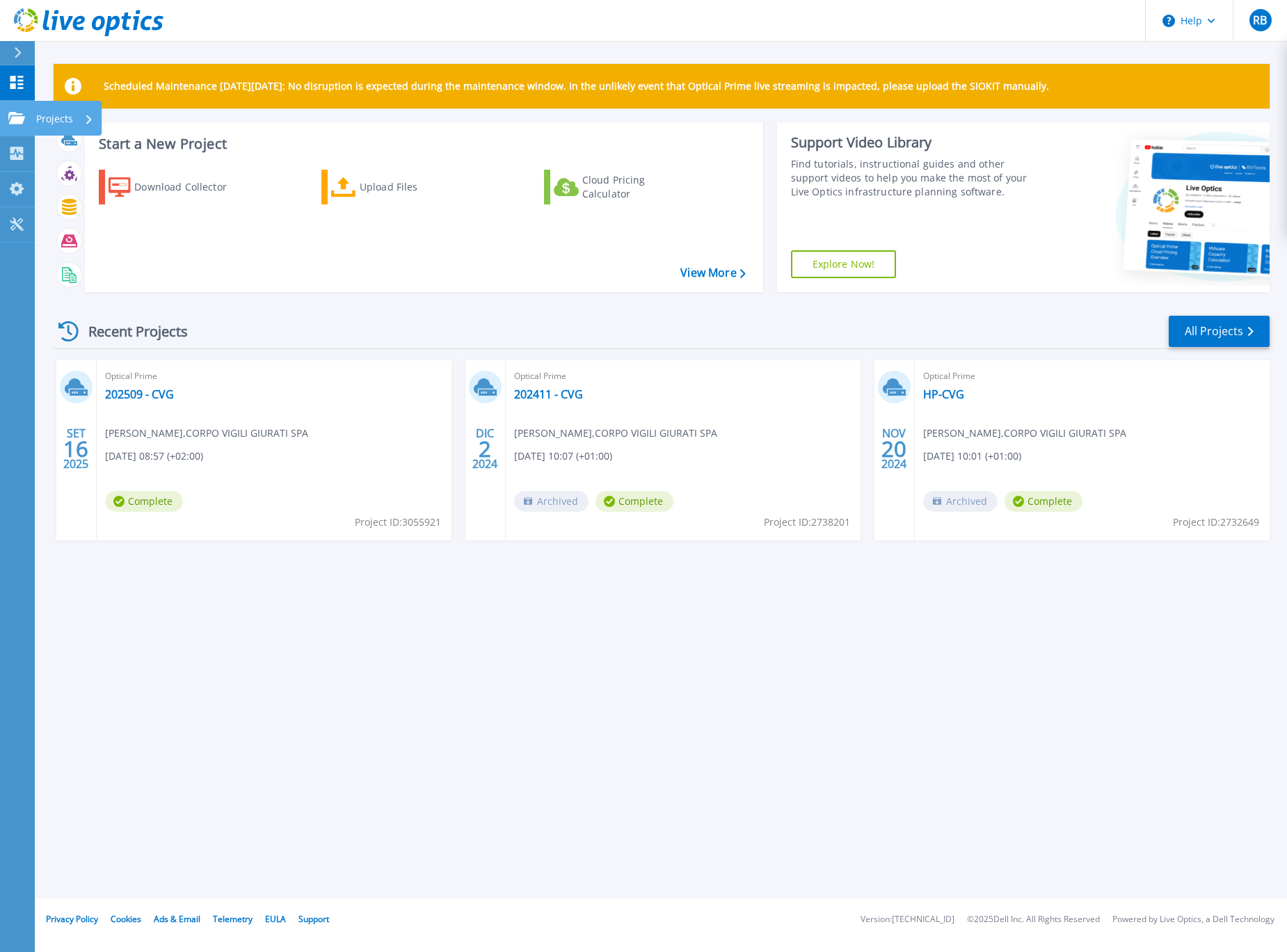
click at [18, 119] on icon at bounding box center [16, 118] width 17 height 12
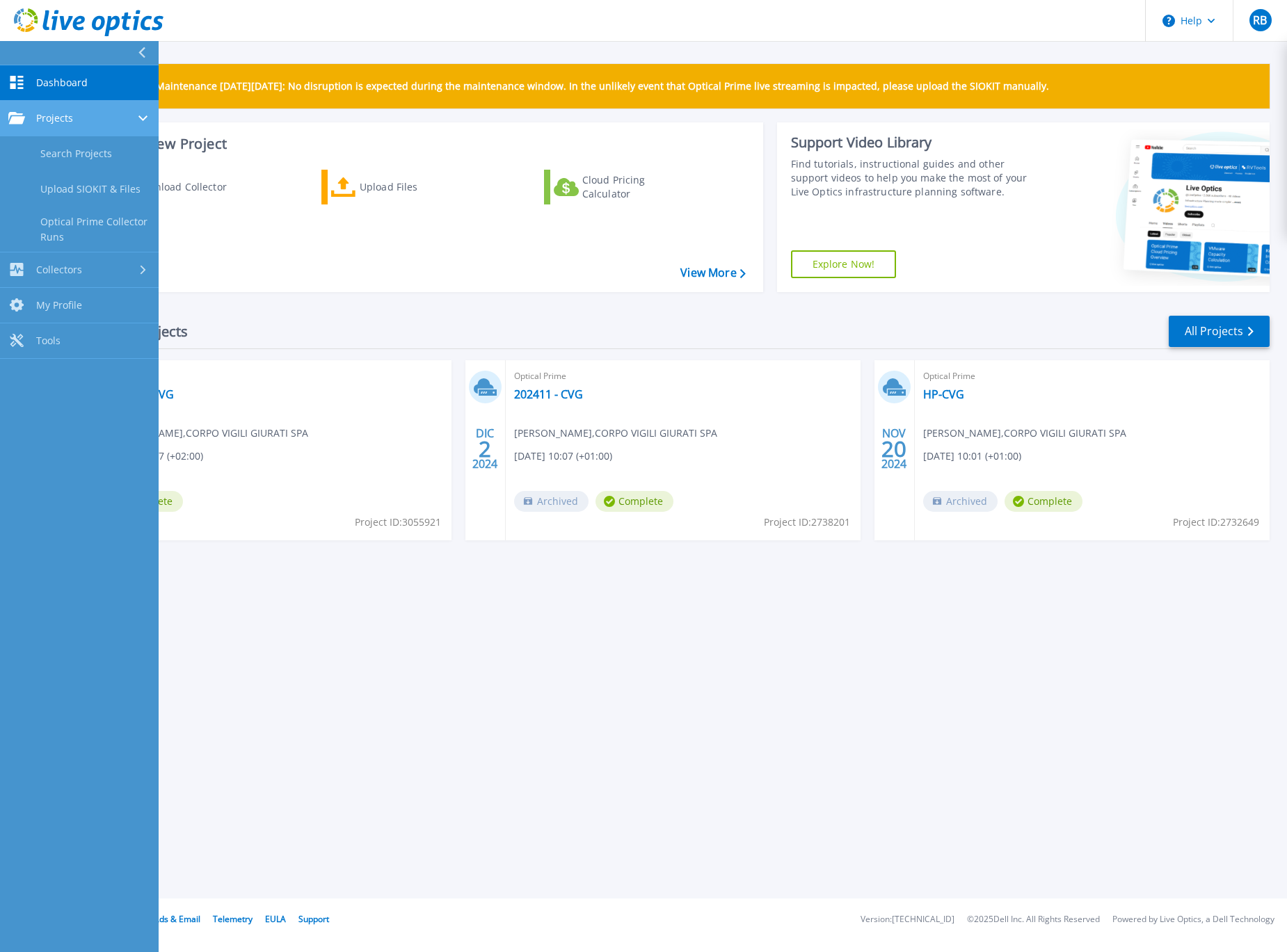
click at [18, 119] on icon at bounding box center [16, 118] width 17 height 12
click at [62, 113] on span "Projects" at bounding box center [55, 118] width 37 height 13
click at [84, 78] on span "Dashboard" at bounding box center [62, 82] width 51 height 13
click at [207, 400] on div "Optical Prime 202509 - CVG [PERSON_NAME] , CORPO VIGILI GIURATI SPA [DATE] 08:5…" at bounding box center [274, 450] width 355 height 180
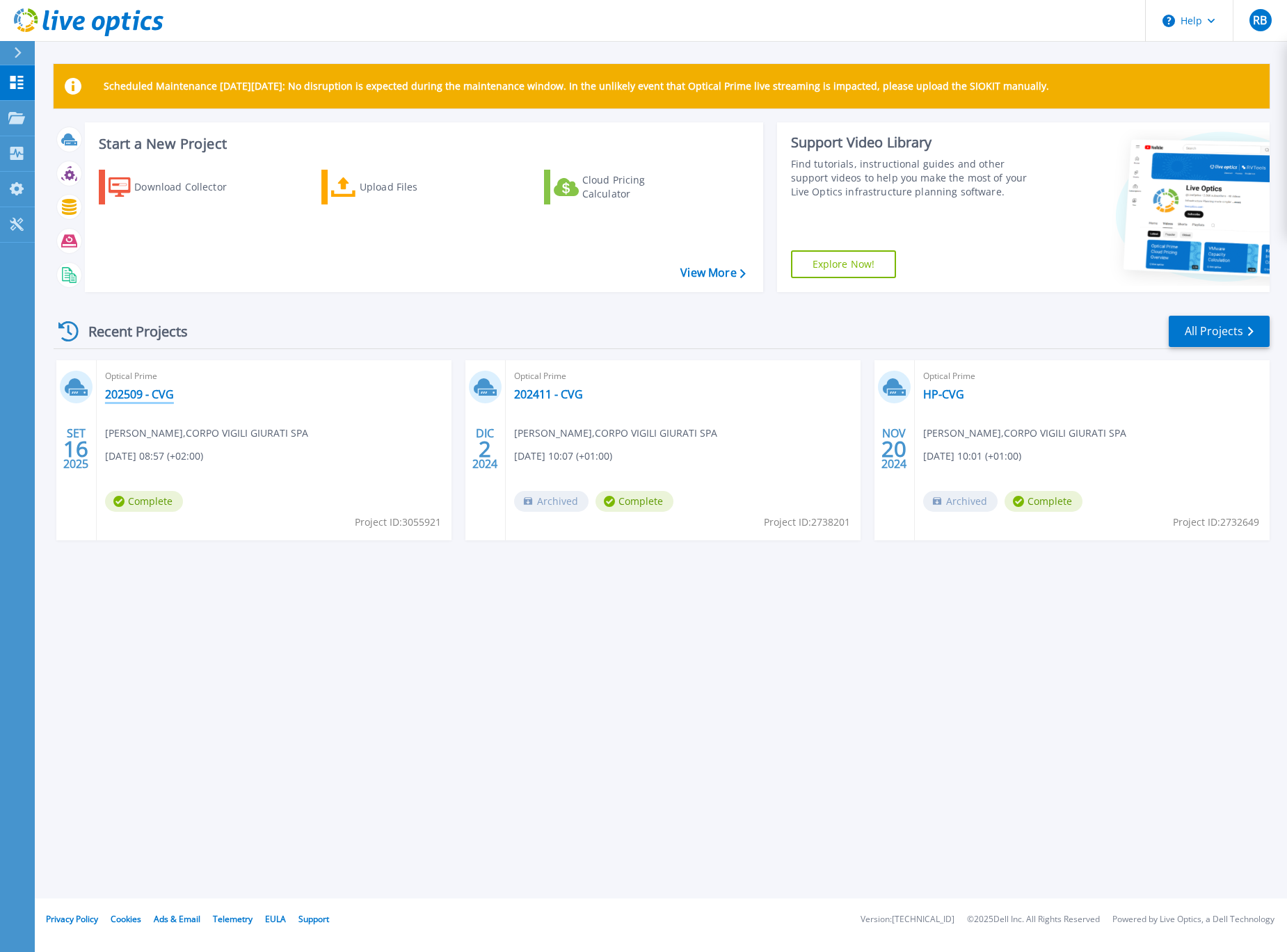
click at [143, 397] on link "202509 - CVG" at bounding box center [139, 394] width 69 height 14
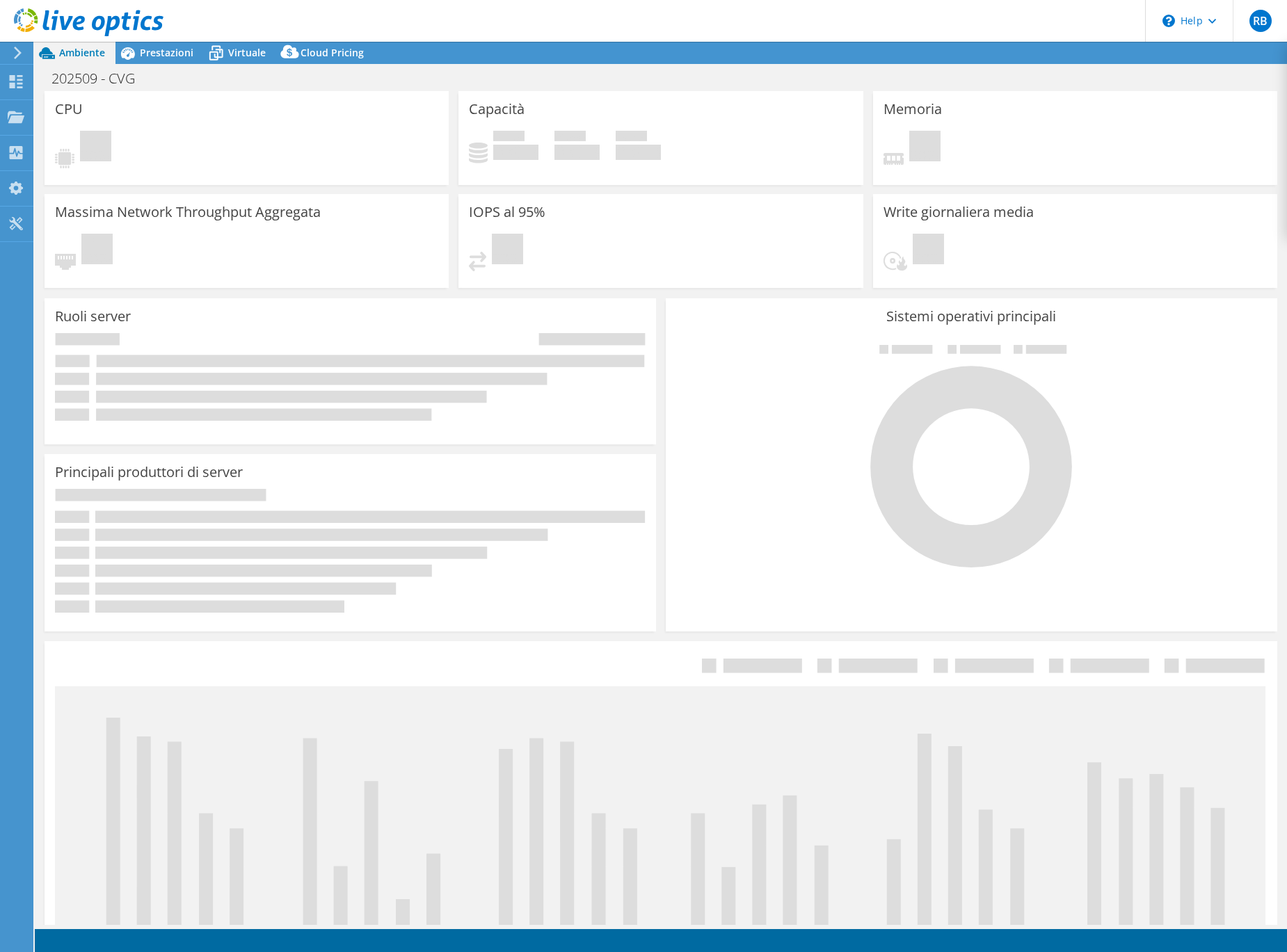
select select "EUFrankfurt"
select select "EUR"
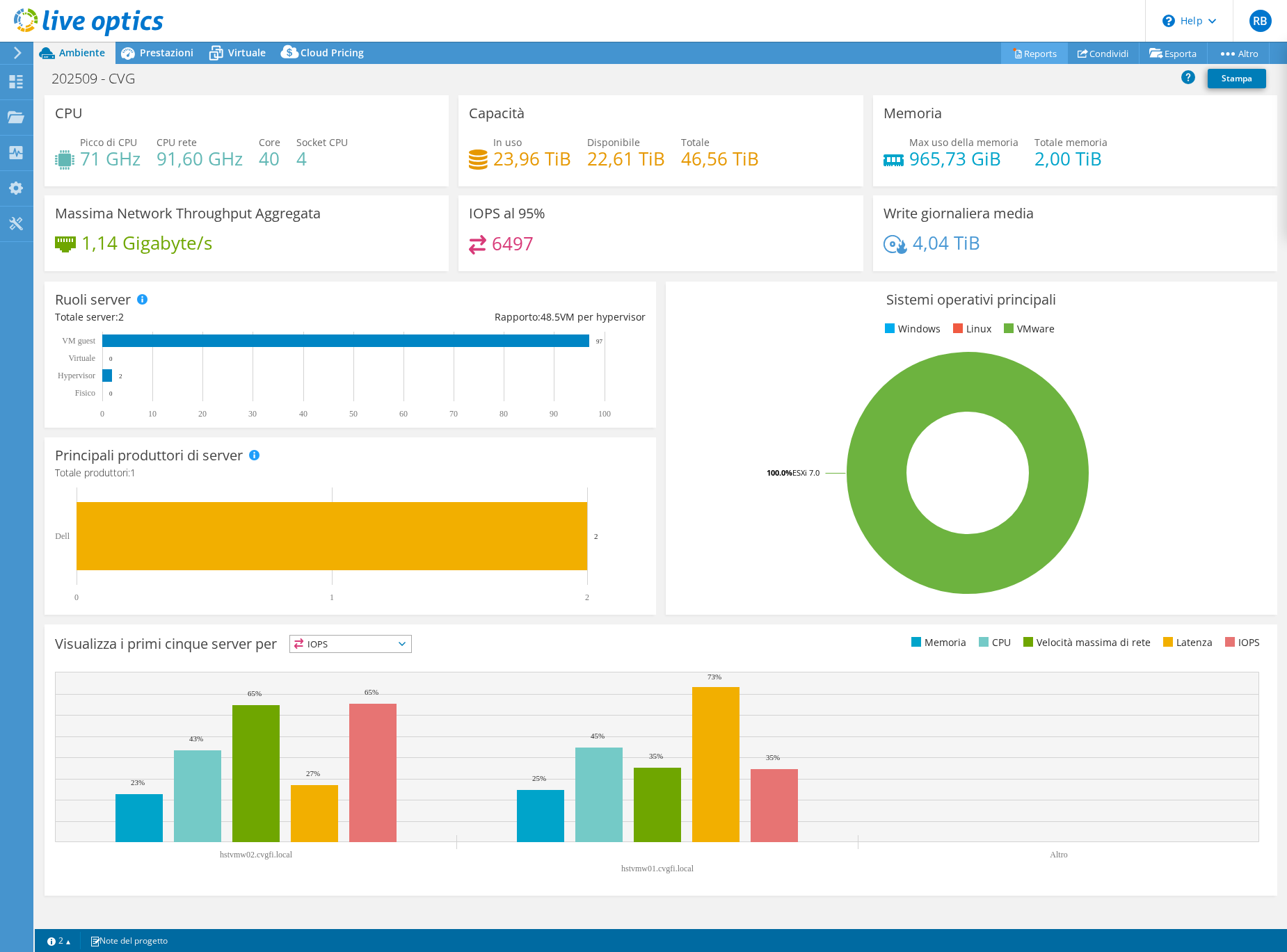
click at [1030, 58] on link "Reports" at bounding box center [1034, 53] width 67 height 22
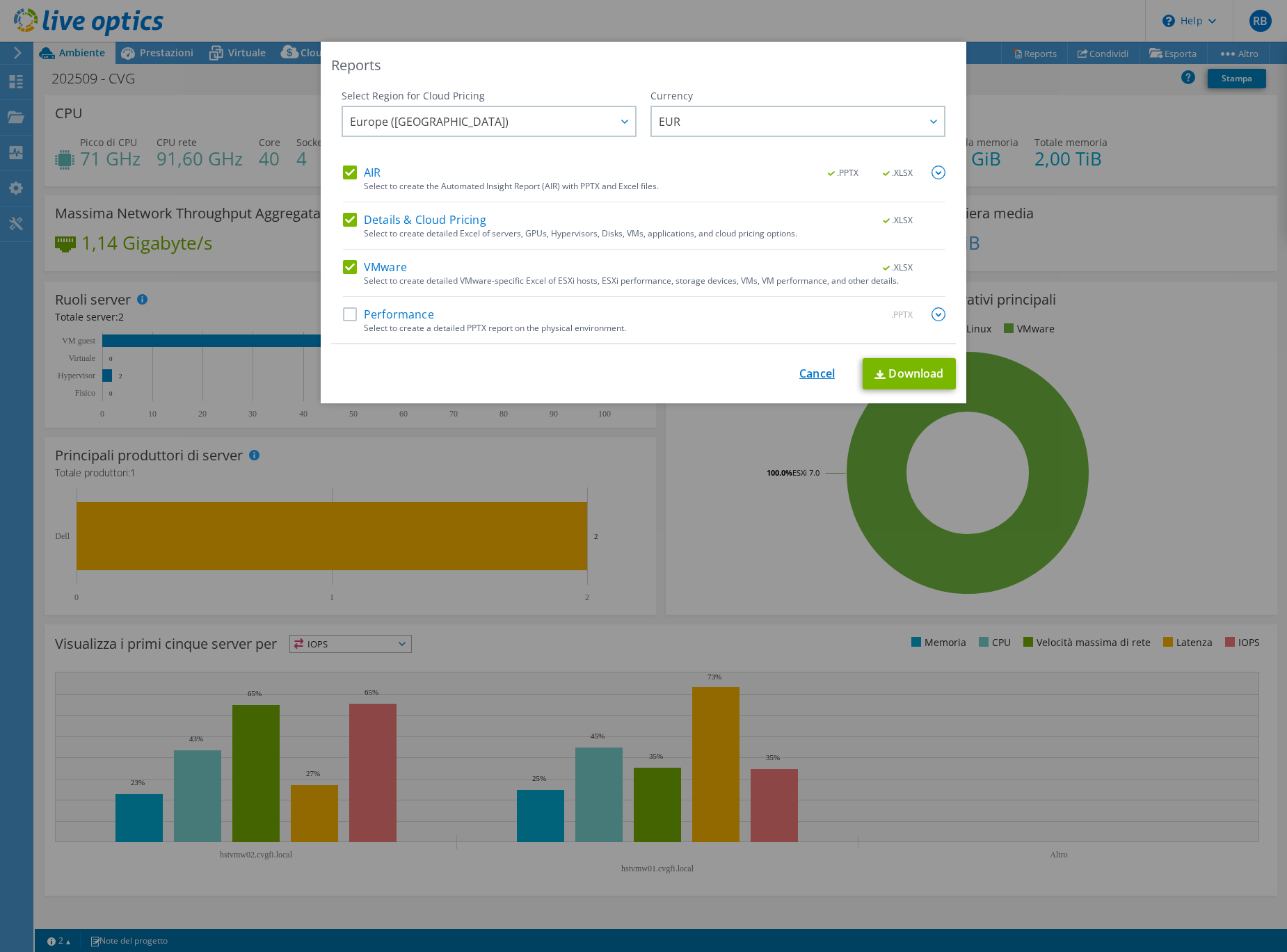
click at [821, 373] on link "Cancel" at bounding box center [817, 374] width 36 height 13
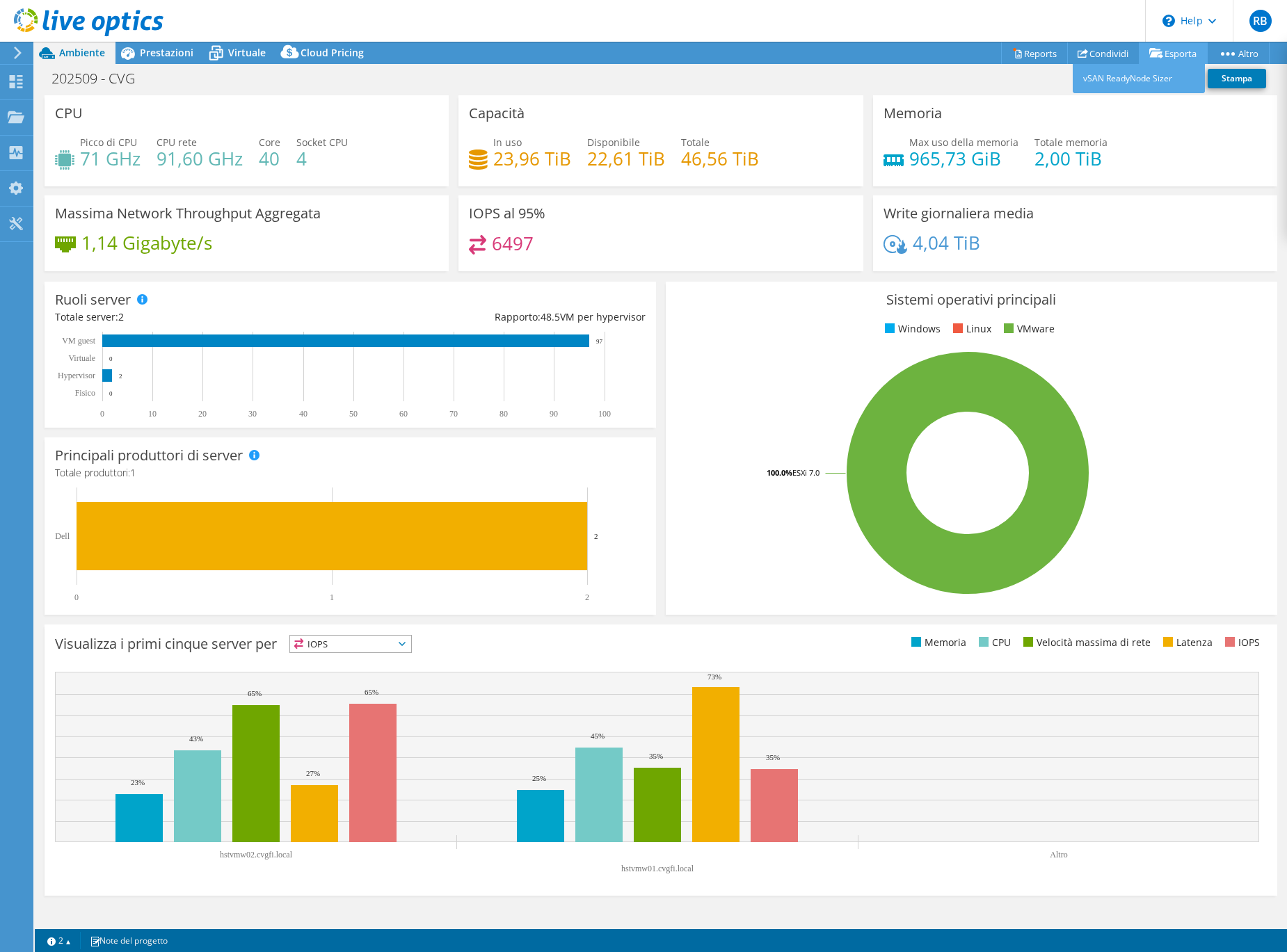
click at [1166, 53] on link "Esporta" at bounding box center [1173, 53] width 69 height 22
click at [196, 107] on div "CPU Picco di CPU 71 GHz CPU rete 91,60 GHz Core 40 Socket CPU 4" at bounding box center [246, 140] width 404 height 91
click at [174, 47] on span "Prestazioni" at bounding box center [166, 53] width 53 height 13
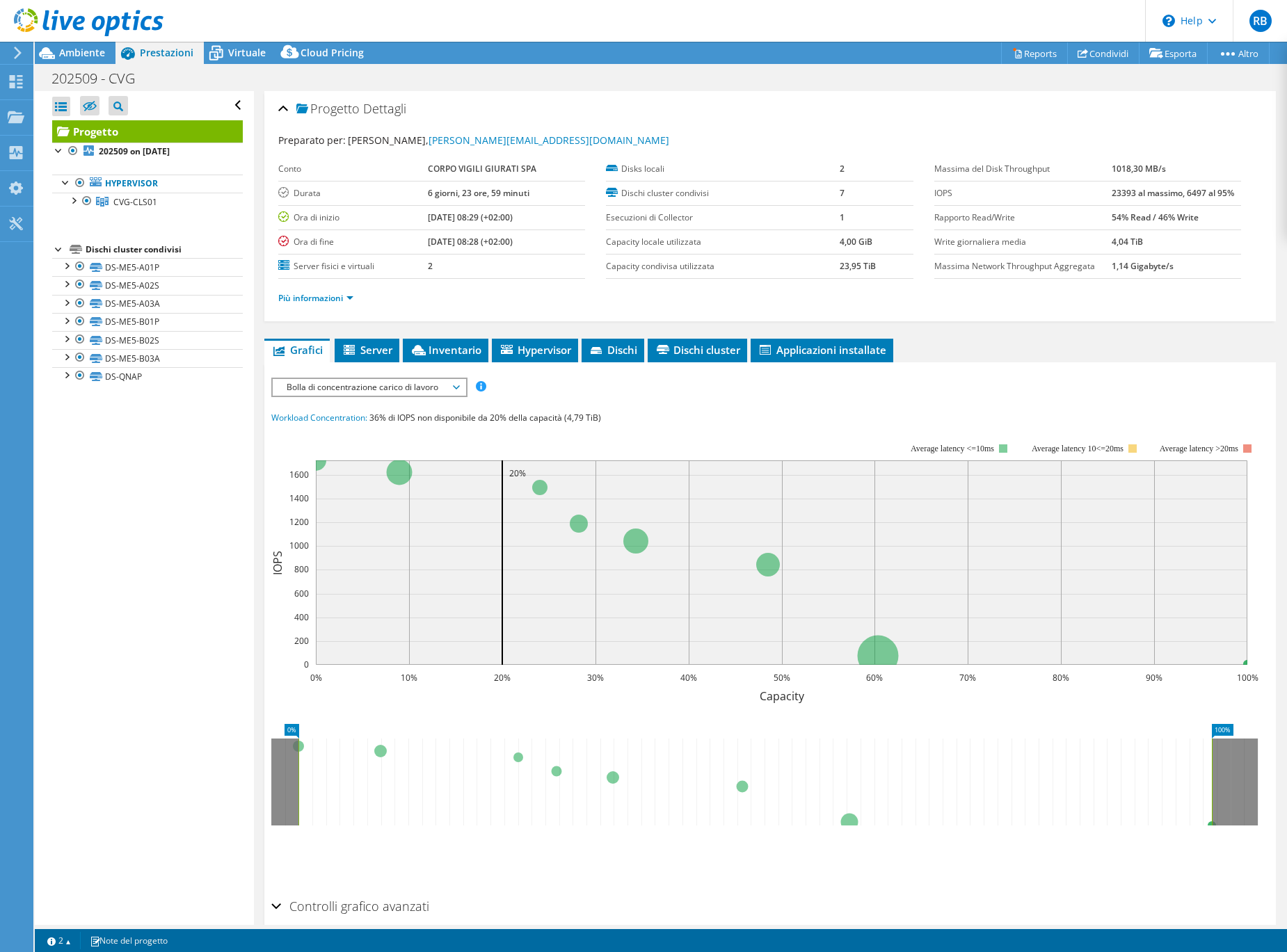
click at [247, 40] on header "RB Utente finale Riccardo Barbetti riccardo.barbetti@gruppocvg.it CORPO VIGILI …" at bounding box center [643, 21] width 1287 height 42
click at [247, 51] on span "Virtuale" at bounding box center [247, 53] width 38 height 13
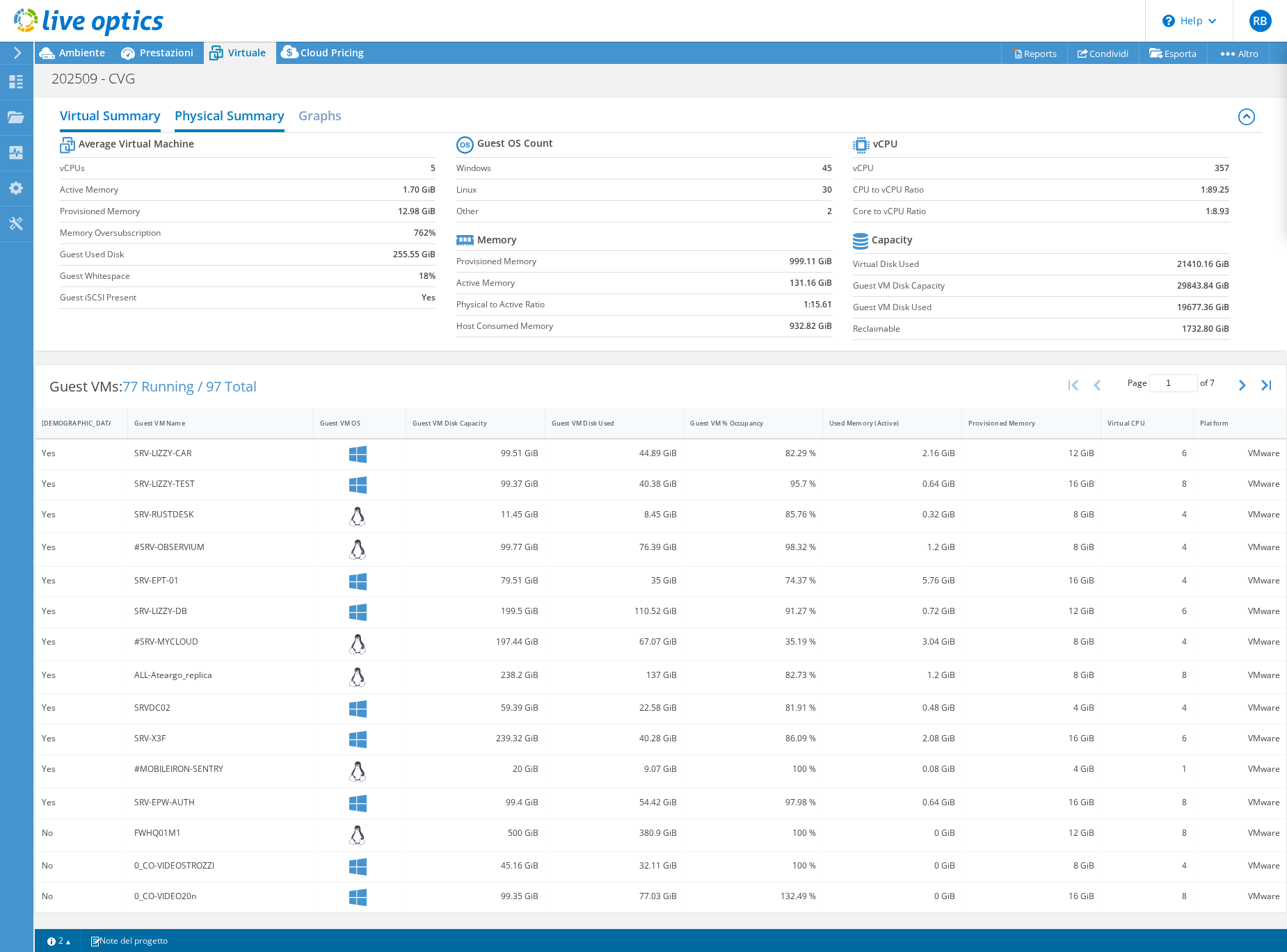
click at [218, 120] on h2 "Physical Summary" at bounding box center [229, 116] width 110 height 30
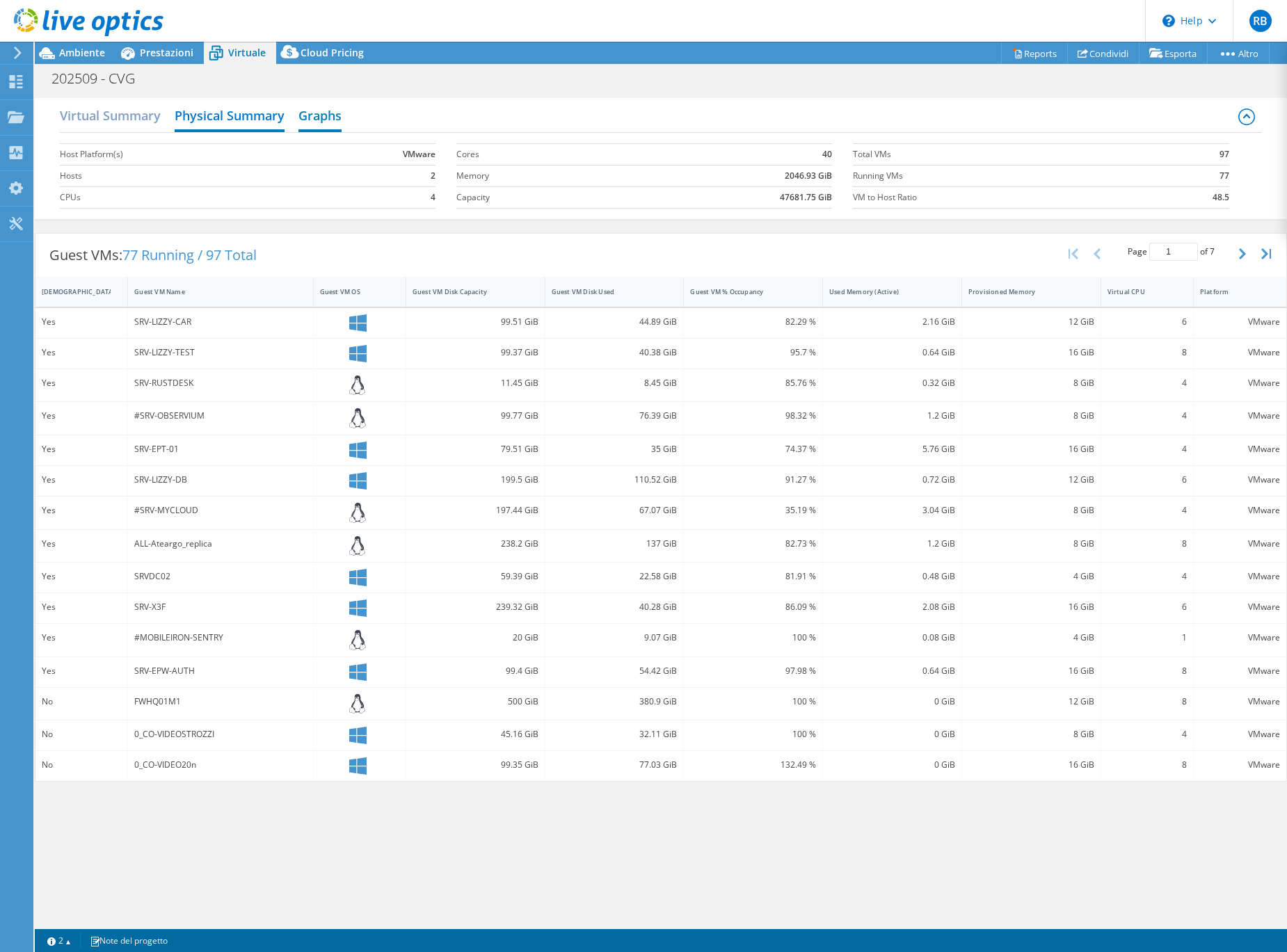
click at [312, 119] on h2 "Graphs" at bounding box center [320, 116] width 43 height 30
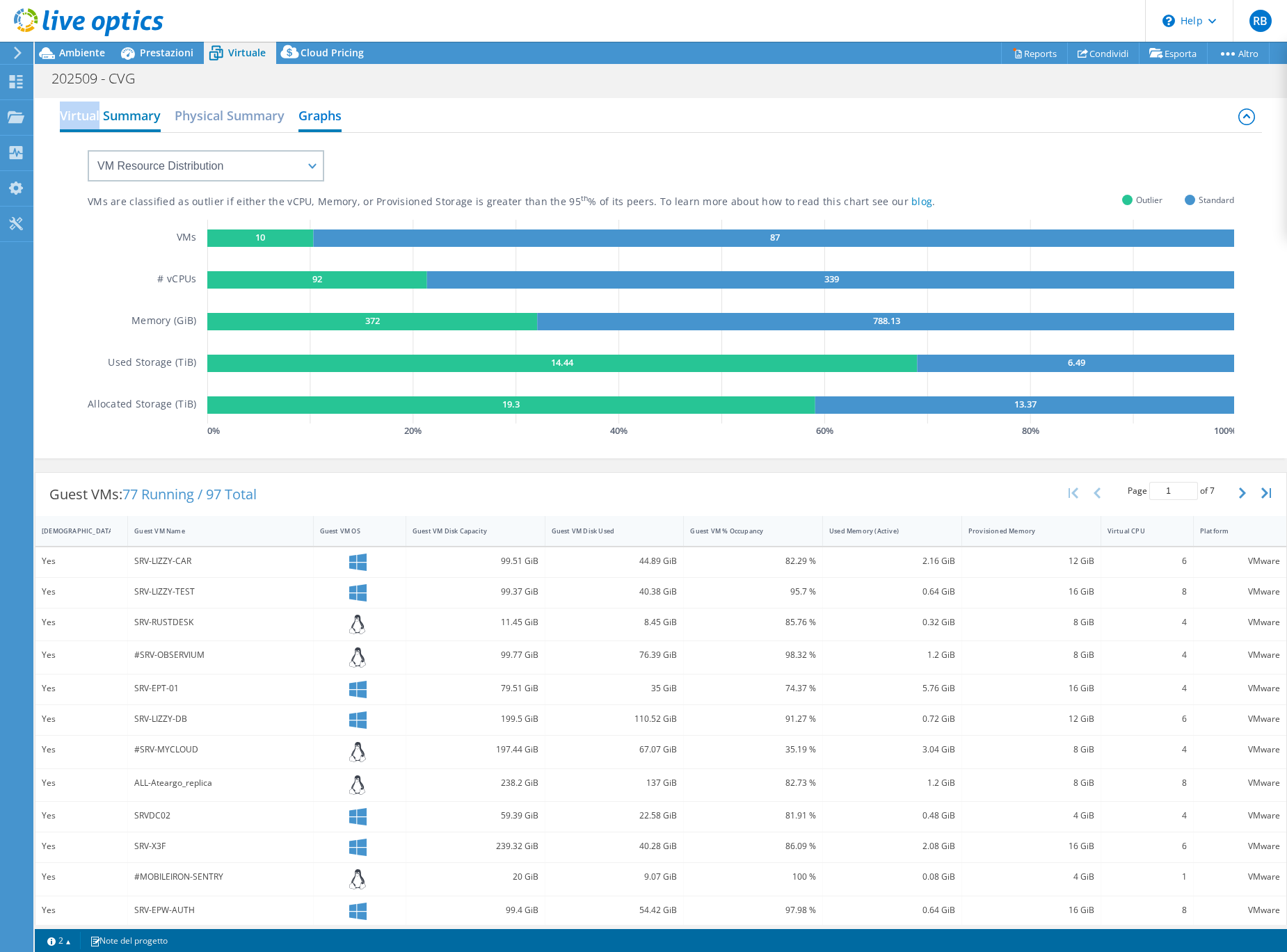
click at [70, 115] on h2 "Virtual Summary" at bounding box center [111, 116] width 101 height 30
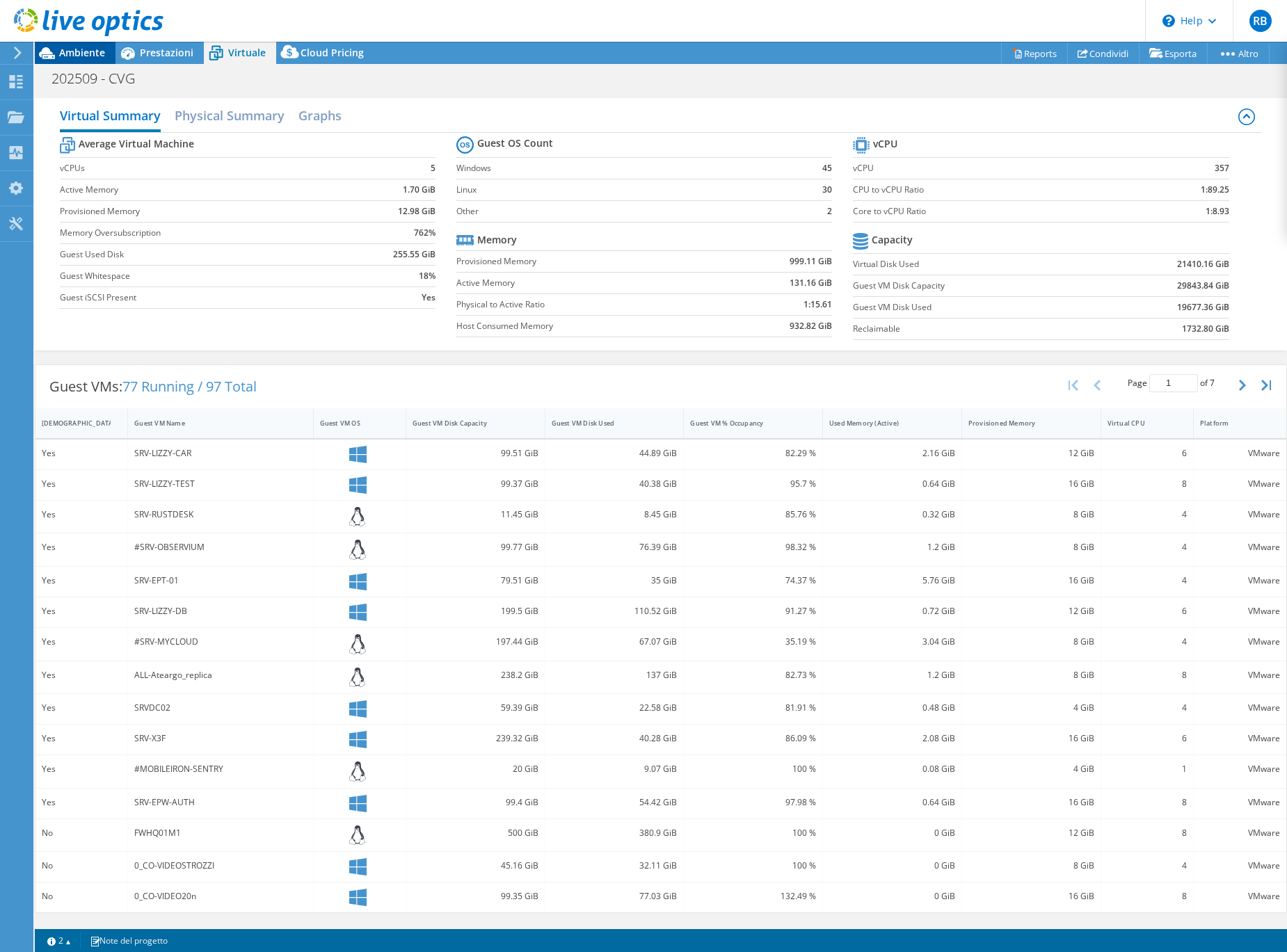
click at [77, 61] on div "Ambiente" at bounding box center [75, 53] width 81 height 22
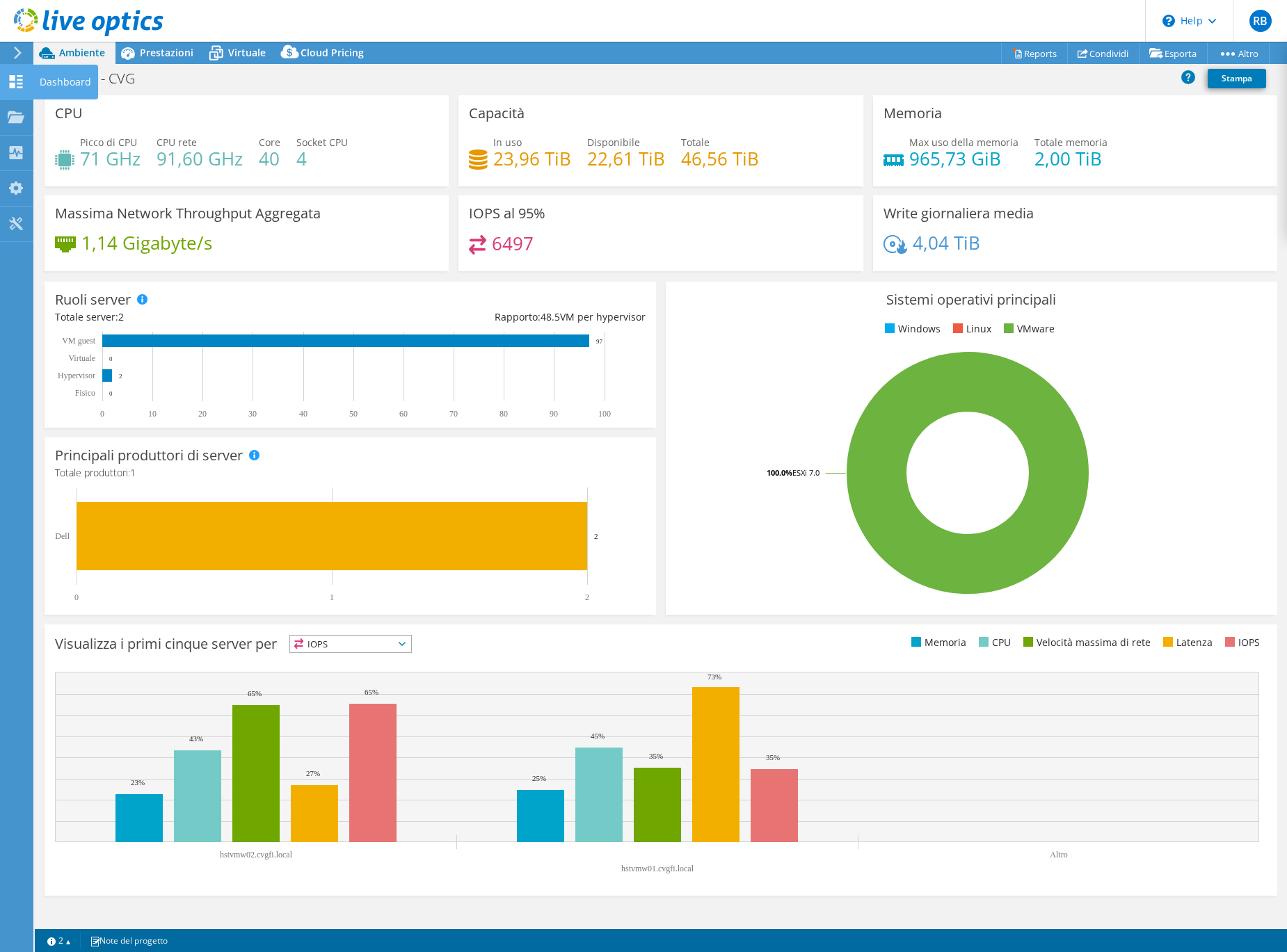
click at [9, 84] on icon at bounding box center [16, 82] width 17 height 13
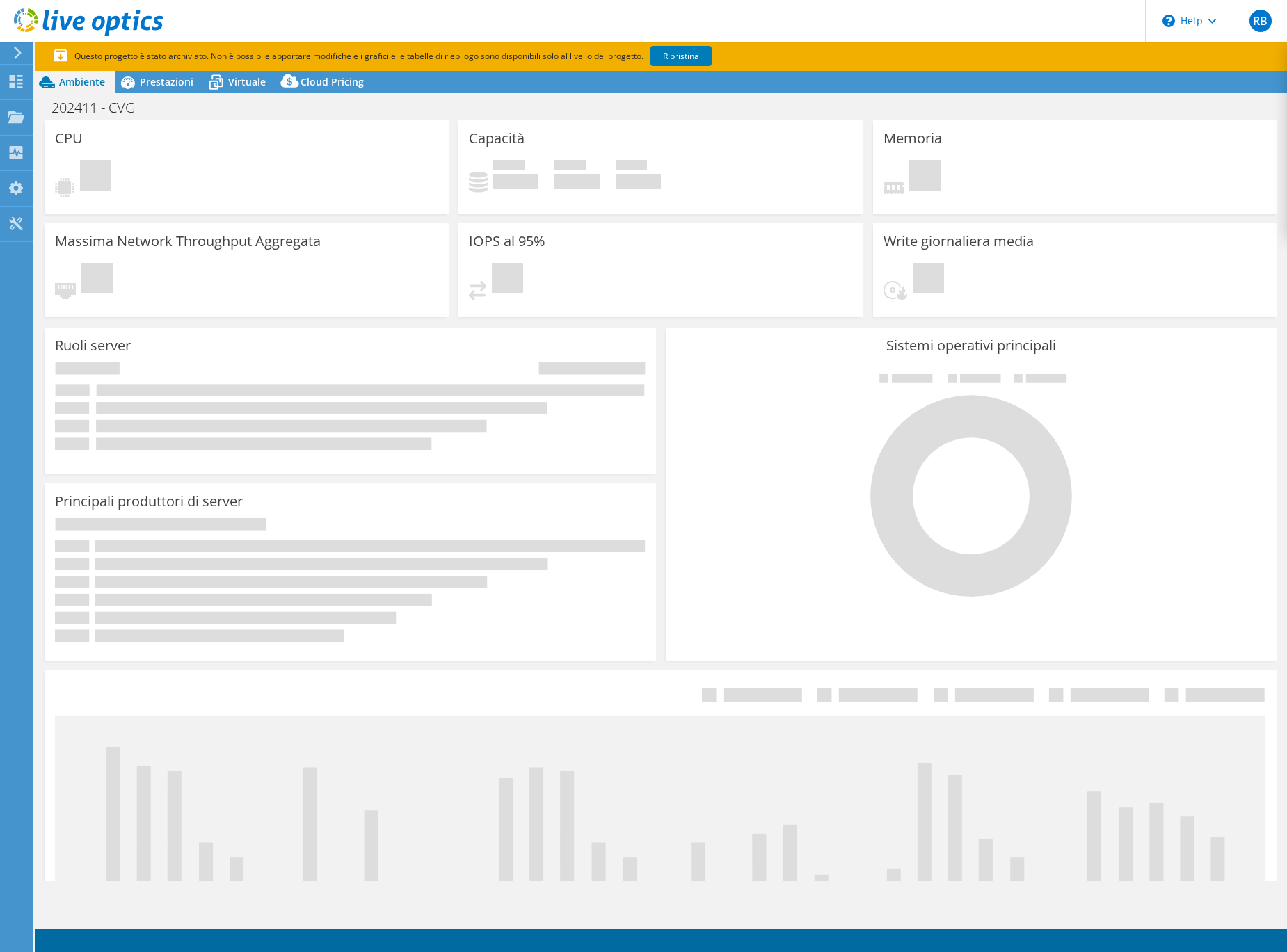
select select "USD"
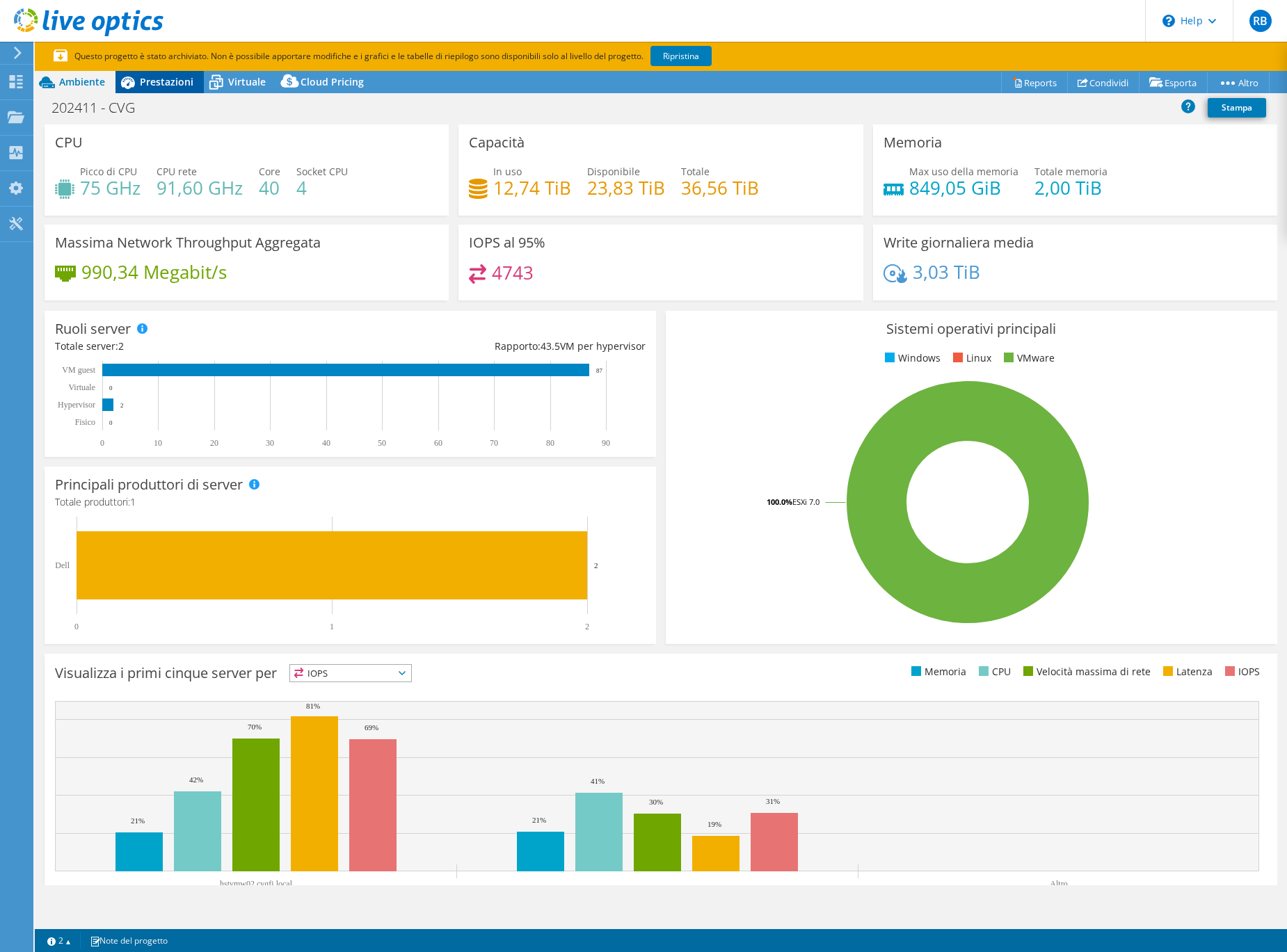
click at [158, 87] on span "Prestazioni" at bounding box center [166, 82] width 53 height 13
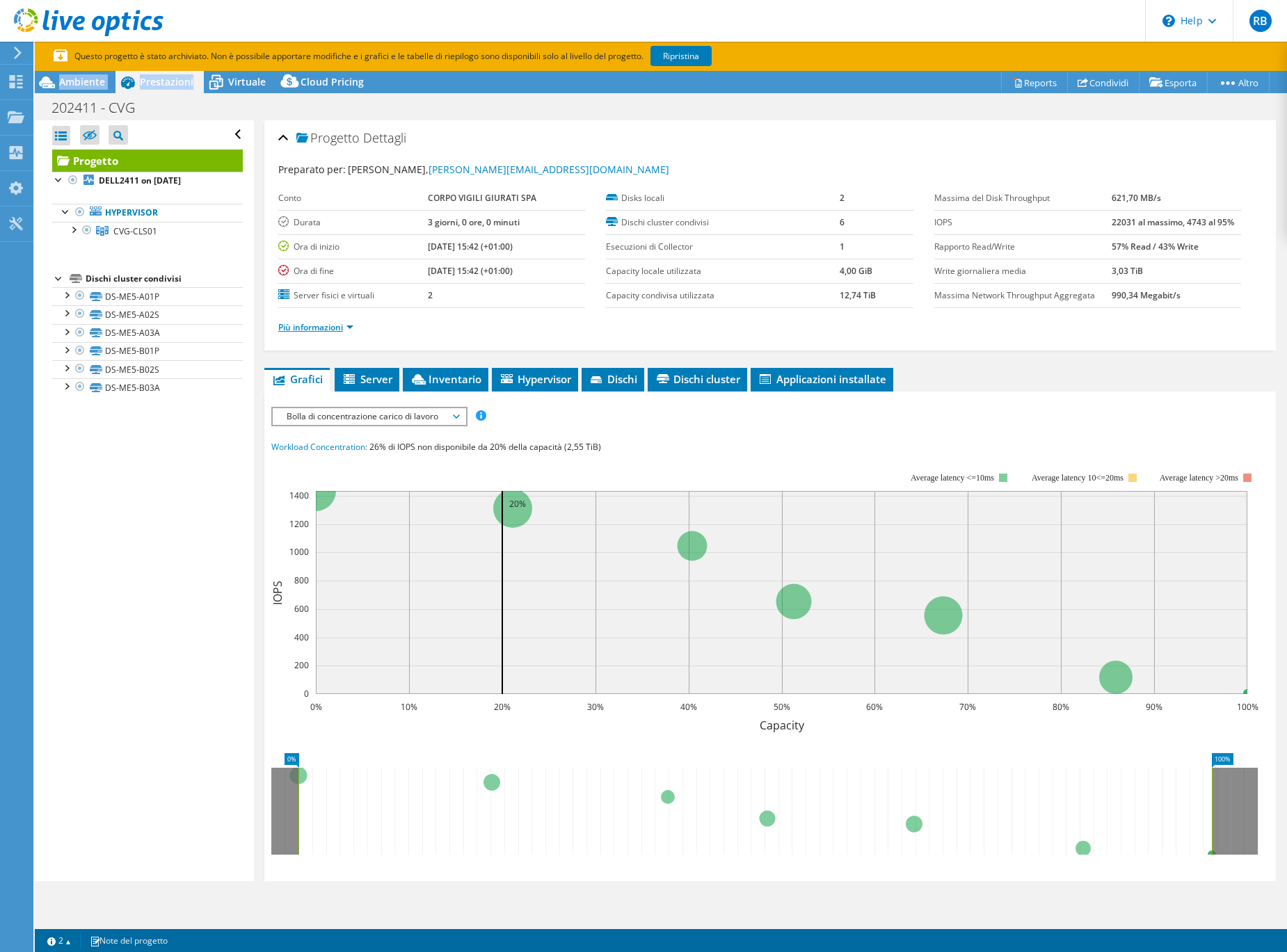
click at [340, 328] on link "Più informazioni" at bounding box center [315, 327] width 75 height 12
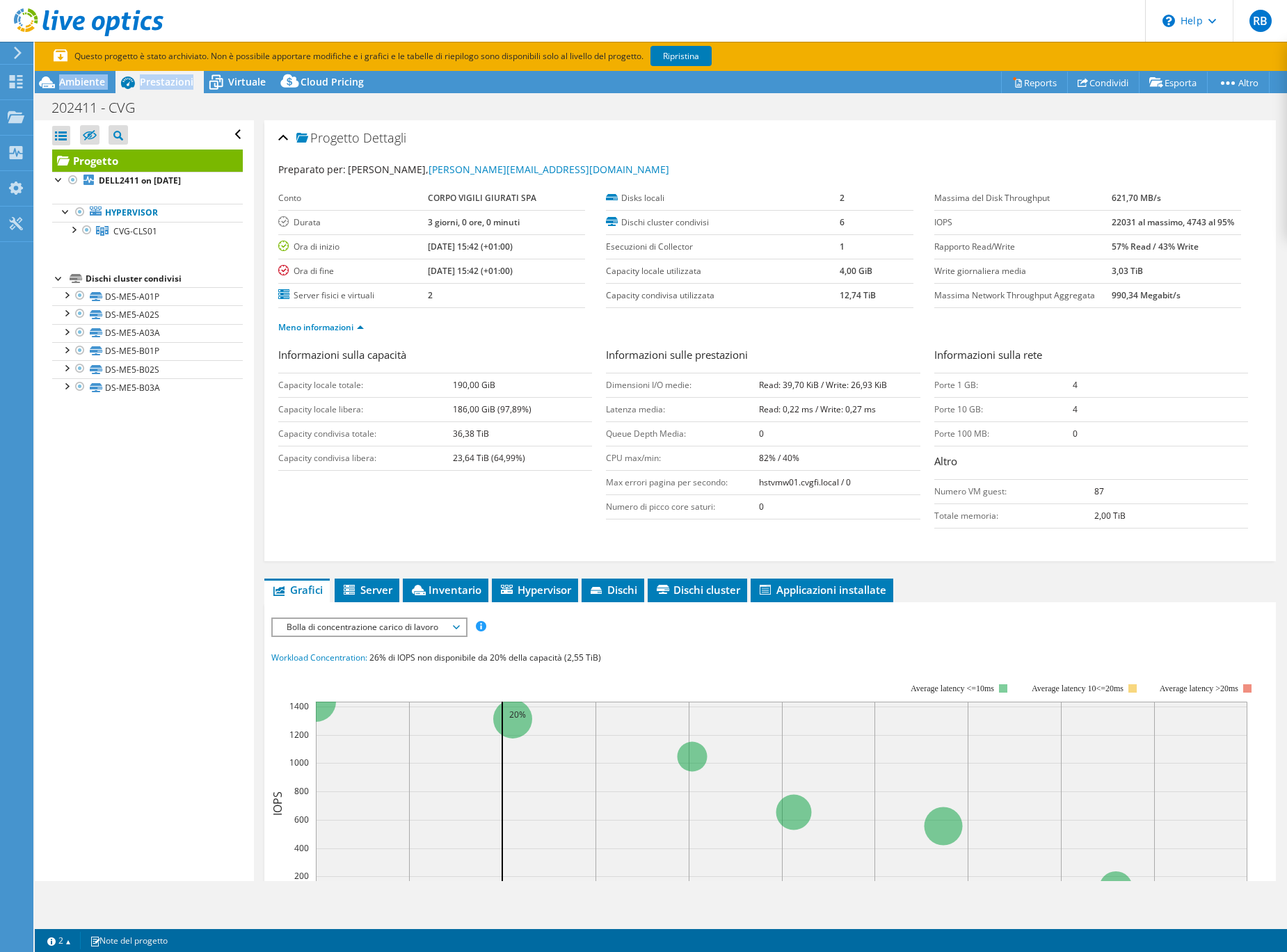
click at [51, 360] on div "Apri tutto Chiudi tutto Nascondi nodi esclusi Filtro struttura progetto" at bounding box center [144, 500] width 218 height 761
click at [14, 82] on icon at bounding box center [16, 82] width 17 height 13
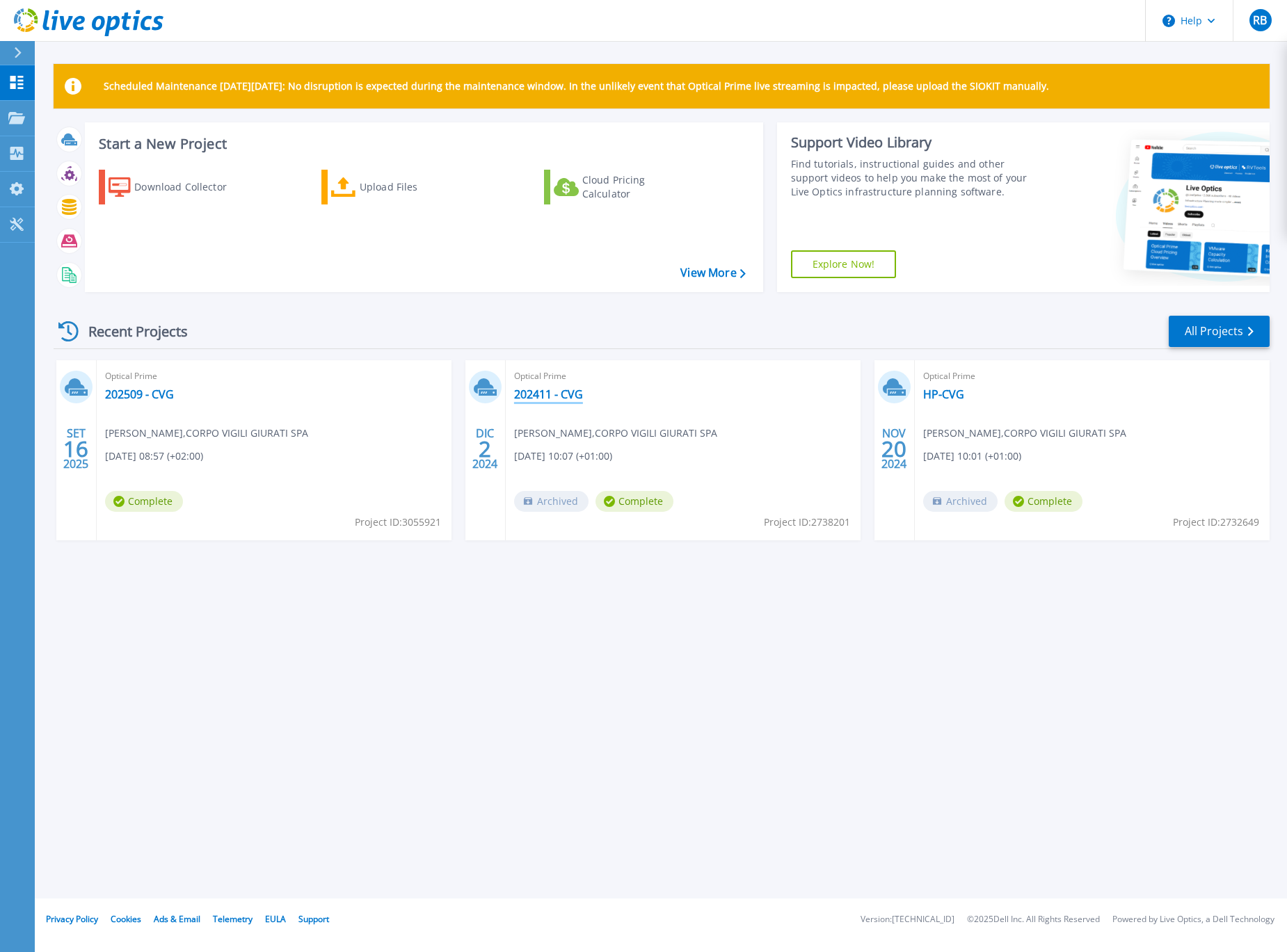
click at [556, 396] on link "202411 - CVG" at bounding box center [548, 394] width 69 height 14
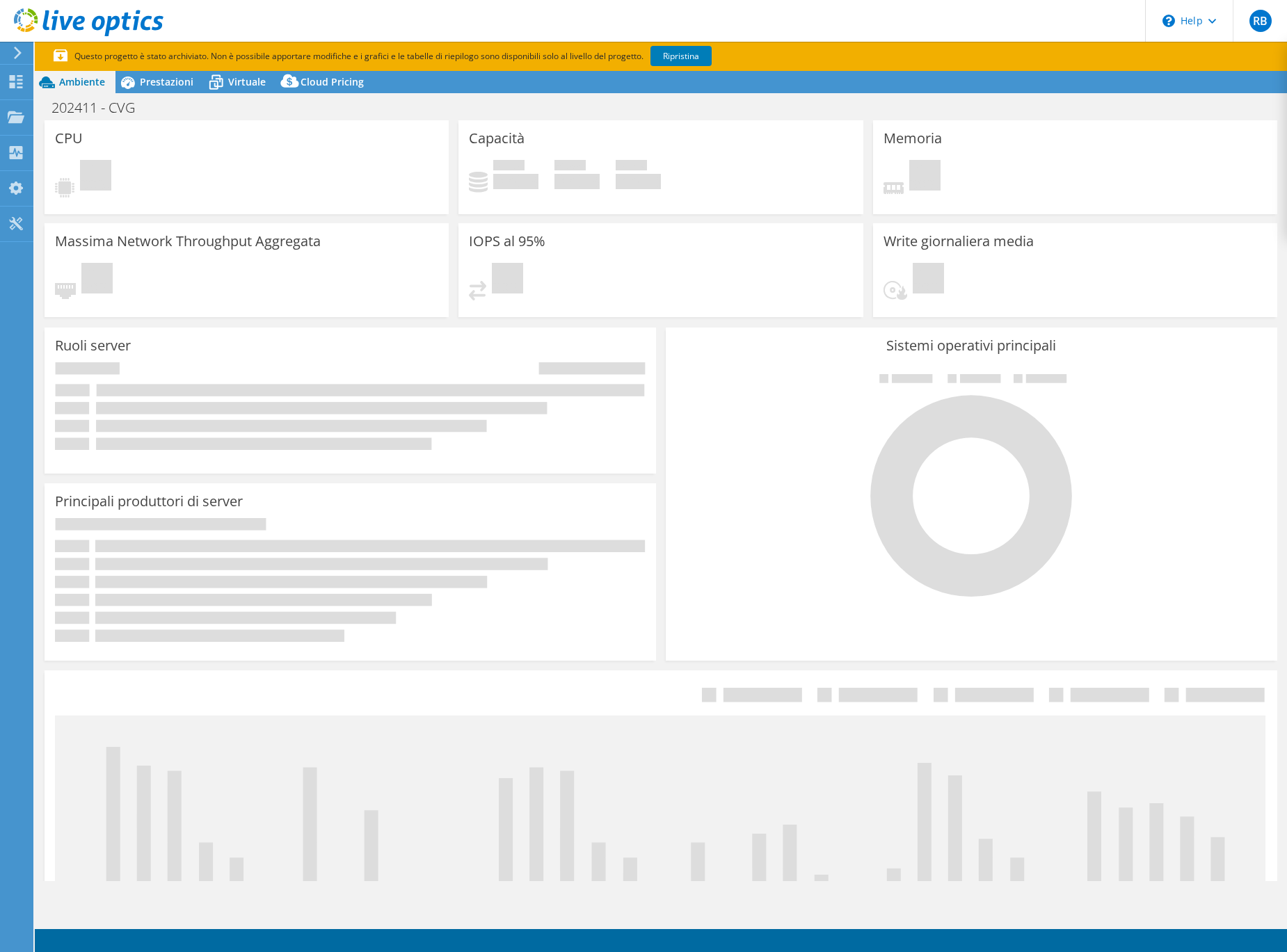
select select "USD"
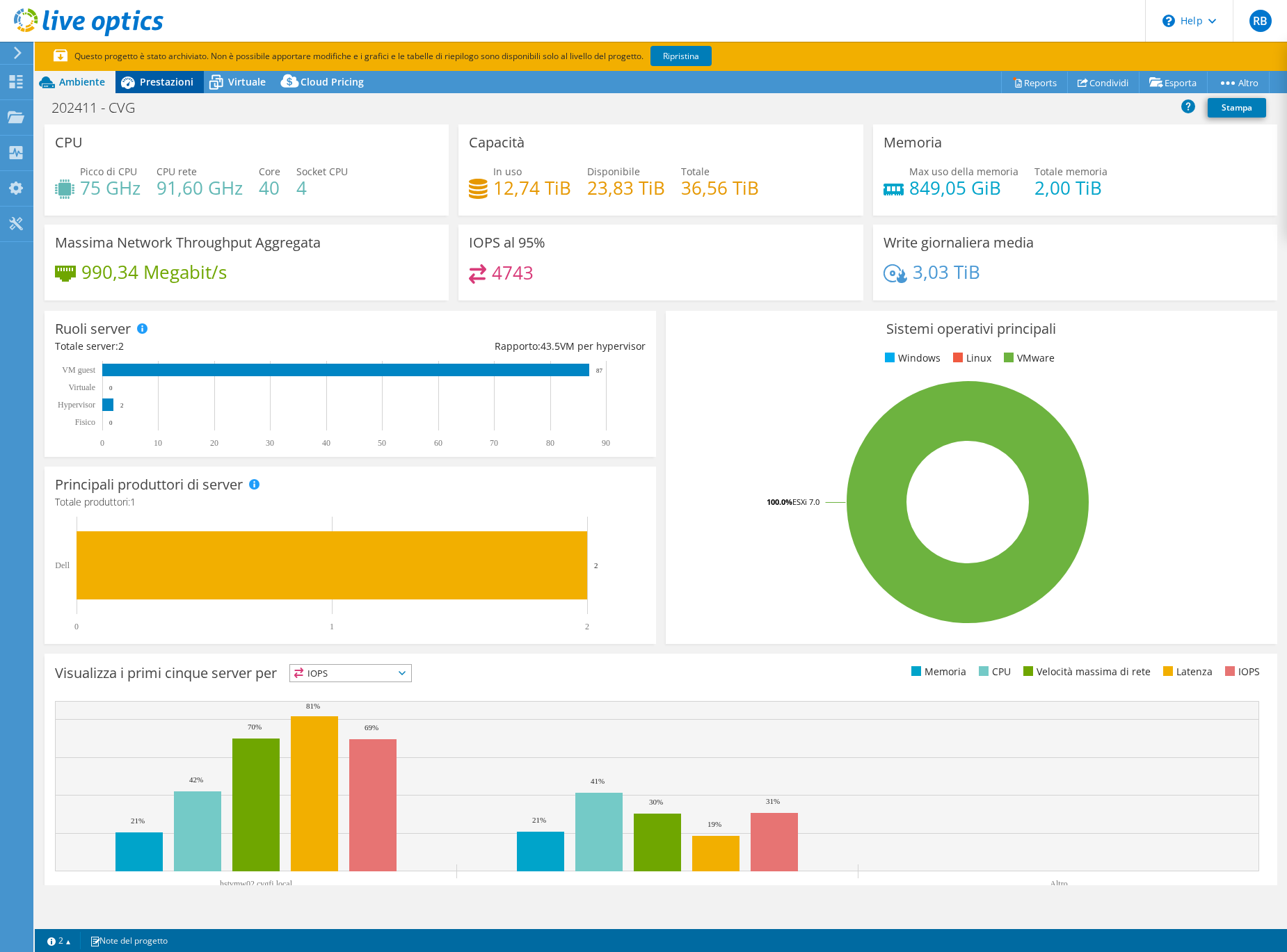
click at [175, 80] on span "Prestazioni" at bounding box center [166, 82] width 53 height 13
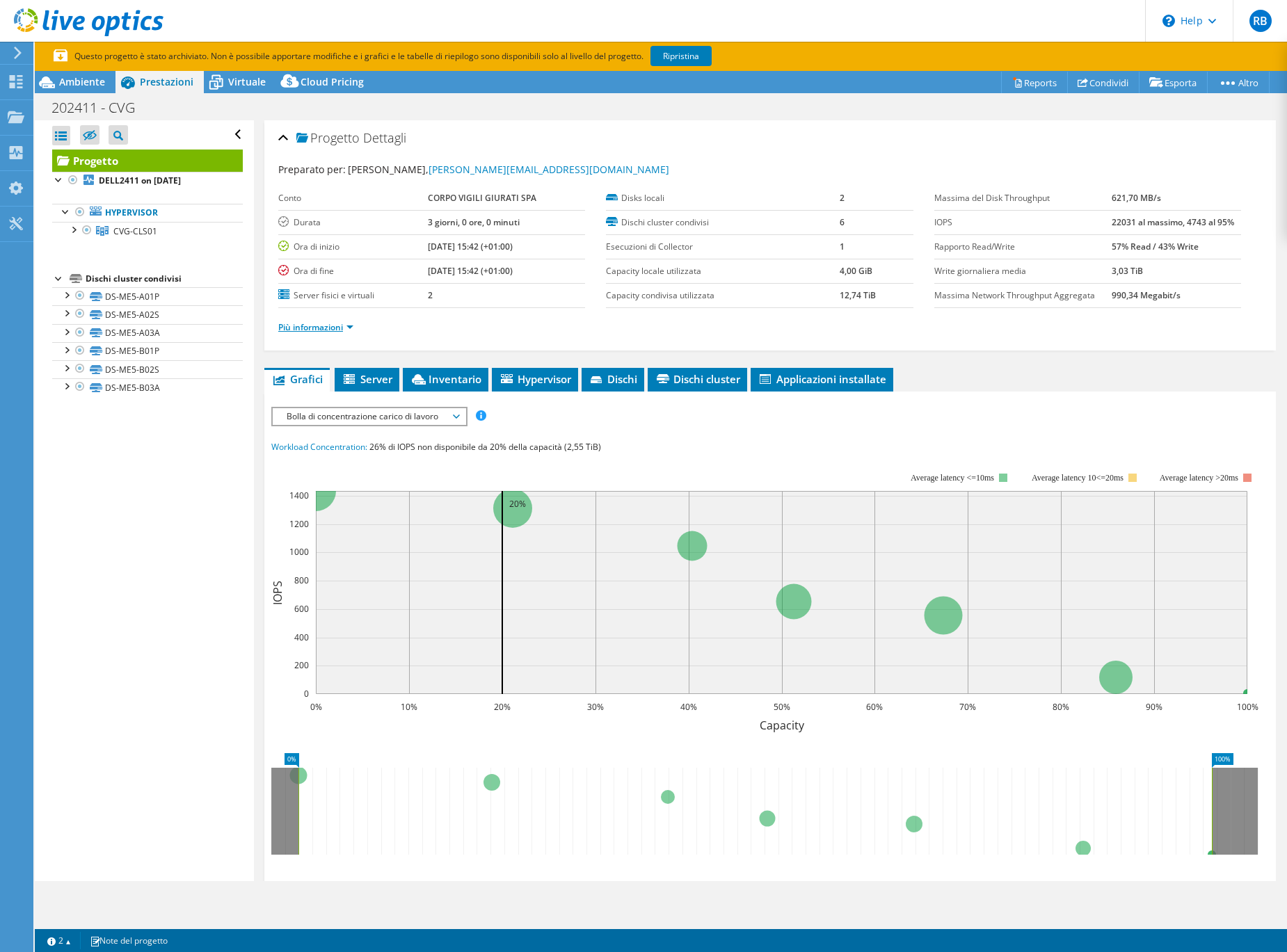
click at [329, 326] on link "Più informazioni" at bounding box center [315, 327] width 75 height 12
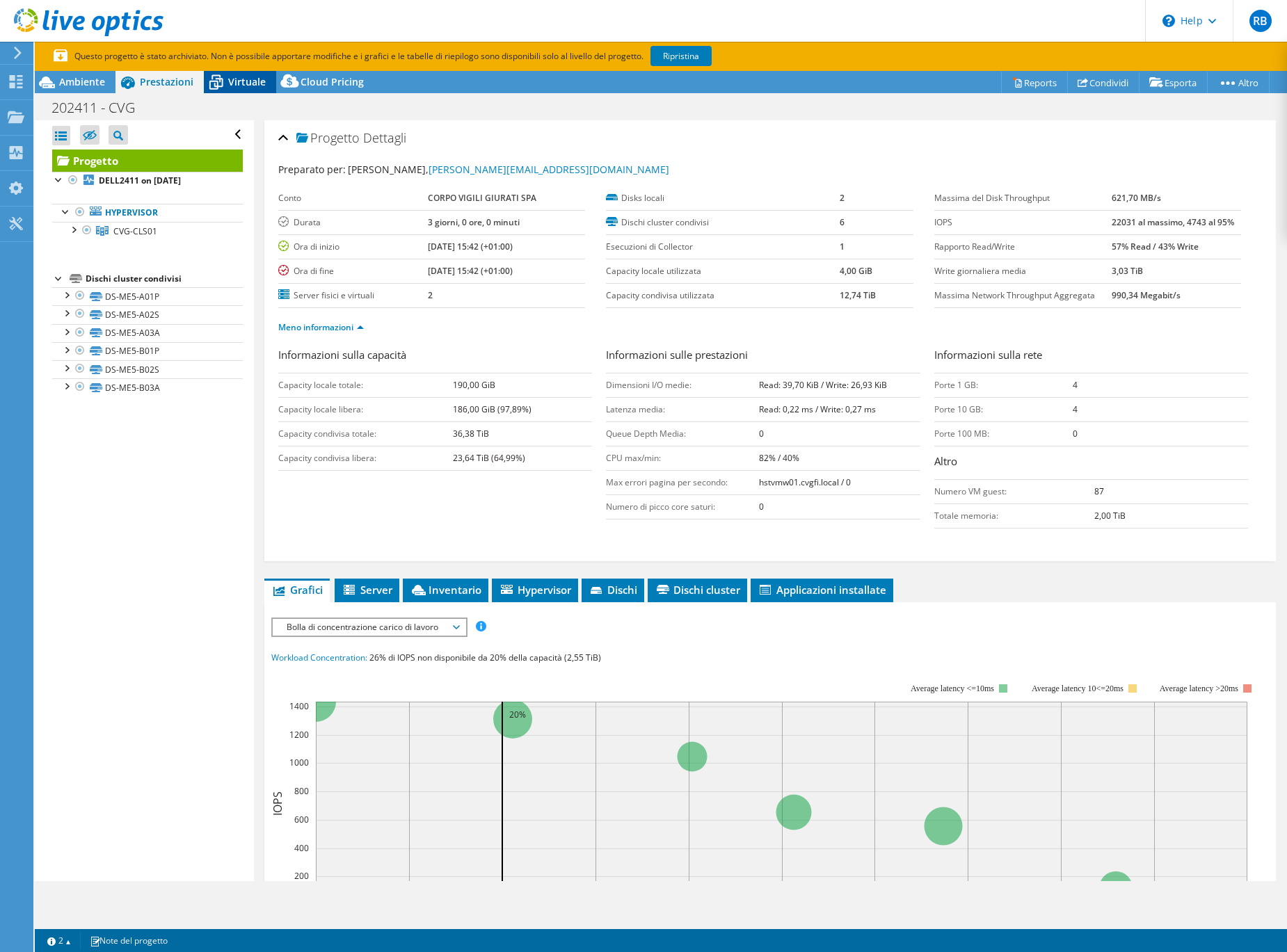
click at [241, 78] on span "Virtuale" at bounding box center [247, 82] width 38 height 13
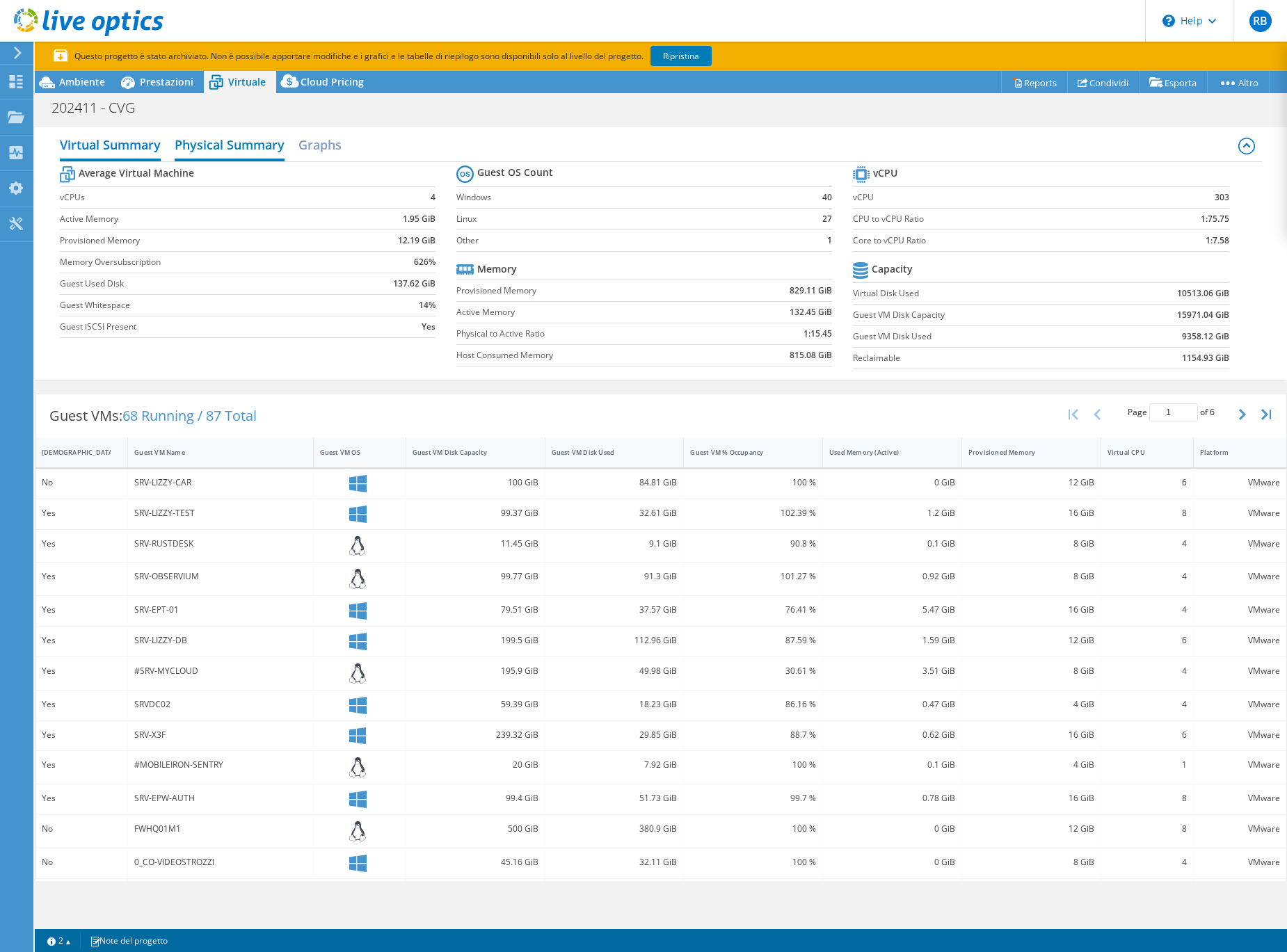
click at [245, 142] on h2 "Physical Summary" at bounding box center [229, 145] width 110 height 30
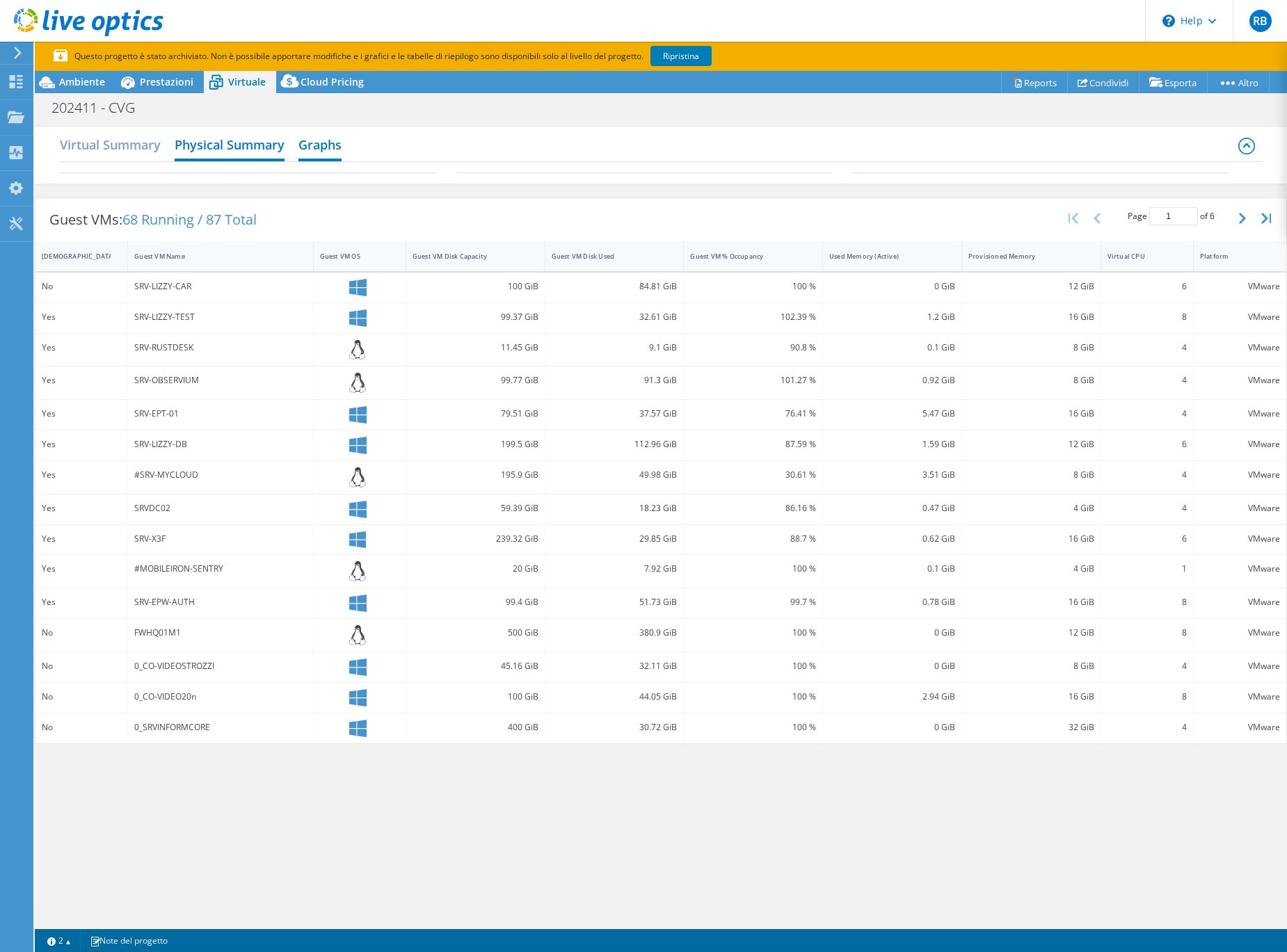
click at [315, 150] on h2 "Graphs" at bounding box center [320, 145] width 43 height 30
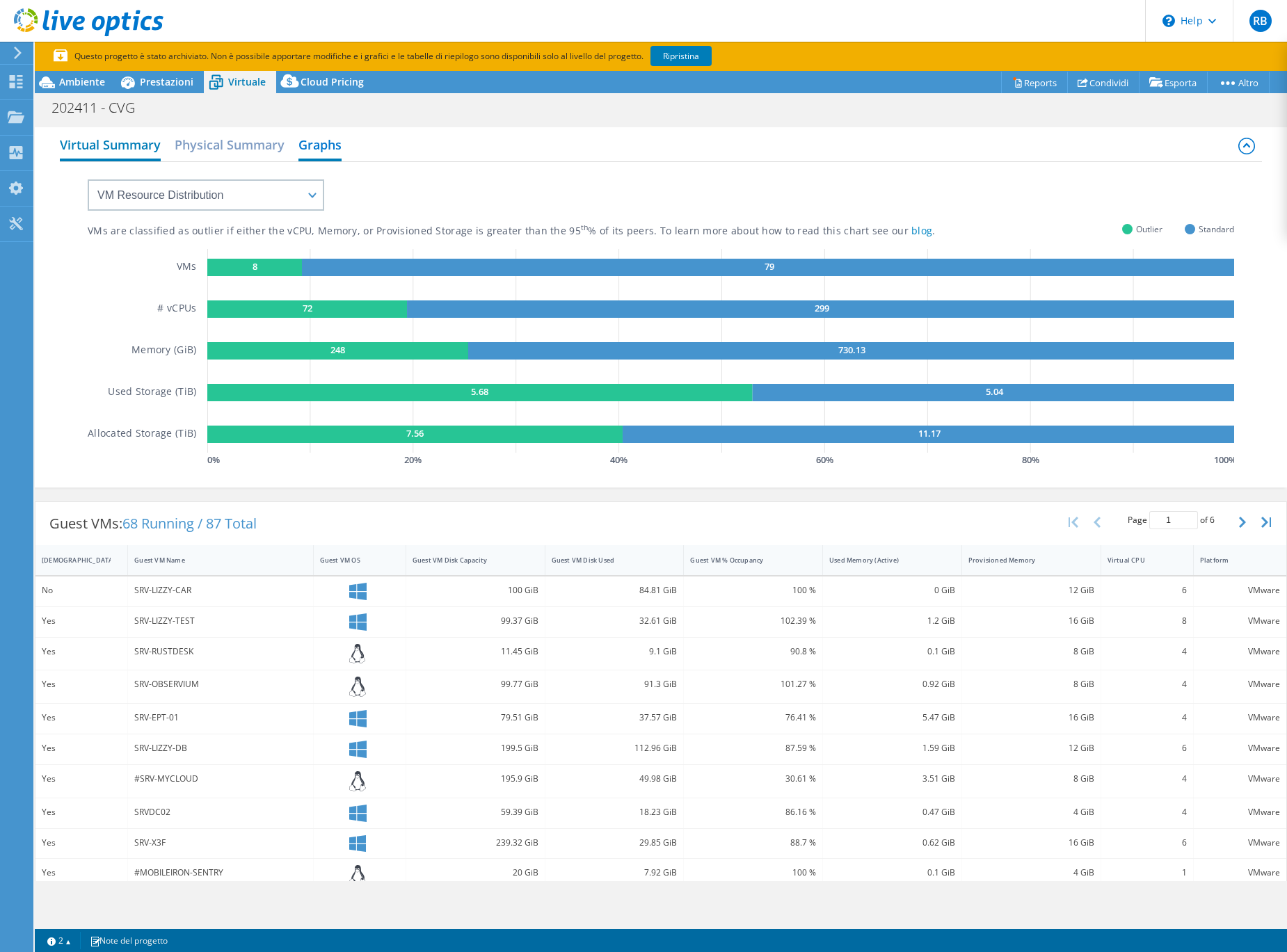
click at [129, 151] on h2 "Virtual Summary" at bounding box center [111, 145] width 101 height 30
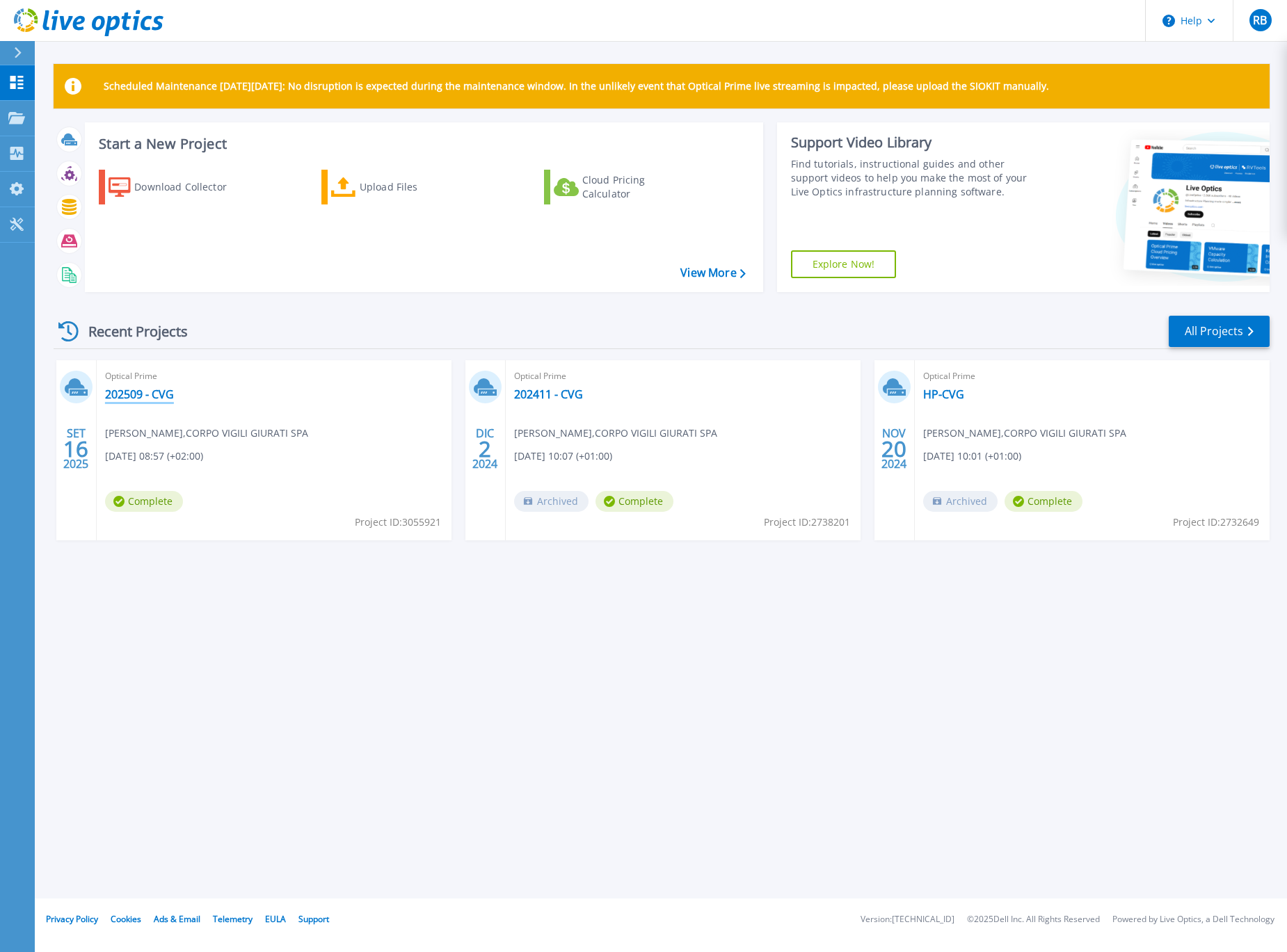
click at [170, 394] on link "202509 - CVG" at bounding box center [139, 394] width 69 height 14
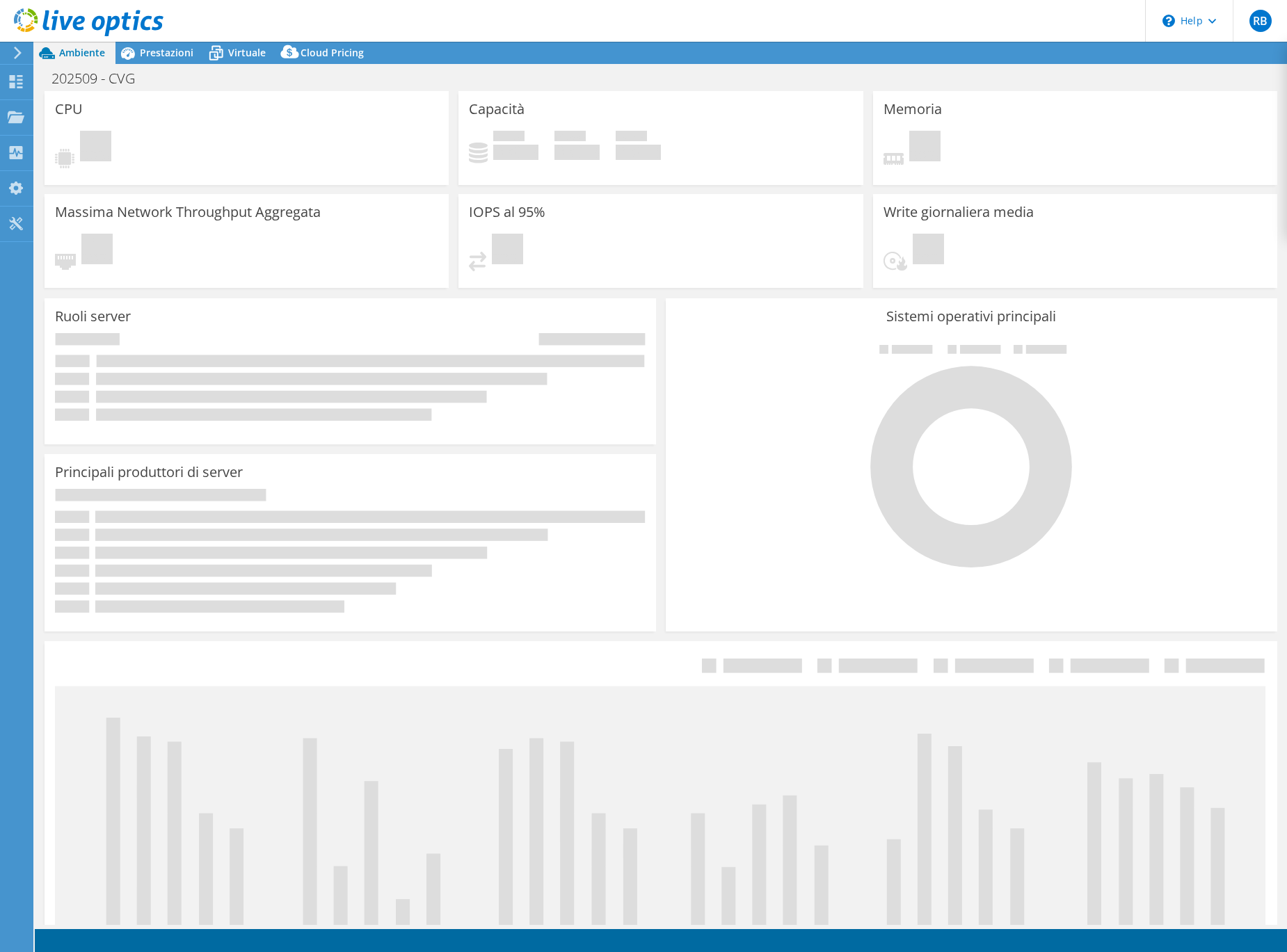
select select "EUFrankfurt"
select select "EUR"
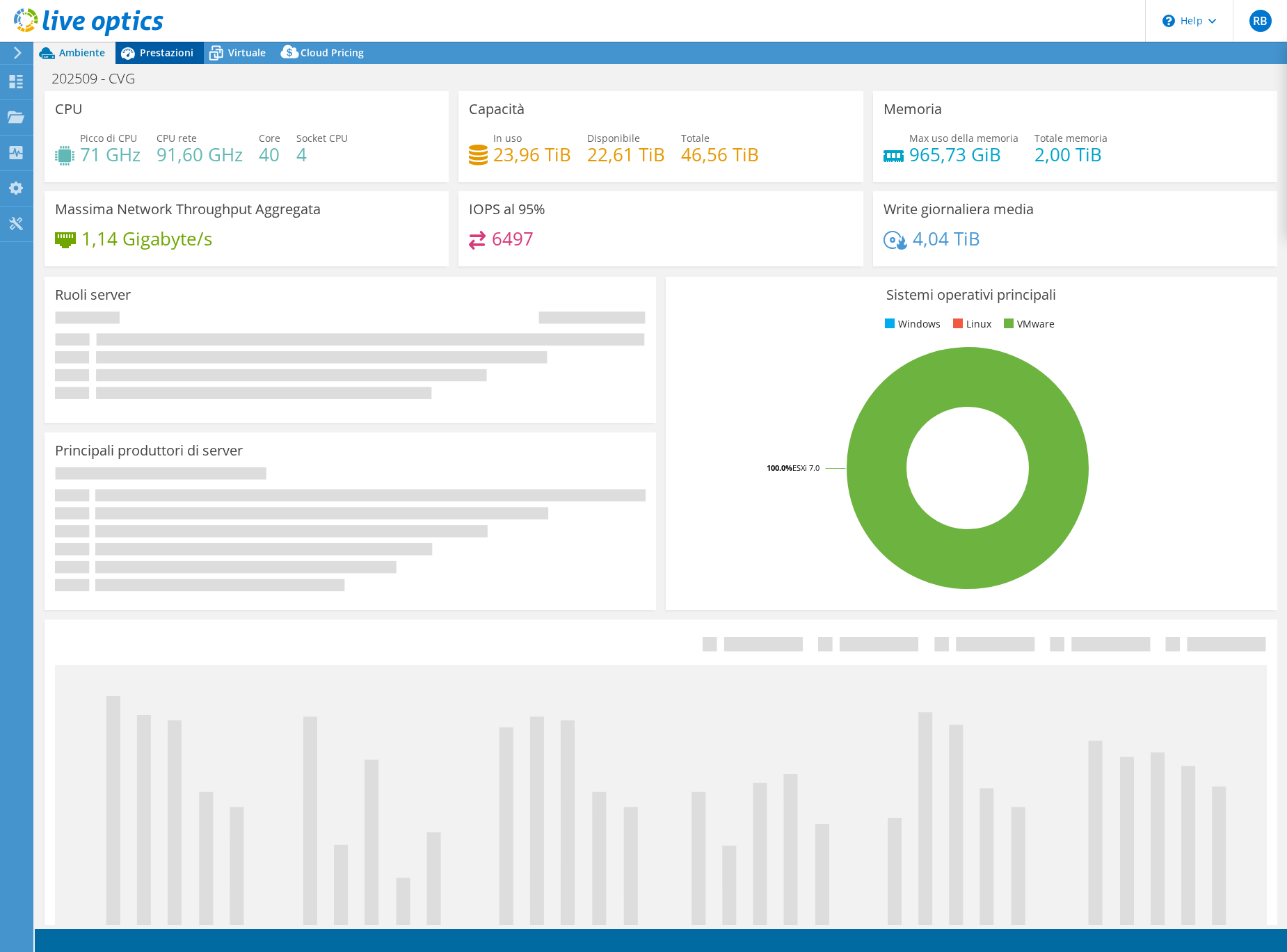
click at [165, 50] on span "Prestazioni" at bounding box center [166, 53] width 53 height 13
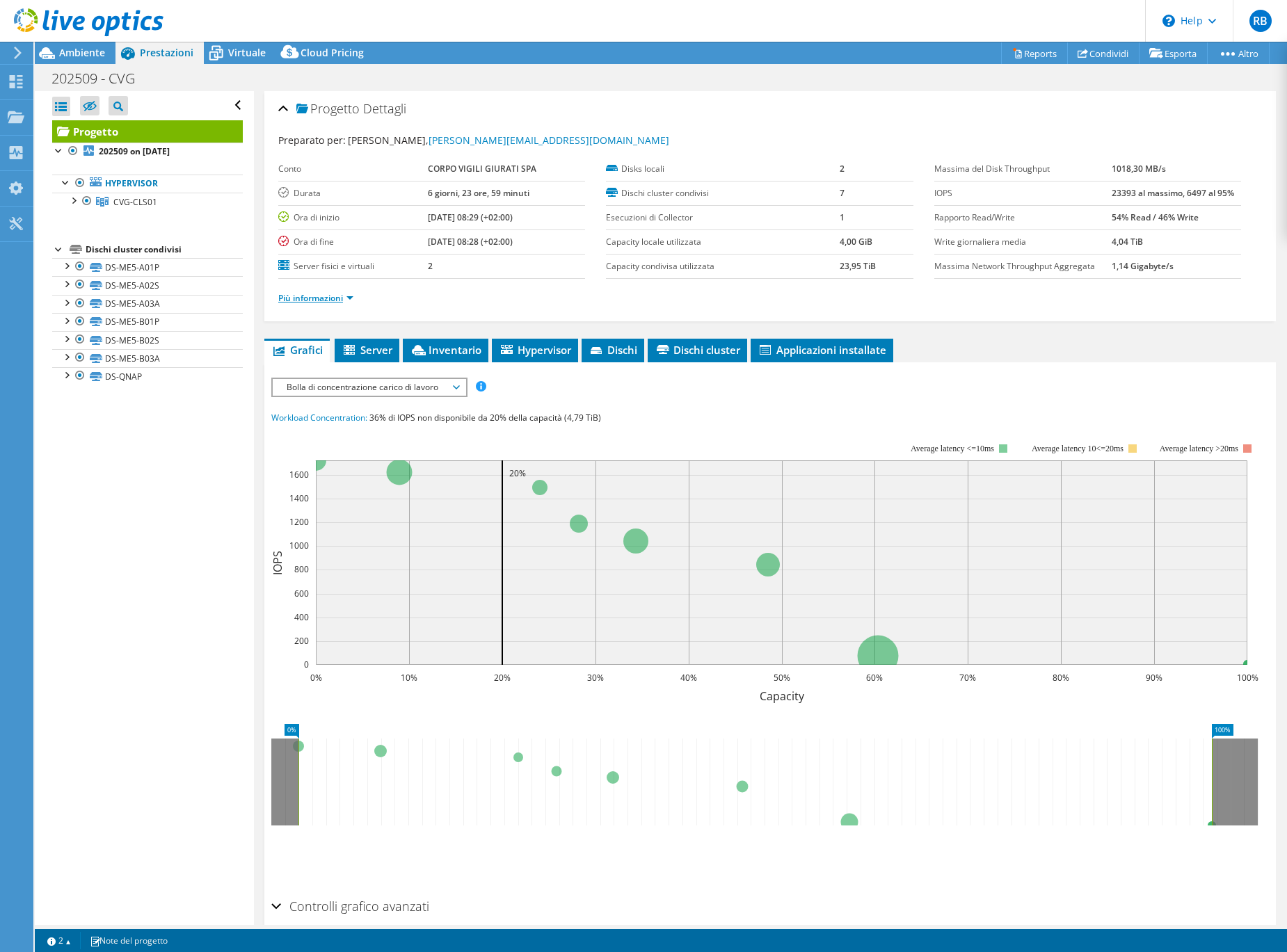
click at [312, 294] on link "Più informazioni" at bounding box center [315, 298] width 75 height 12
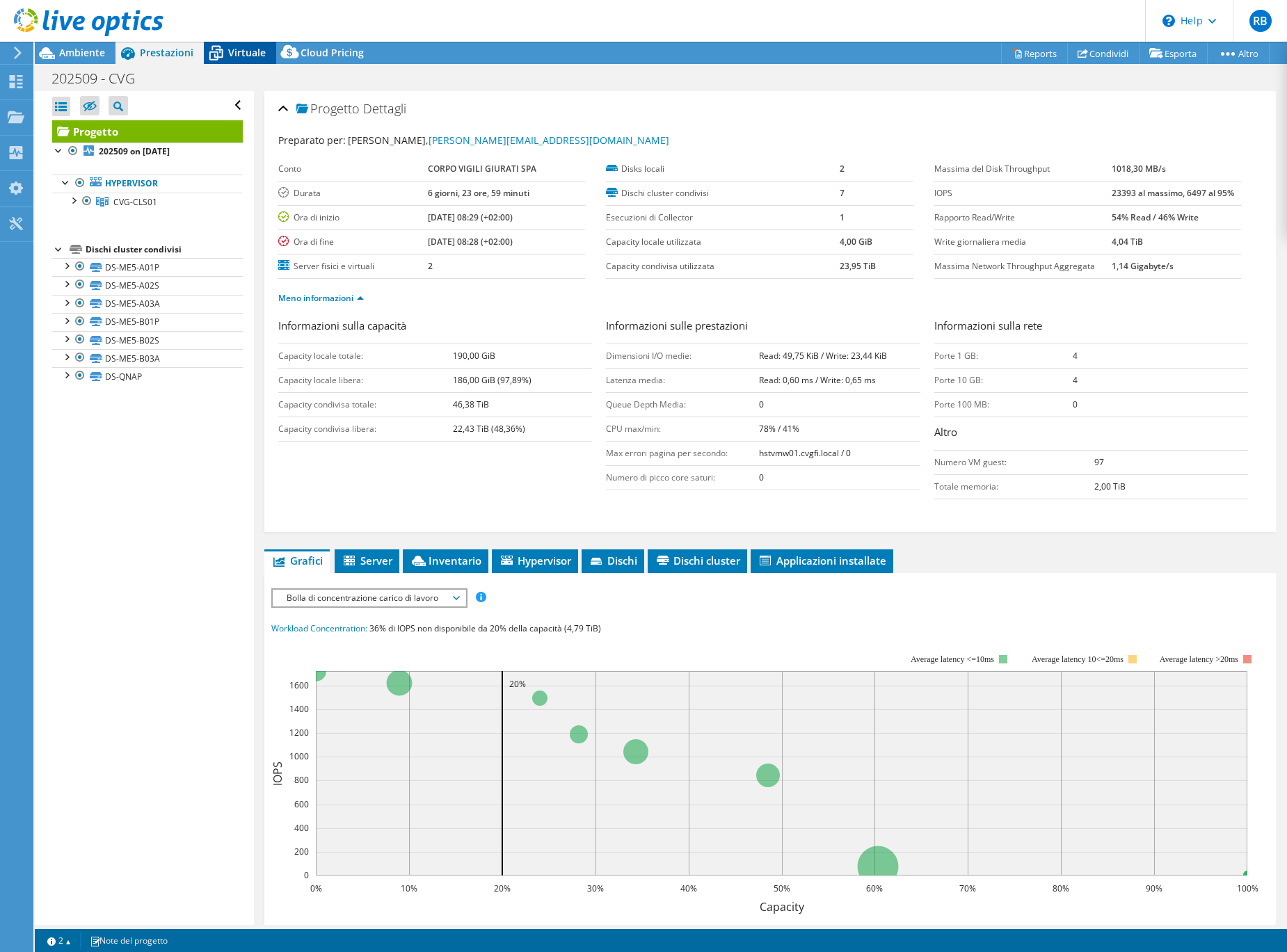
click at [251, 56] on span "Virtuale" at bounding box center [247, 53] width 38 height 13
